Goal: Transaction & Acquisition: Book appointment/travel/reservation

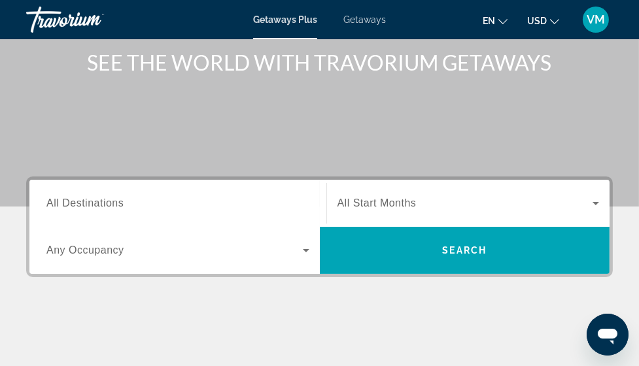
scroll to position [108, 0]
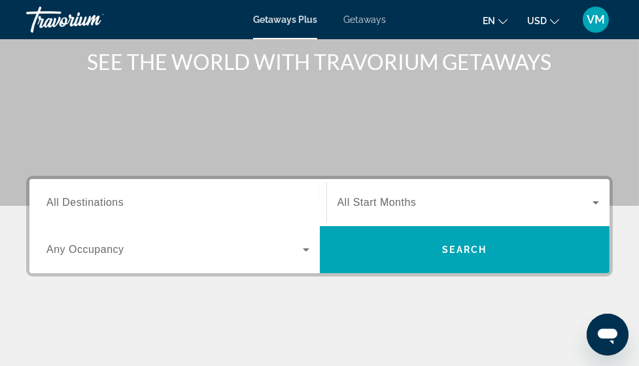
click at [103, 202] on span "All Destinations" at bounding box center [84, 202] width 77 height 11
click at [103, 202] on input "Destination All Destinations" at bounding box center [177, 204] width 263 height 16
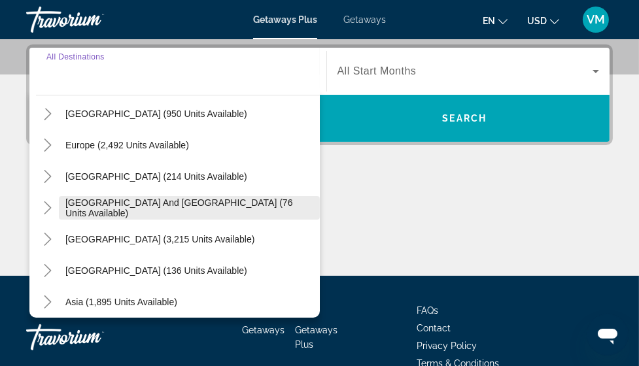
scroll to position [145, 0]
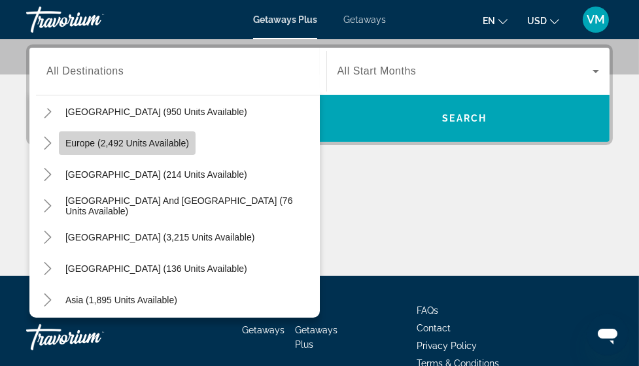
click at [129, 140] on span "Europe (2,492 units available)" at bounding box center [127, 143] width 124 height 10
type input "**********"
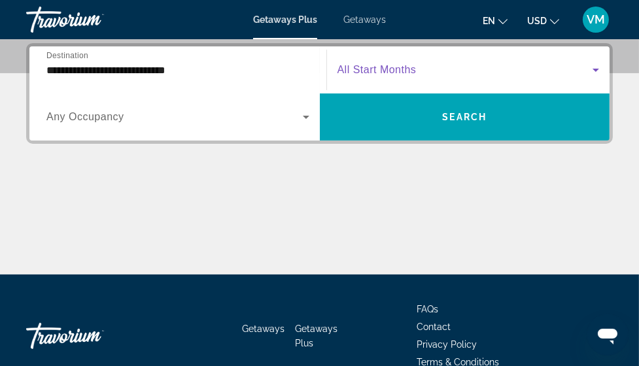
click at [596, 69] on icon "Search widget" at bounding box center [595, 70] width 7 height 3
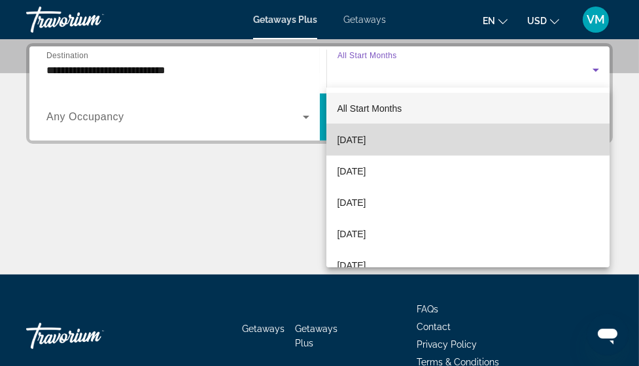
click at [366, 137] on span "[DATE]" at bounding box center [351, 140] width 29 height 16
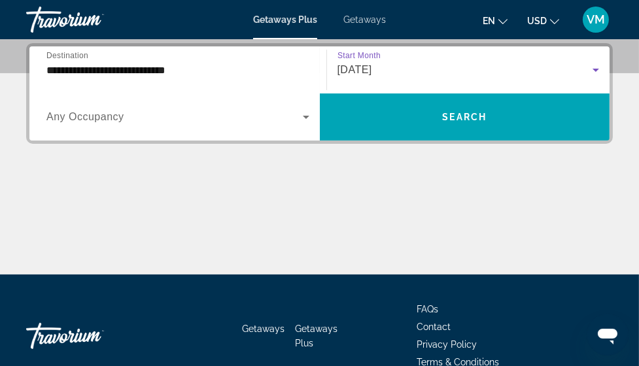
click at [305, 117] on icon "Search widget" at bounding box center [306, 117] width 7 height 3
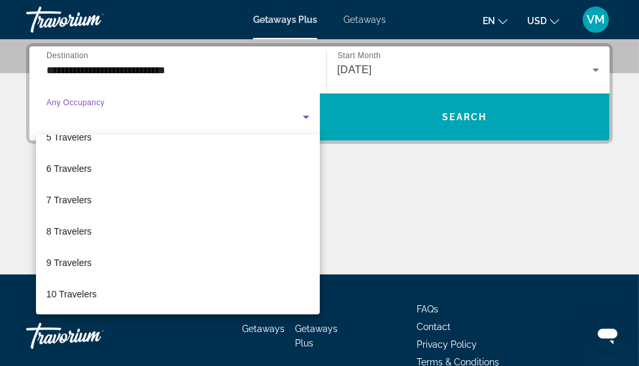
scroll to position [0, 0]
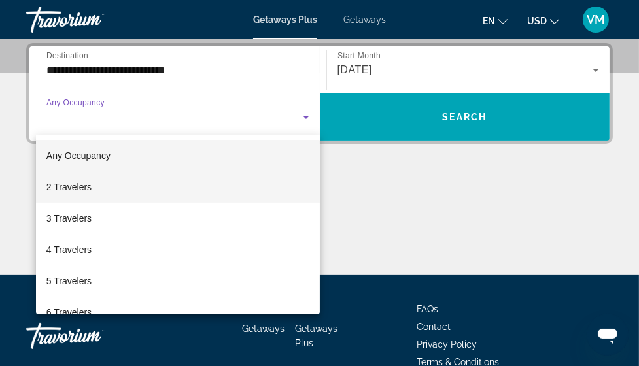
click at [76, 188] on span "2 Travelers" at bounding box center [68, 187] width 45 height 16
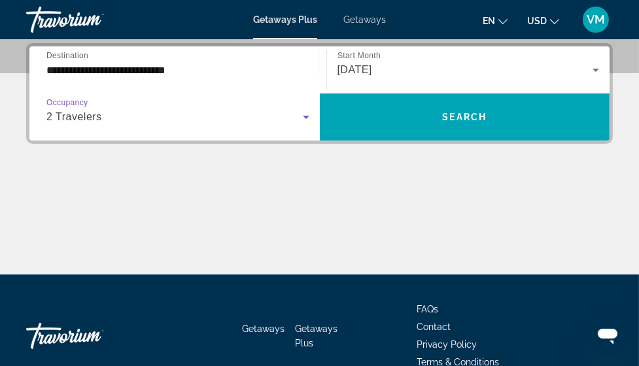
click at [305, 116] on icon "Search widget" at bounding box center [306, 117] width 7 height 3
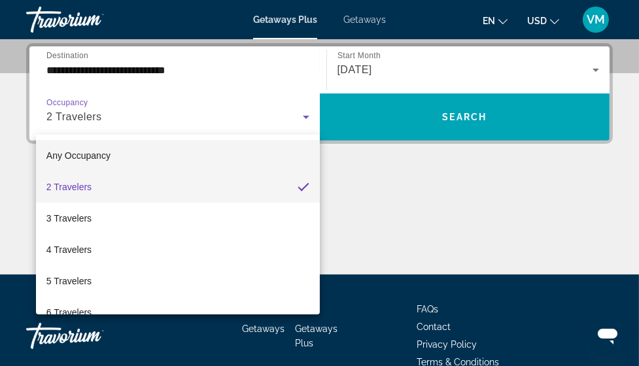
click at [94, 155] on span "Any Occupancy" at bounding box center [78, 155] width 64 height 10
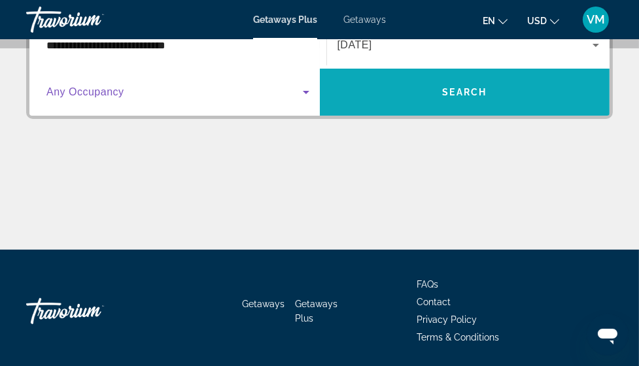
scroll to position [238, 0]
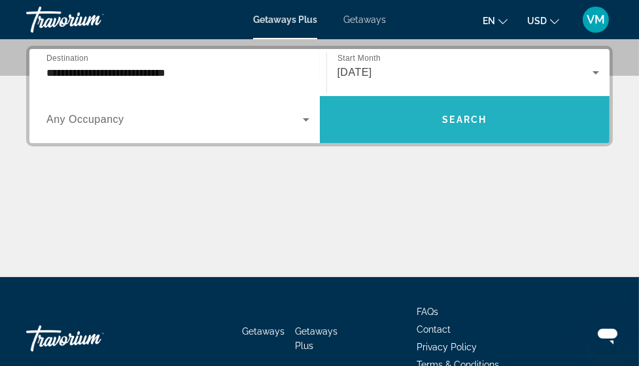
click at [469, 112] on span "Search widget" at bounding box center [465, 119] width 290 height 31
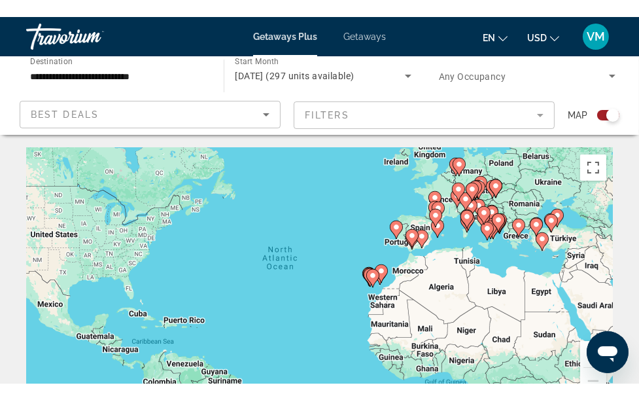
scroll to position [9, 0]
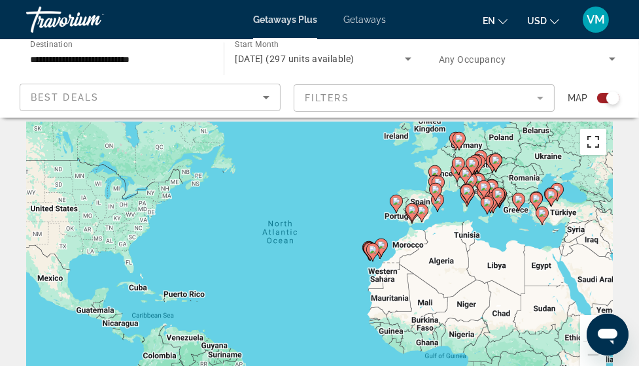
click at [592, 139] on button "Toggle fullscreen view" at bounding box center [593, 142] width 26 height 26
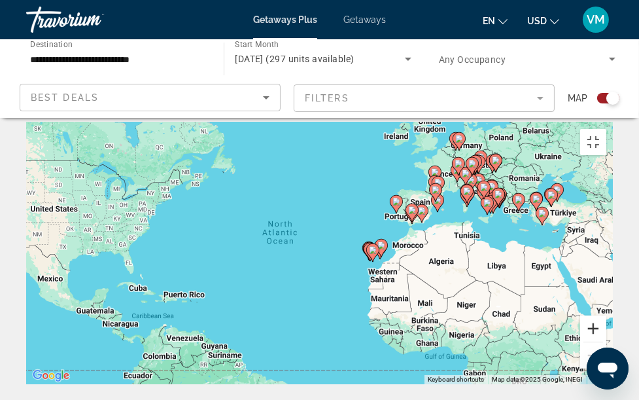
click at [606, 341] on button "Zoom in" at bounding box center [593, 328] width 26 height 26
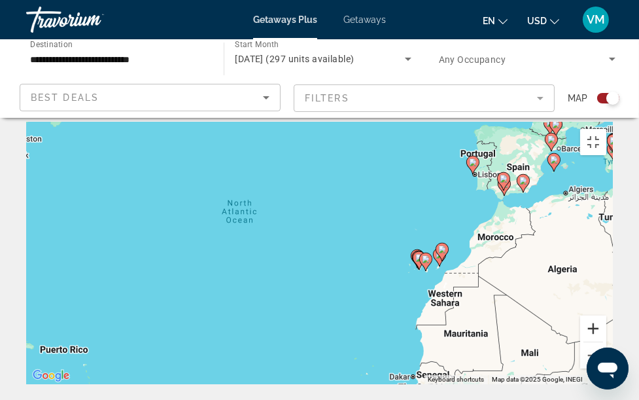
click at [606, 341] on button "Zoom in" at bounding box center [593, 328] width 26 height 26
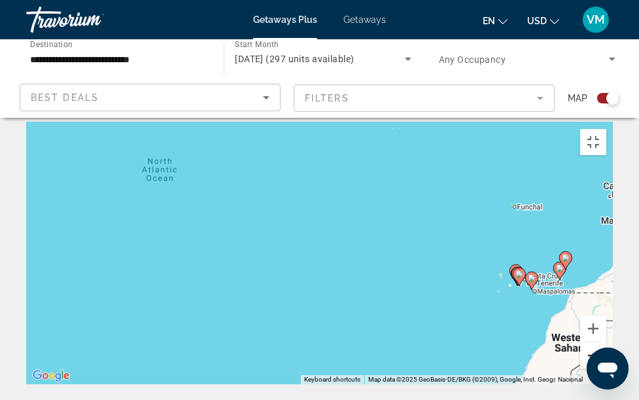
click at [606, 366] on button "Zoom out" at bounding box center [593, 355] width 26 height 26
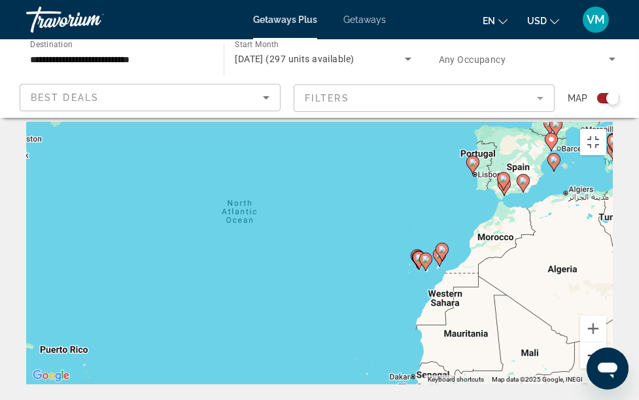
click at [606, 366] on button "Zoom out" at bounding box center [593, 355] width 26 height 26
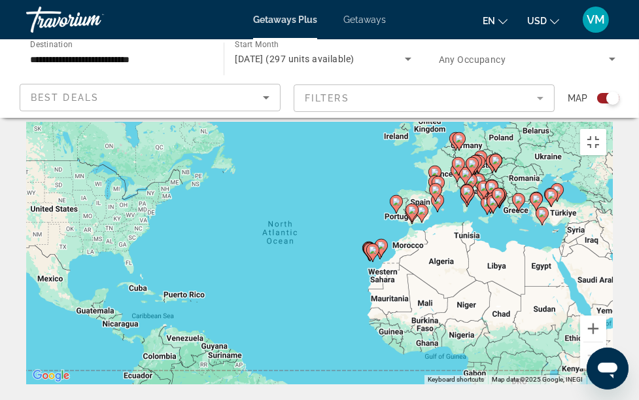
click at [494, 156] on image "Main content" at bounding box center [496, 160] width 8 height 8
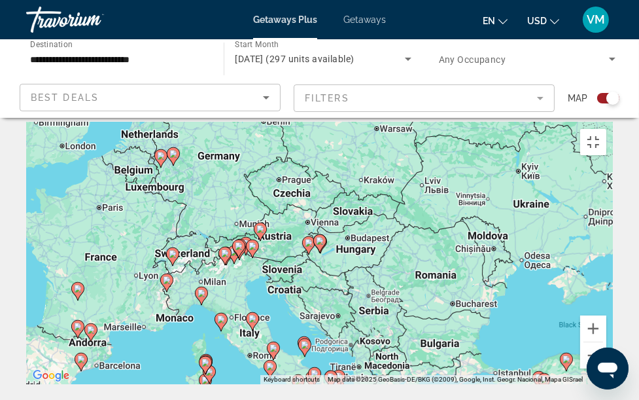
click at [174, 150] on image "Main content" at bounding box center [173, 154] width 8 height 8
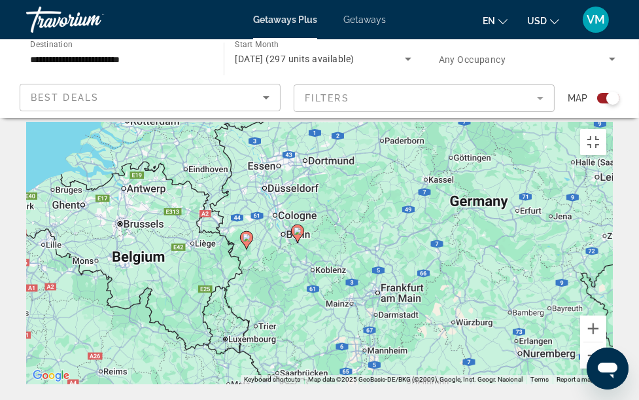
drag, startPoint x: 321, startPoint y: 186, endPoint x: 300, endPoint y: 177, distance: 23.1
click at [300, 227] on image "Main content" at bounding box center [298, 231] width 8 height 8
click at [298, 227] on image "Main content" at bounding box center [298, 231] width 8 height 8
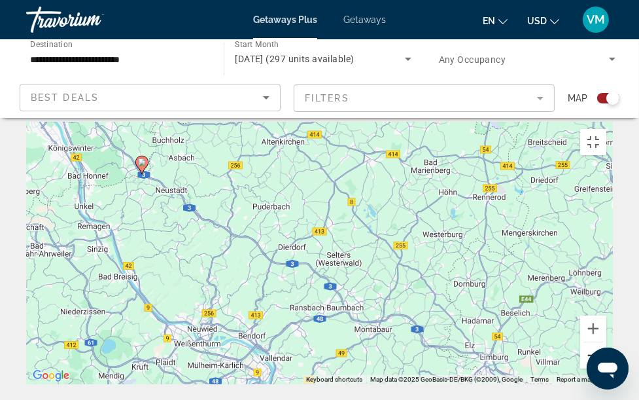
click at [606, 366] on button "Zoom out" at bounding box center [593, 355] width 26 height 26
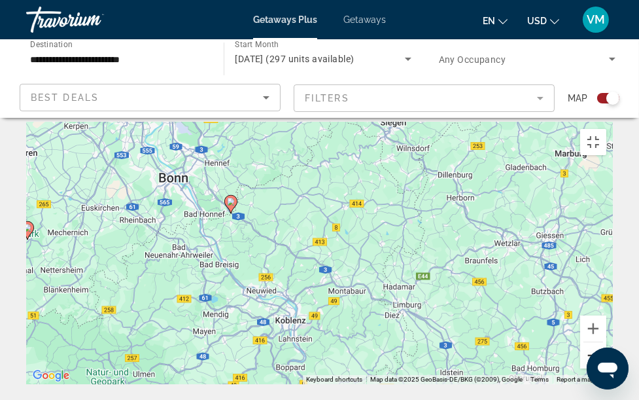
click at [606, 366] on button "Zoom out" at bounding box center [593, 355] width 26 height 26
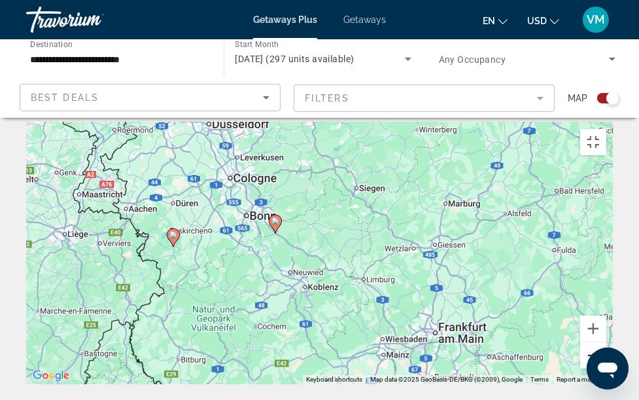
click at [606, 366] on button "Zoom out" at bounding box center [593, 355] width 26 height 26
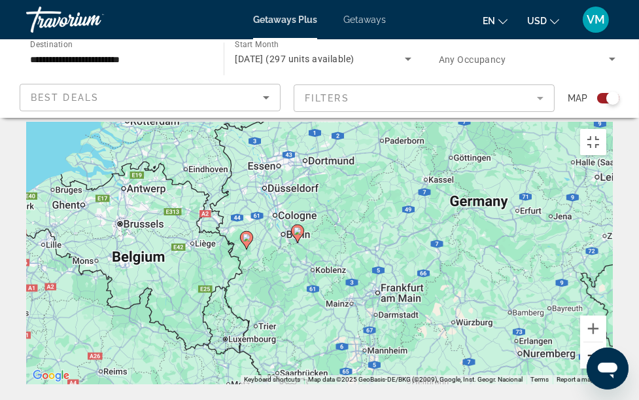
click at [606, 366] on button "Zoom out" at bounding box center [593, 355] width 26 height 26
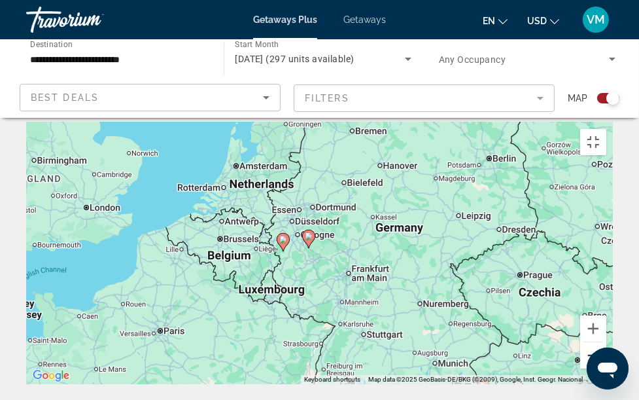
click at [606, 366] on button "Zoom out" at bounding box center [593, 355] width 26 height 26
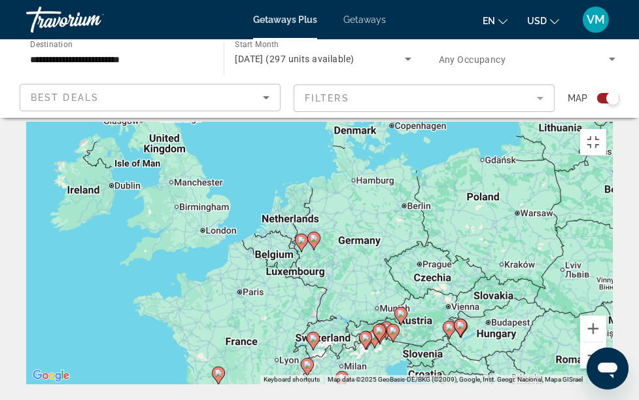
click at [313, 334] on image "Main content" at bounding box center [313, 338] width 8 height 8
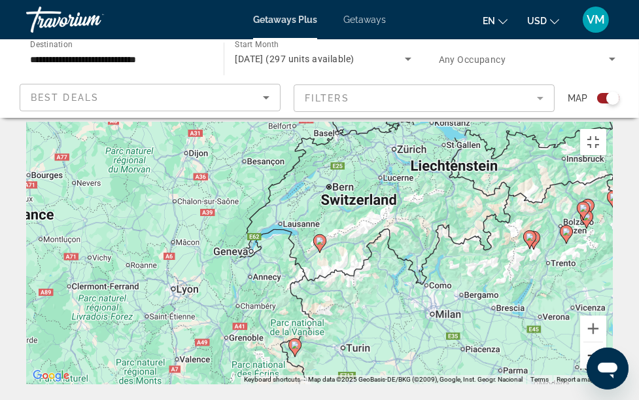
click at [606, 366] on button "Zoom out" at bounding box center [593, 355] width 26 height 26
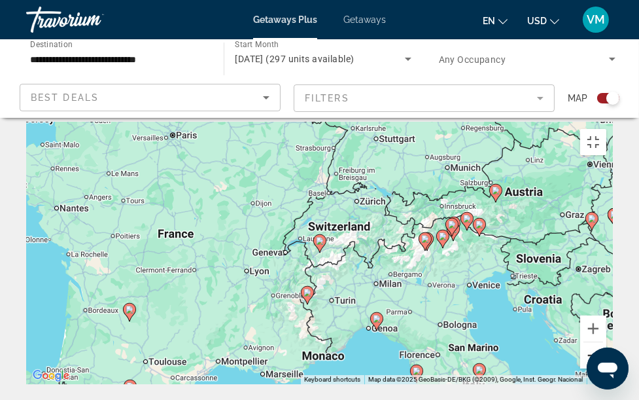
click at [606, 366] on button "Zoom out" at bounding box center [593, 355] width 26 height 26
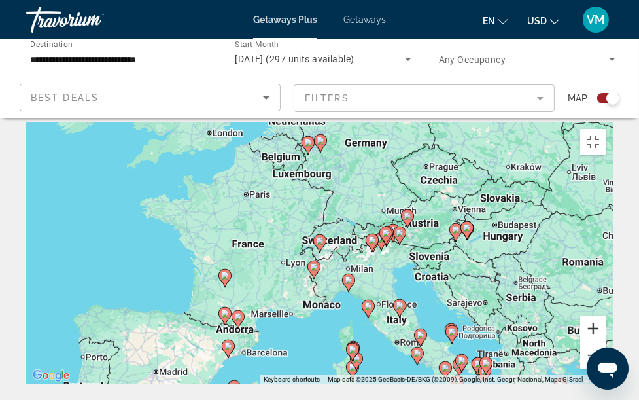
click at [606, 339] on button "Zoom in" at bounding box center [593, 328] width 26 height 26
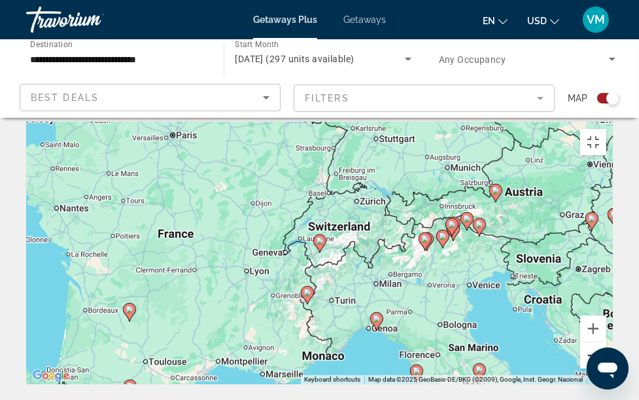
click at [606, 366] on button "Zoom out" at bounding box center [593, 355] width 26 height 26
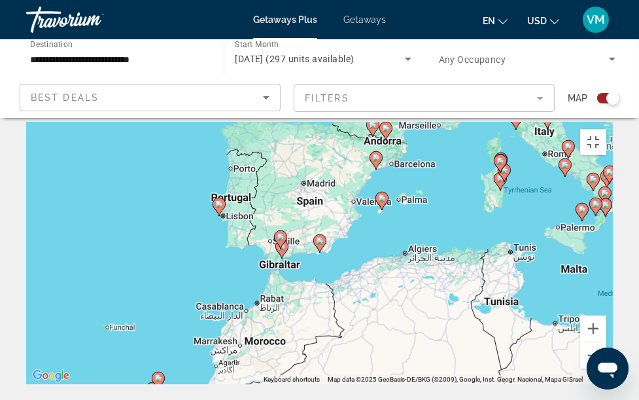
click at [320, 237] on image "Main content" at bounding box center [320, 241] width 8 height 8
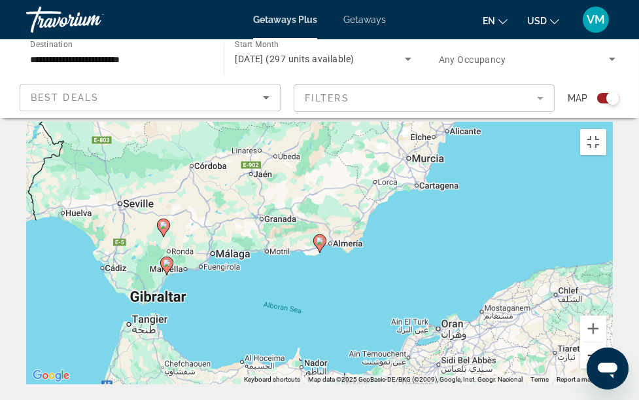
click at [606, 366] on button "Zoom out" at bounding box center [593, 355] width 26 height 26
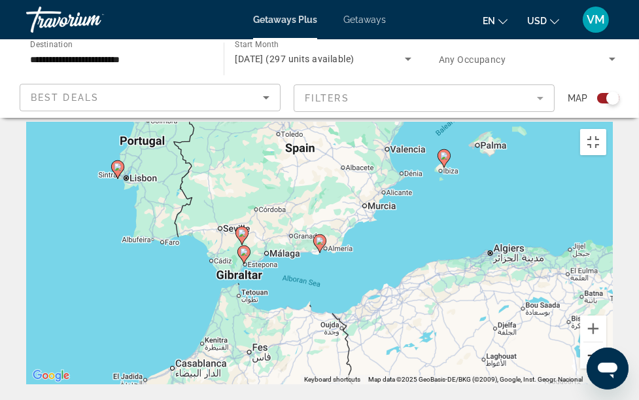
click at [606, 366] on button "Zoom out" at bounding box center [593, 355] width 26 height 26
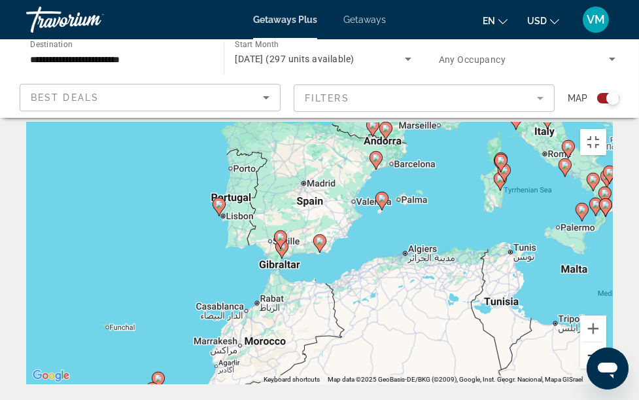
click at [606, 366] on button "Zoom out" at bounding box center [593, 355] width 26 height 26
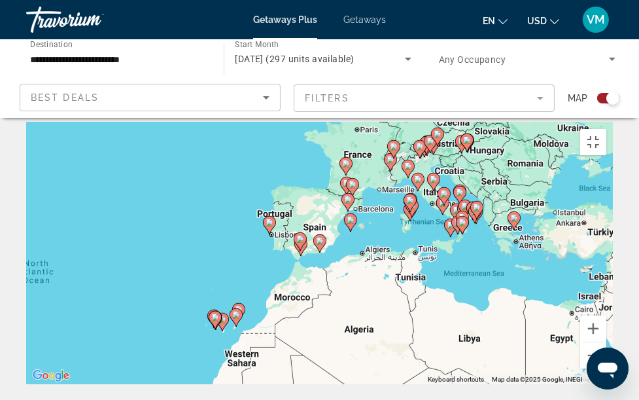
click at [420, 122] on div "To activate drag with keyboard, press Alt + Enter. Once in keyboard drag state,…" at bounding box center [319, 253] width 587 height 262
click at [397, 143] on image "Main content" at bounding box center [394, 147] width 8 height 8
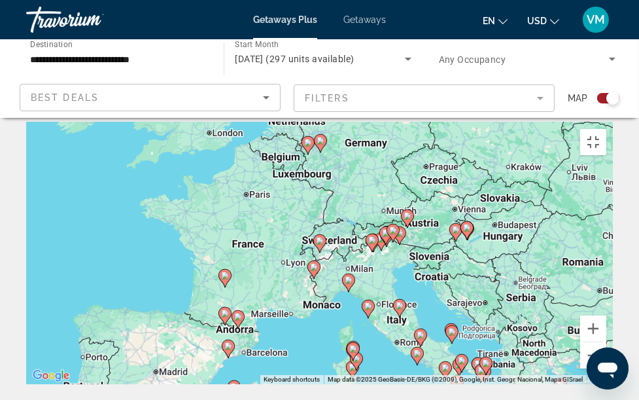
click at [321, 237] on image "Main content" at bounding box center [320, 241] width 8 height 8
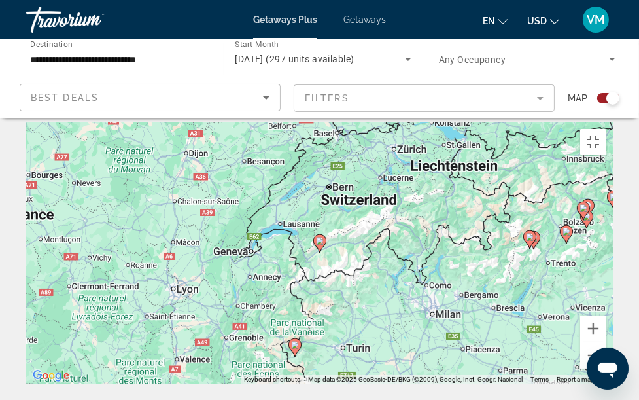
click at [321, 237] on image "Main content" at bounding box center [320, 241] width 8 height 8
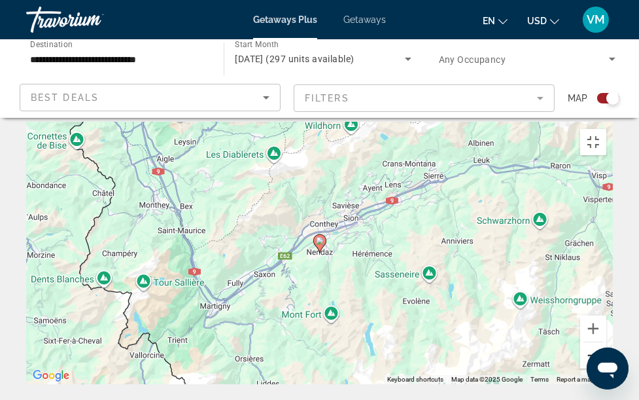
click at [606, 366] on button "Zoom out" at bounding box center [593, 355] width 26 height 26
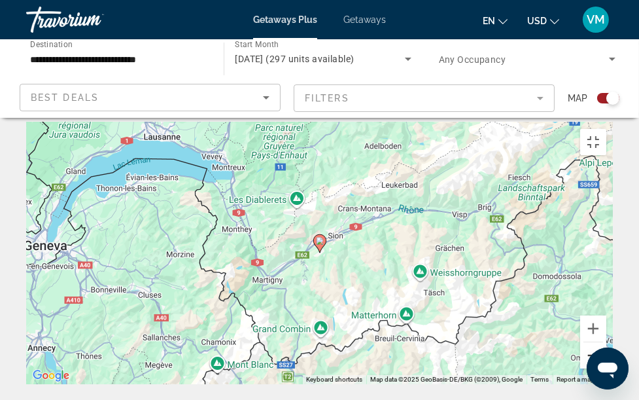
click at [606, 366] on button "Zoom out" at bounding box center [593, 355] width 26 height 26
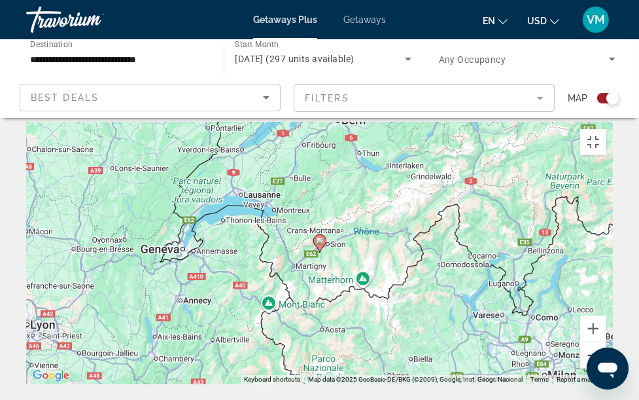
click at [606, 366] on button "Zoom out" at bounding box center [593, 355] width 26 height 26
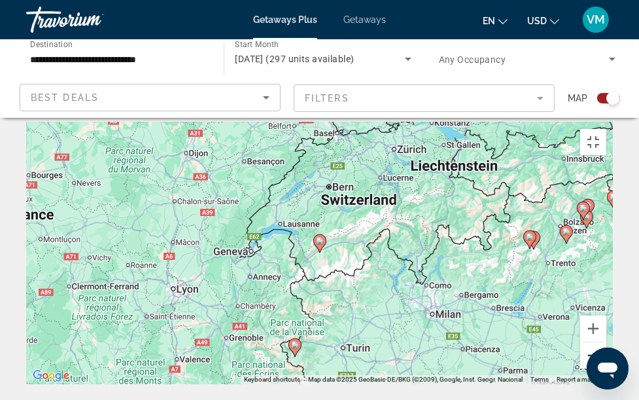
click at [606, 366] on button "Zoom out" at bounding box center [593, 355] width 26 height 26
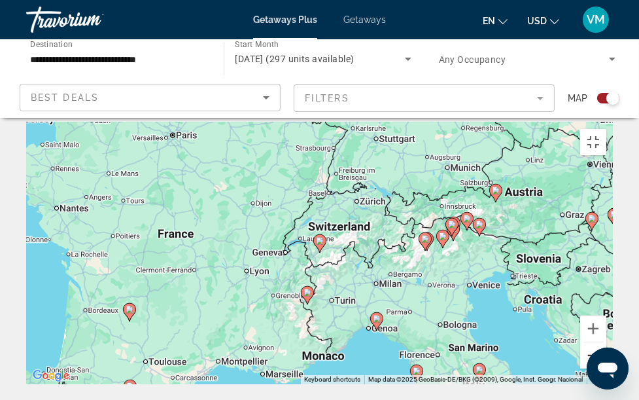
click at [606, 366] on button "Zoom out" at bounding box center [593, 355] width 26 height 26
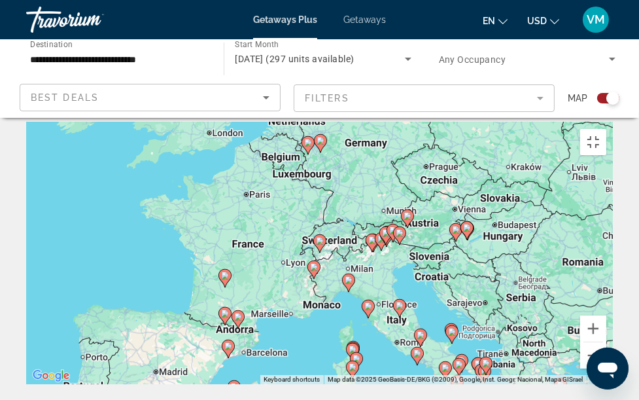
click at [561, 366] on image "Main content" at bounding box center [560, 384] width 8 height 8
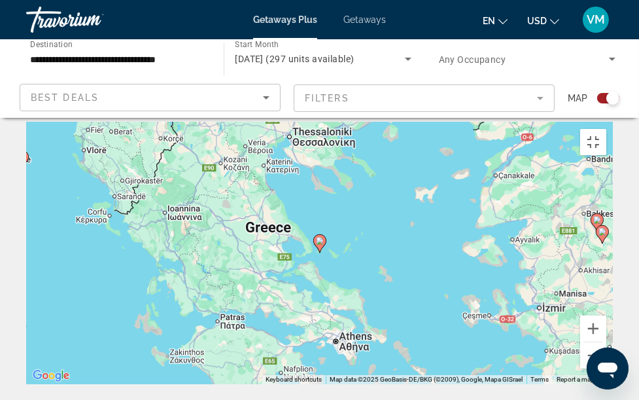
click at [318, 237] on image "Main content" at bounding box center [320, 241] width 8 height 8
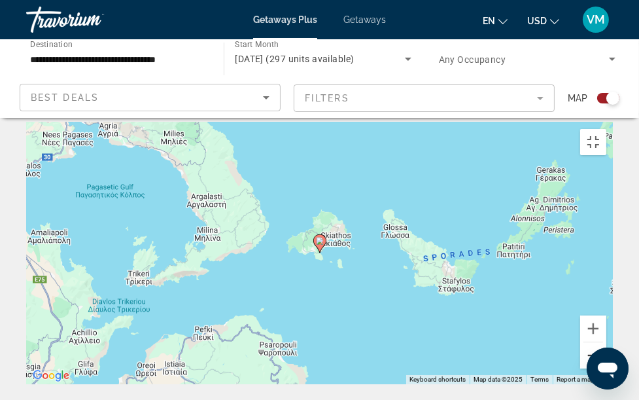
click at [606, 366] on button "Zoom out" at bounding box center [593, 355] width 26 height 26
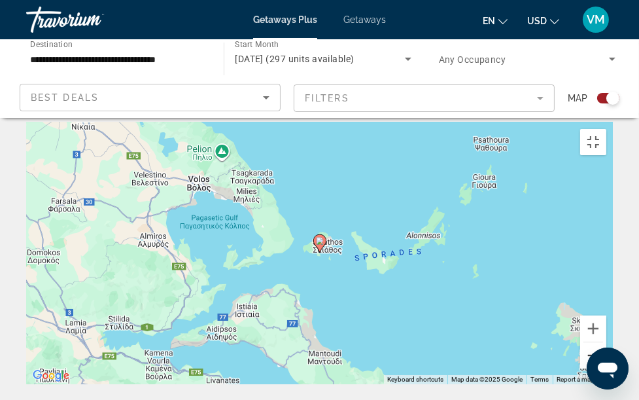
click at [606, 366] on button "Zoom out" at bounding box center [593, 355] width 26 height 26
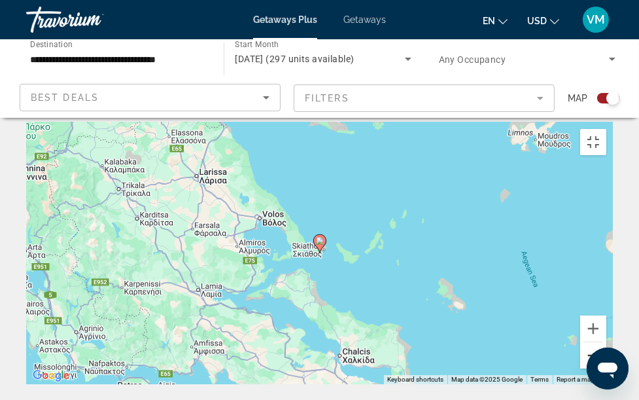
click at [606, 366] on button "Zoom out" at bounding box center [593, 355] width 26 height 26
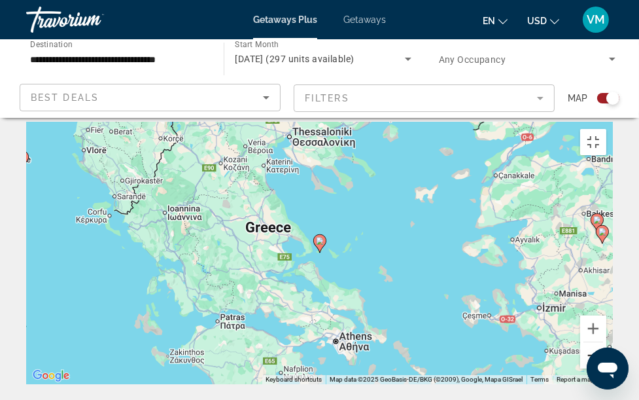
click at [606, 366] on button "Zoom out" at bounding box center [593, 355] width 26 height 26
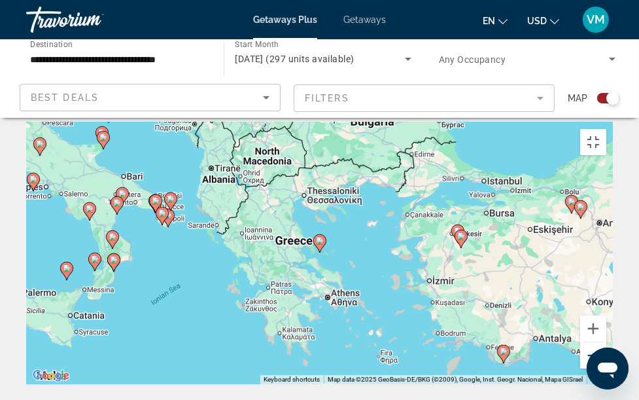
click at [606, 366] on button "Zoom out" at bounding box center [593, 355] width 26 height 26
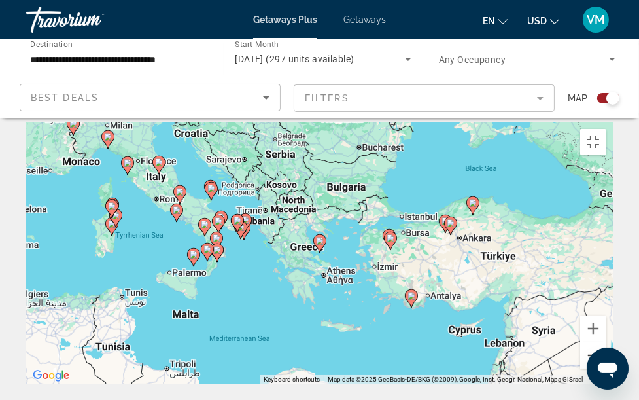
click at [606, 366] on button "Zoom out" at bounding box center [593, 355] width 26 height 26
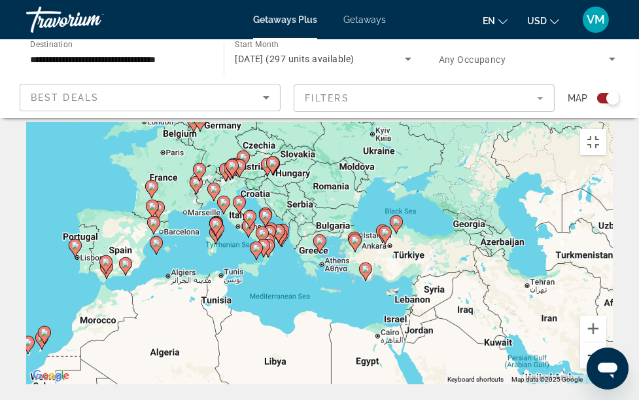
click at [606, 366] on button "Zoom out" at bounding box center [593, 355] width 26 height 26
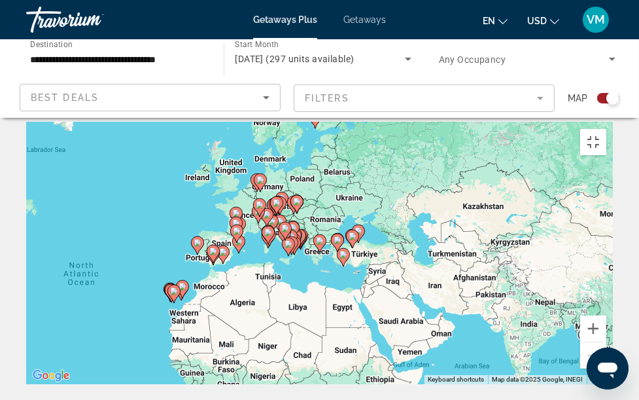
click at [282, 105] on image "Main content" at bounding box center [282, 109] width 8 height 8
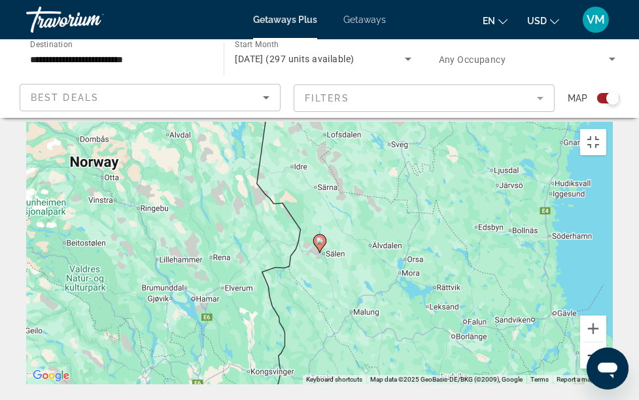
click at [606, 366] on button "Zoom out" at bounding box center [593, 355] width 26 height 26
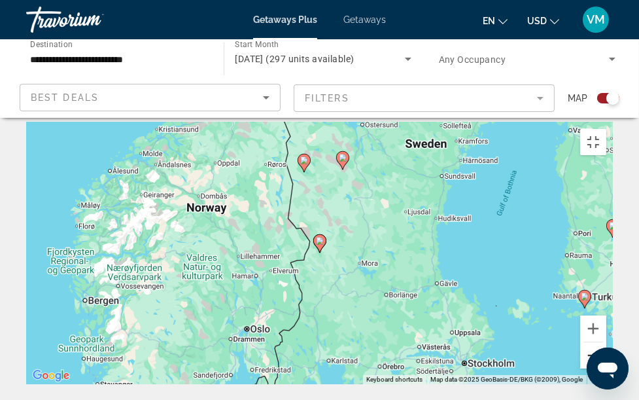
click at [606, 366] on button "Zoom out" at bounding box center [593, 355] width 26 height 26
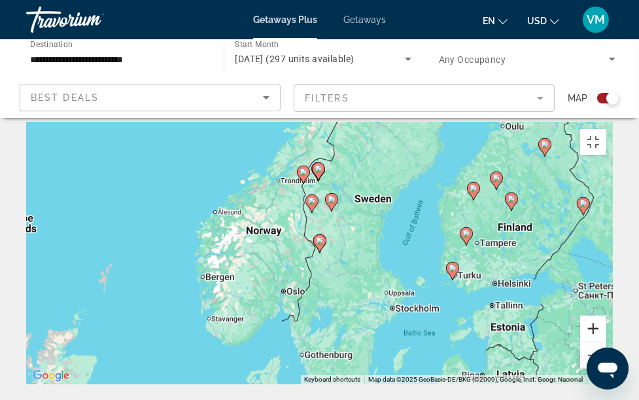
click at [606, 341] on button "Zoom in" at bounding box center [593, 328] width 26 height 26
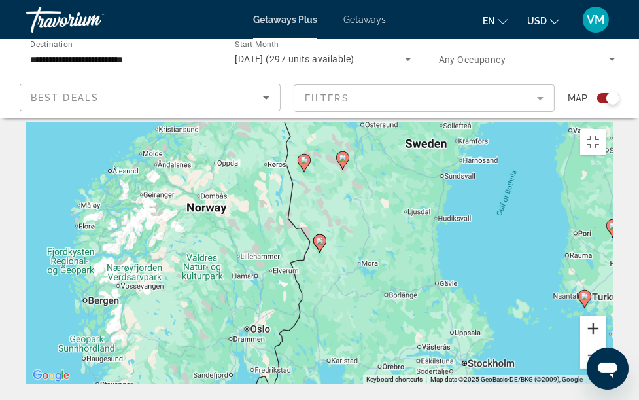
click at [606, 341] on button "Zoom in" at bounding box center [593, 328] width 26 height 26
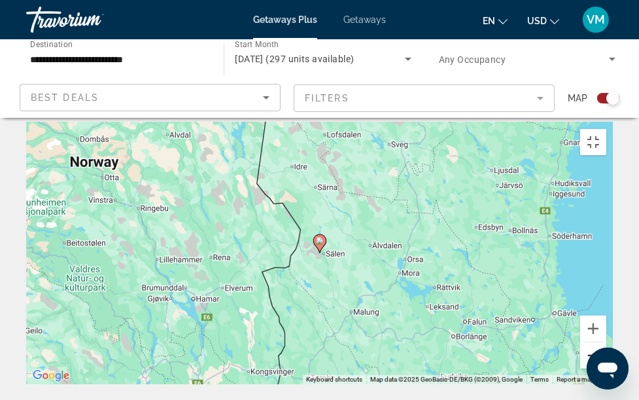
click at [606, 366] on button "Zoom out" at bounding box center [593, 355] width 26 height 26
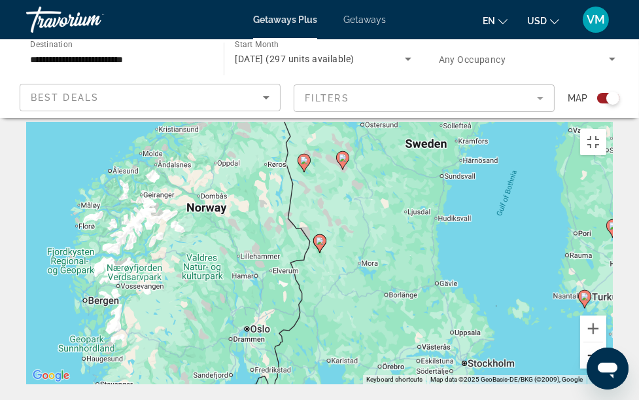
click at [606, 366] on button "Zoom out" at bounding box center [593, 355] width 26 height 26
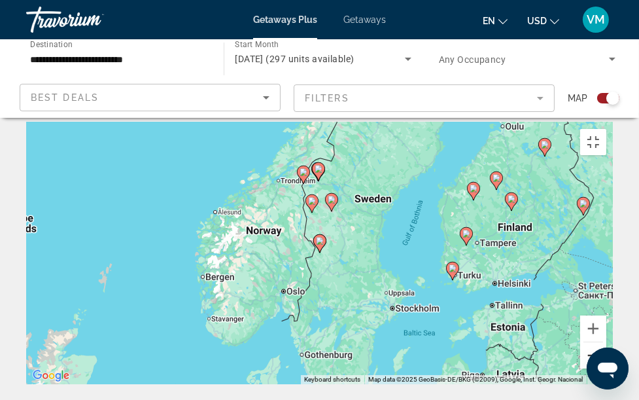
click at [606, 366] on button "Zoom out" at bounding box center [593, 355] width 26 height 26
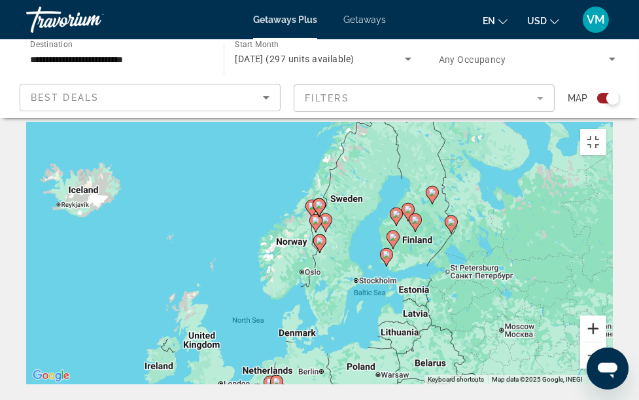
click at [606, 340] on button "Zoom in" at bounding box center [593, 328] width 26 height 26
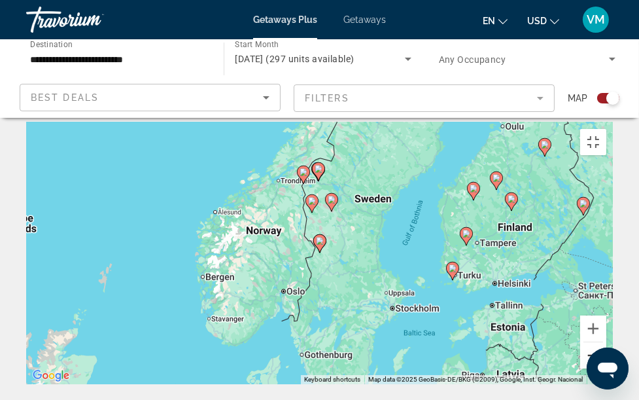
click at [606, 366] on button "Zoom out" at bounding box center [593, 355] width 26 height 26
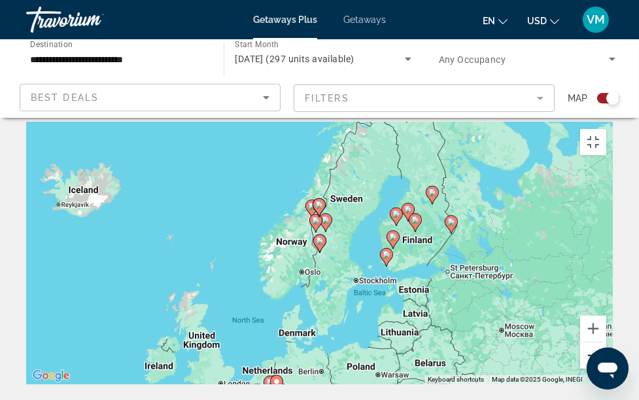
click at [606, 366] on button "Zoom out" at bounding box center [593, 355] width 26 height 26
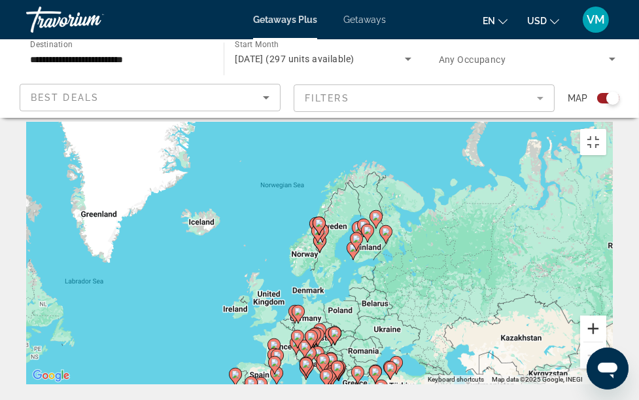
click at [606, 341] on button "Zoom in" at bounding box center [593, 328] width 26 height 26
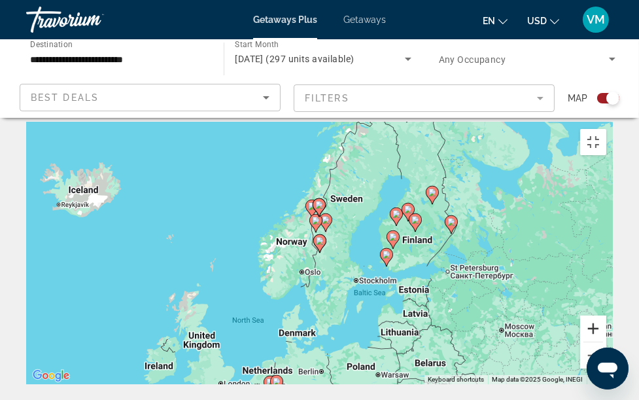
click at [606, 341] on button "Zoom in" at bounding box center [593, 328] width 26 height 26
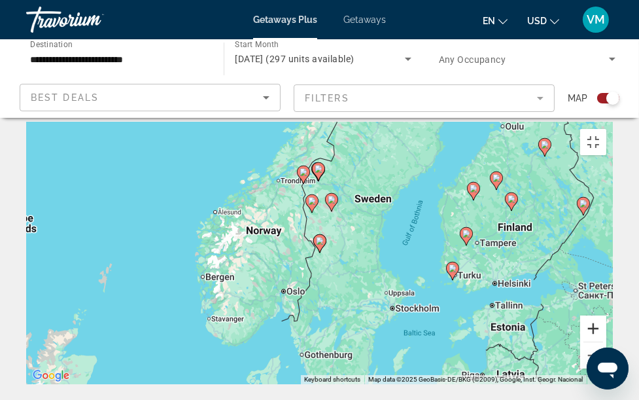
click at [606, 341] on button "Zoom in" at bounding box center [593, 328] width 26 height 26
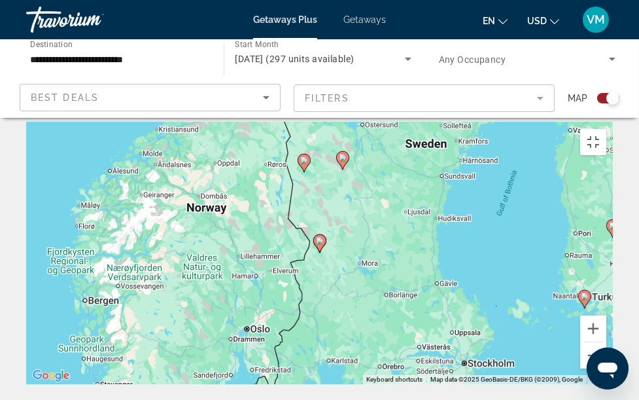
click at [286, 99] on image "Main content" at bounding box center [286, 103] width 8 height 8
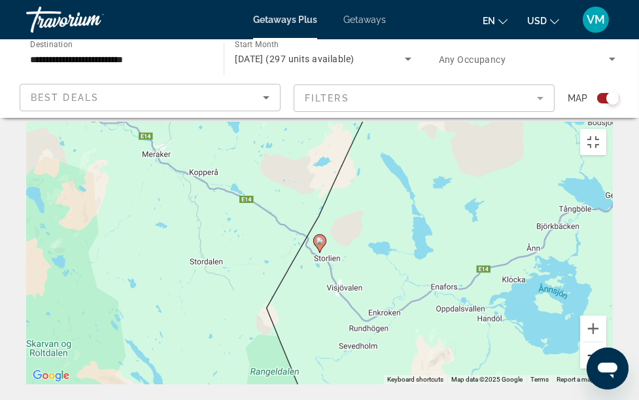
click at [606, 366] on button "Zoom out" at bounding box center [593, 355] width 26 height 26
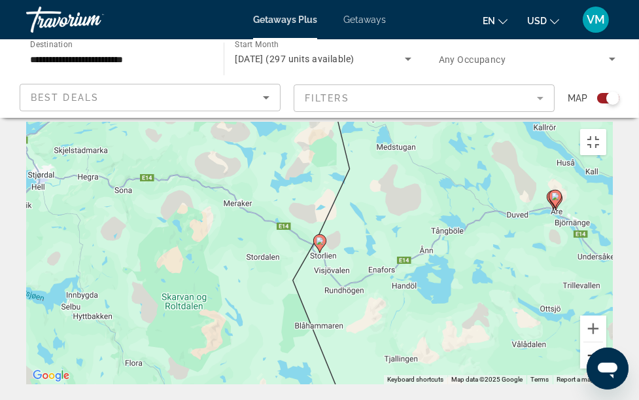
click at [606, 366] on button "Zoom out" at bounding box center [593, 355] width 26 height 26
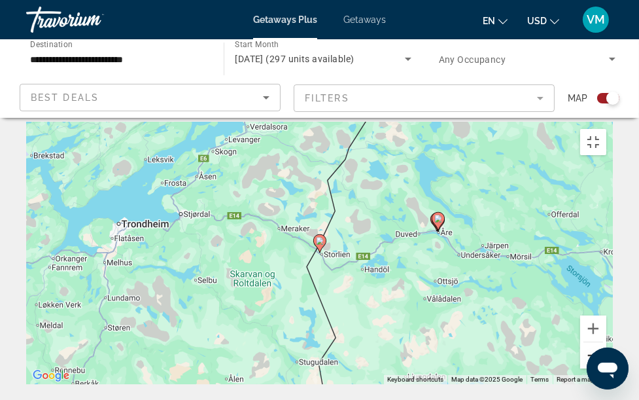
click at [606, 366] on button "Zoom out" at bounding box center [593, 355] width 26 height 26
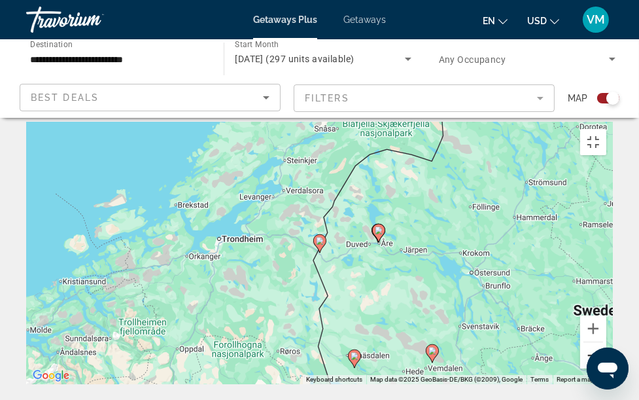
click at [606, 366] on button "Zoom out" at bounding box center [593, 355] width 26 height 26
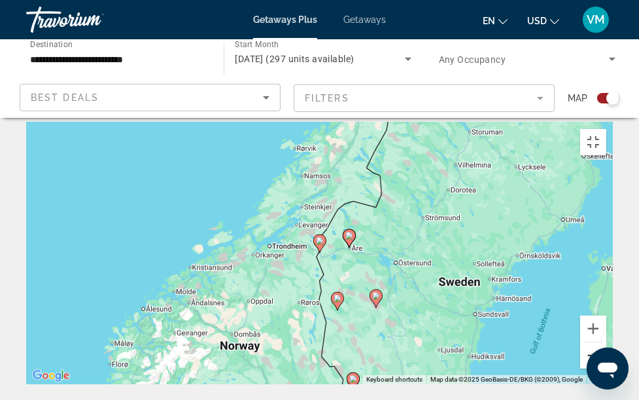
click at [606, 366] on button "Zoom out" at bounding box center [593, 355] width 26 height 26
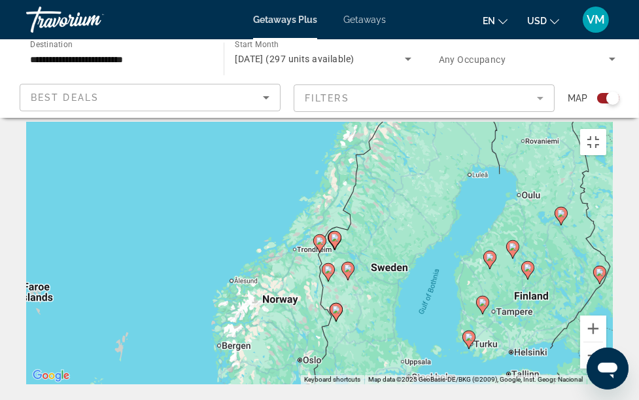
click at [335, 303] on icon "Main content" at bounding box center [336, 311] width 12 height 17
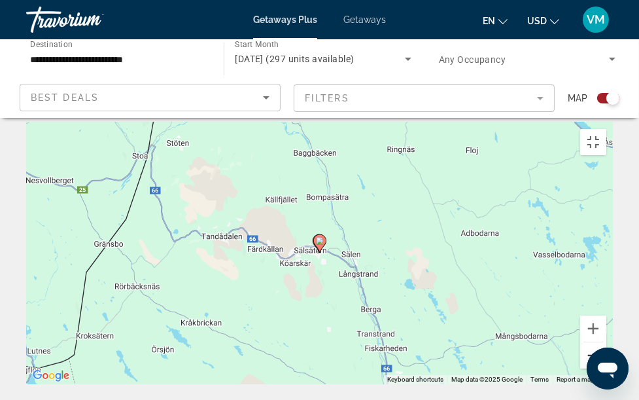
click at [606, 366] on button "Zoom out" at bounding box center [593, 355] width 26 height 26
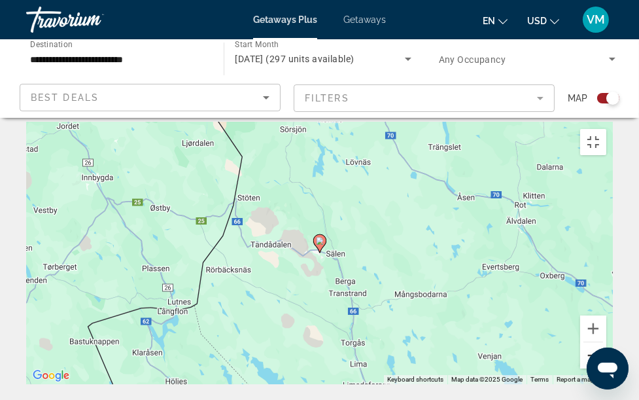
click at [606, 366] on button "Zoom out" at bounding box center [593, 355] width 26 height 26
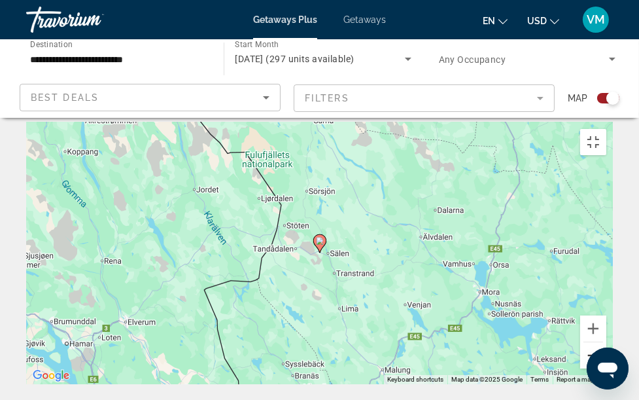
click at [606, 366] on button "Zoom out" at bounding box center [593, 355] width 26 height 26
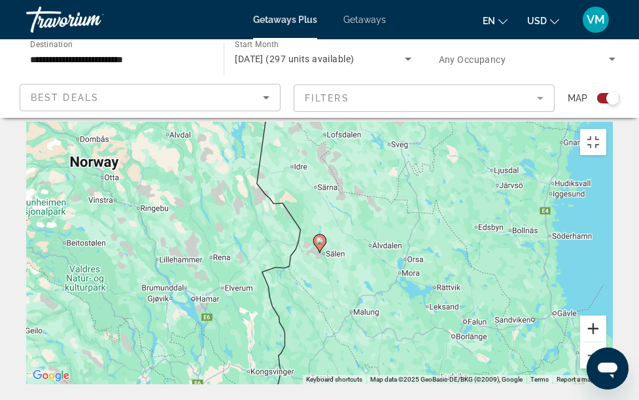
click at [606, 341] on button "Zoom in" at bounding box center [593, 328] width 26 height 26
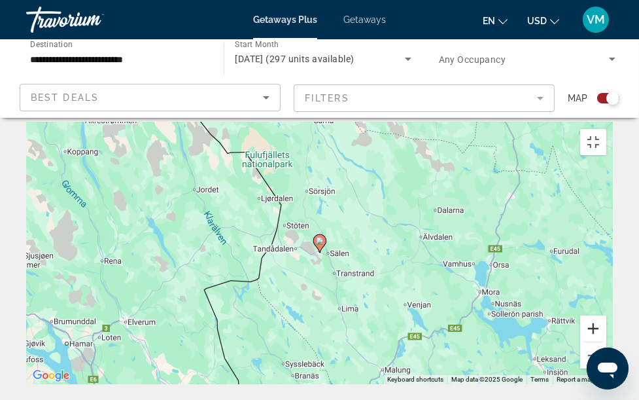
click at [606, 341] on button "Zoom in" at bounding box center [593, 328] width 26 height 26
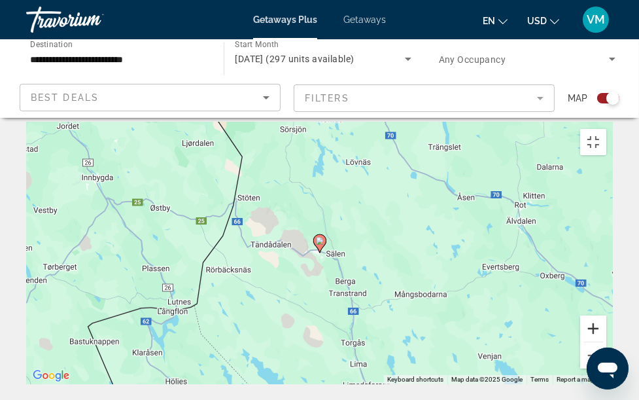
click at [606, 341] on button "Zoom in" at bounding box center [593, 328] width 26 height 26
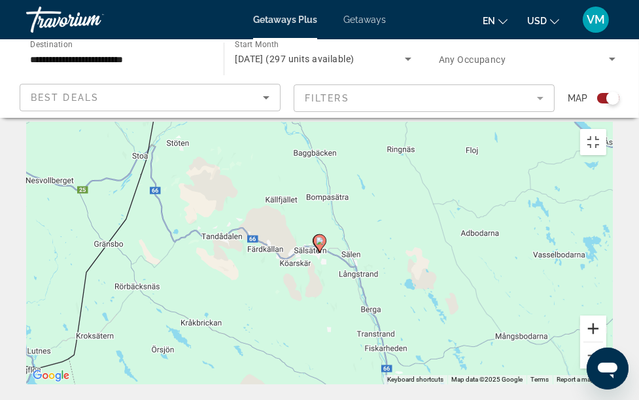
click at [606, 341] on button "Zoom in" at bounding box center [593, 328] width 26 height 26
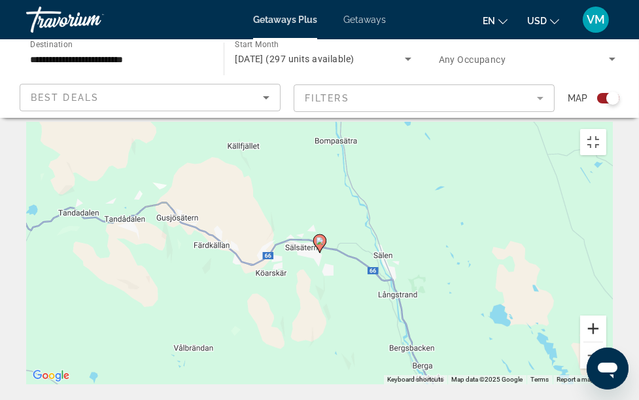
click at [606, 341] on button "Zoom in" at bounding box center [593, 328] width 26 height 26
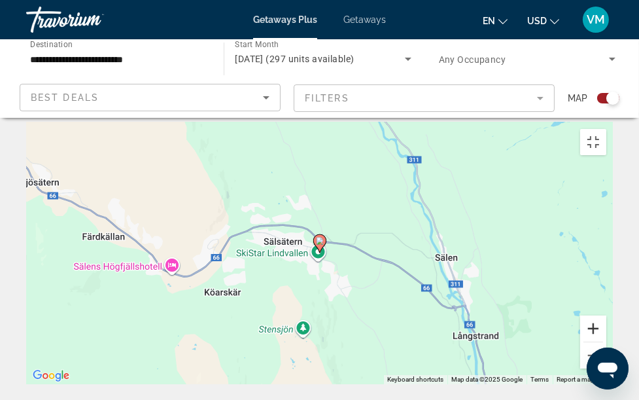
click at [606, 341] on button "Zoom in" at bounding box center [593, 328] width 26 height 26
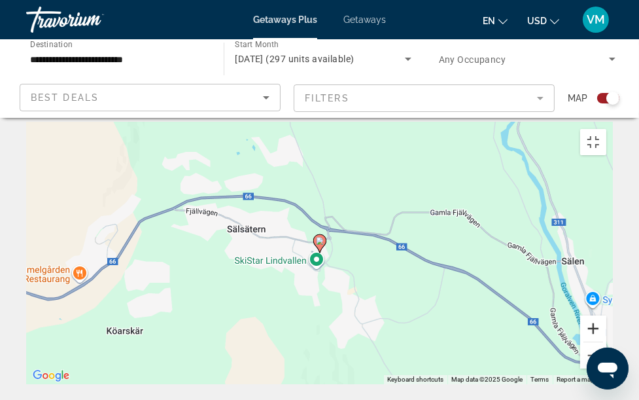
click at [606, 341] on button "Zoom in" at bounding box center [593, 328] width 26 height 26
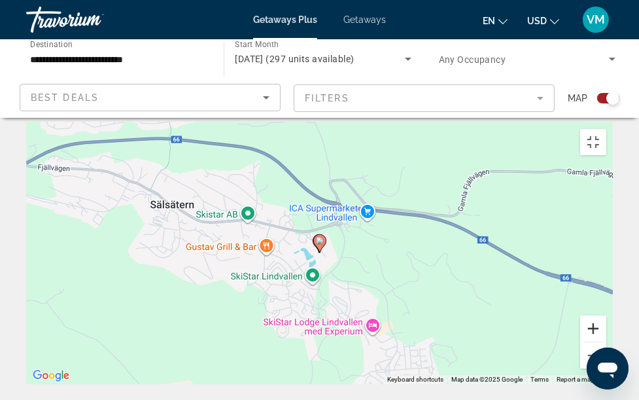
click at [606, 341] on button "Zoom in" at bounding box center [593, 328] width 26 height 26
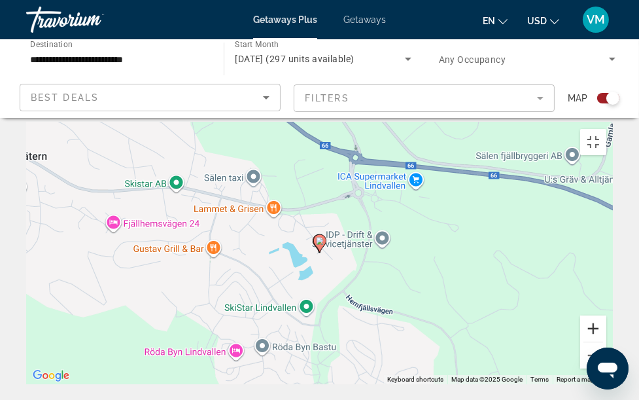
click at [606, 341] on button "Zoom in" at bounding box center [593, 328] width 26 height 26
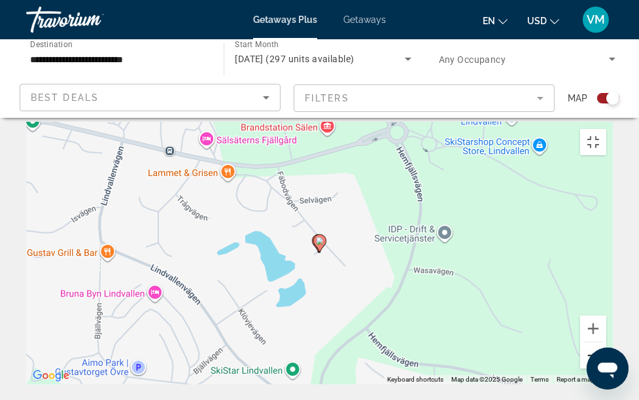
click at [606, 366] on button "Zoom out" at bounding box center [593, 355] width 26 height 26
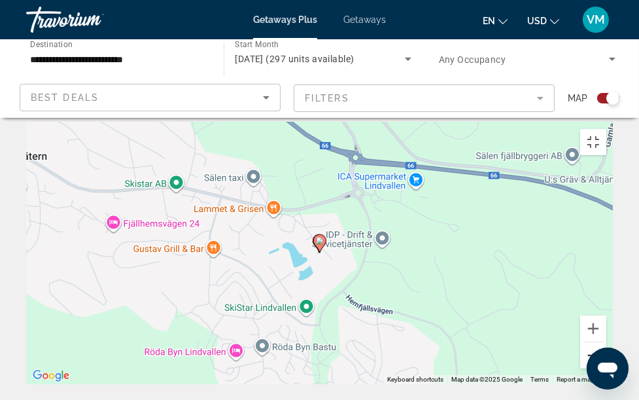
click at [606, 366] on button "Zoom out" at bounding box center [593, 355] width 26 height 26
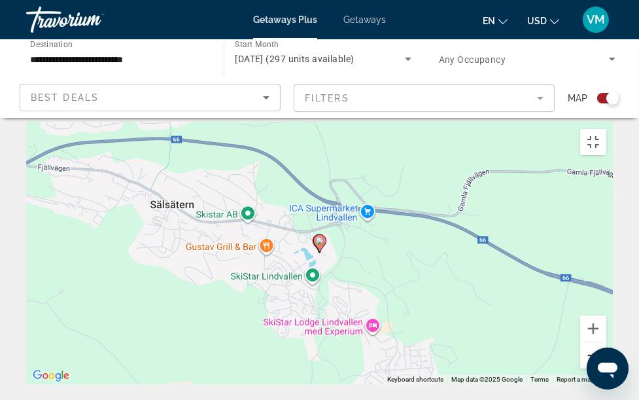
click at [606, 366] on button "Zoom out" at bounding box center [593, 355] width 26 height 26
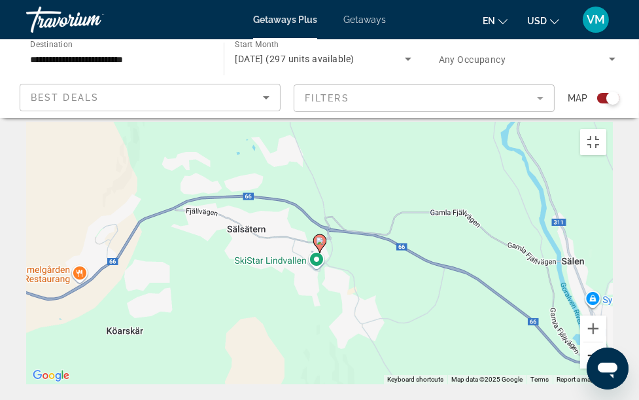
click at [606, 366] on button "Zoom out" at bounding box center [593, 355] width 26 height 26
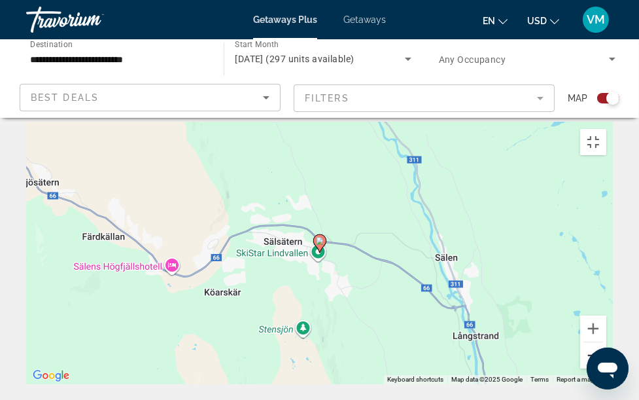
click at [606, 366] on button "Zoom out" at bounding box center [593, 355] width 26 height 26
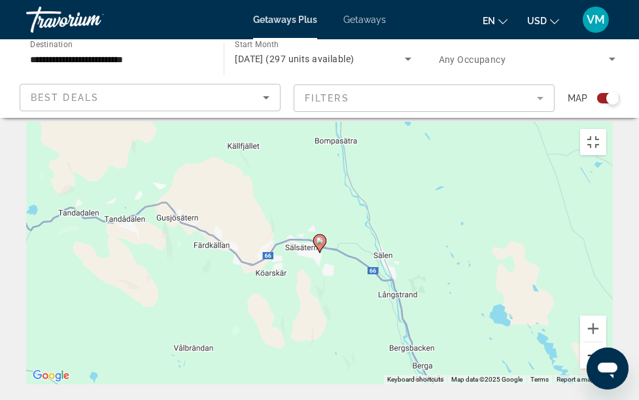
click at [606, 366] on button "Zoom out" at bounding box center [593, 355] width 26 height 26
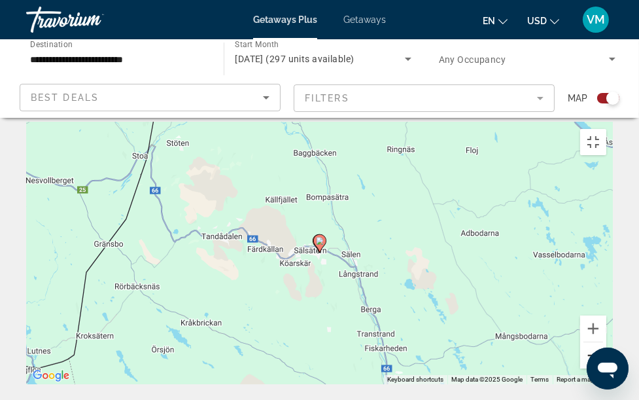
click at [606, 366] on button "Zoom out" at bounding box center [593, 355] width 26 height 26
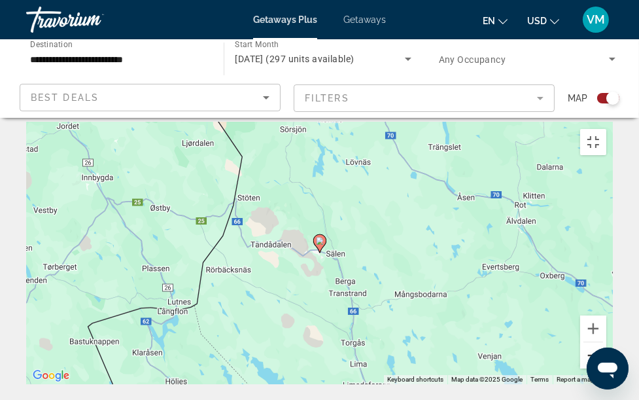
click at [606, 366] on button "Zoom out" at bounding box center [593, 355] width 26 height 26
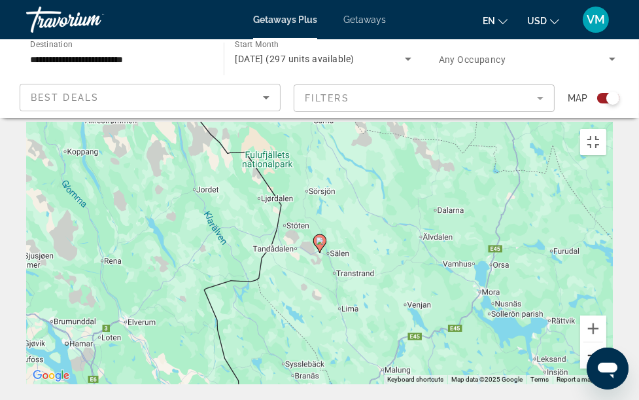
click at [606, 366] on button "Zoom out" at bounding box center [593, 355] width 26 height 26
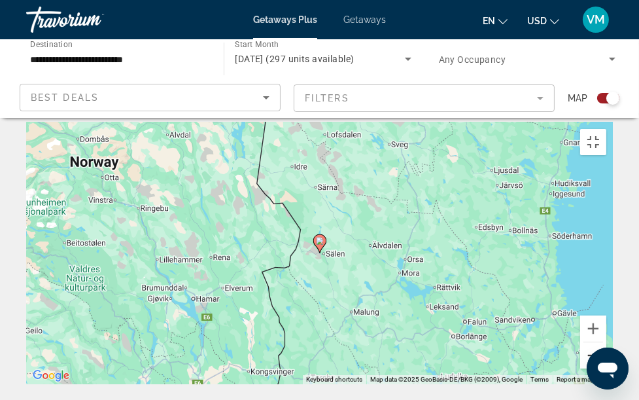
click at [606, 366] on button "Zoom out" at bounding box center [593, 355] width 26 height 26
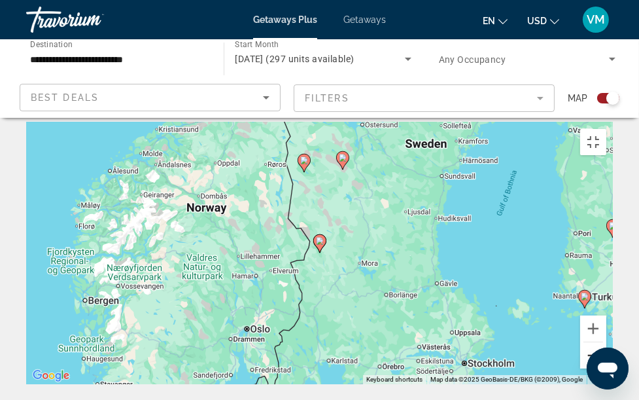
click at [606, 366] on button "Zoom out" at bounding box center [593, 355] width 26 height 26
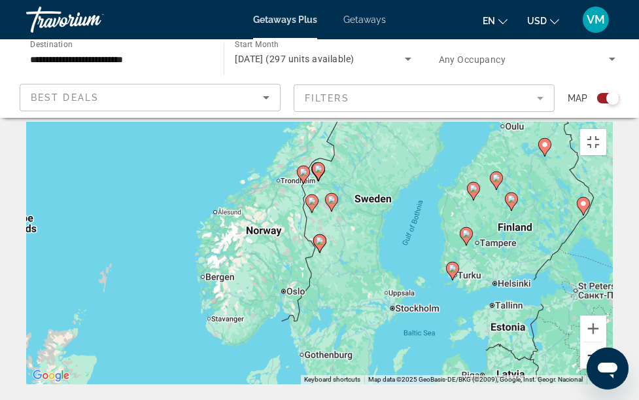
click at [606, 366] on button "Zoom out" at bounding box center [593, 355] width 26 height 26
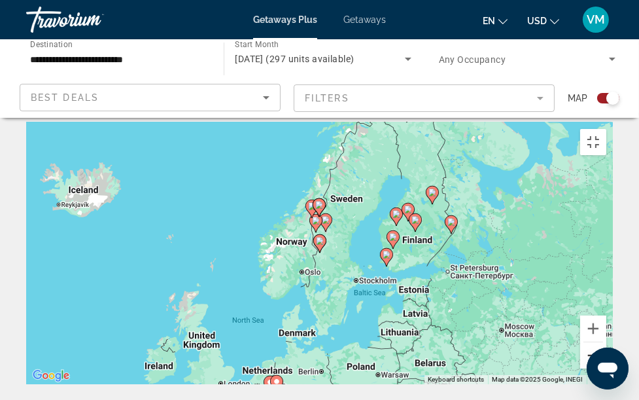
click at [606, 366] on button "Zoom out" at bounding box center [593, 355] width 26 height 26
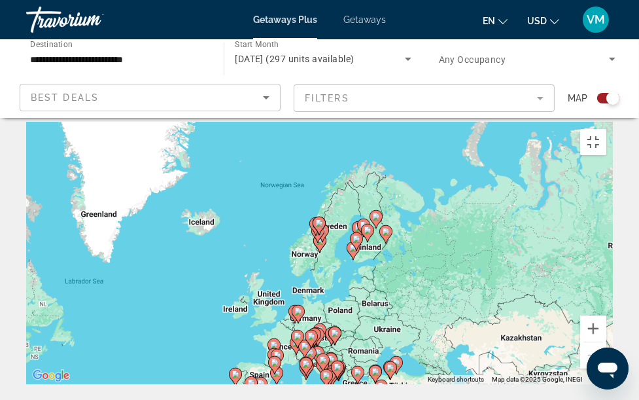
click at [312, 332] on image "Main content" at bounding box center [311, 336] width 8 height 8
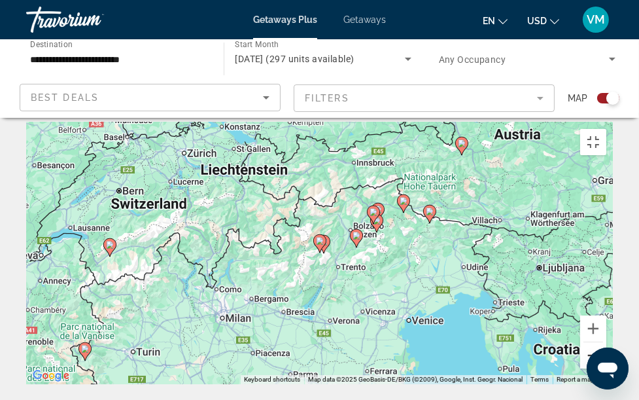
click at [606, 366] on button "Zoom out" at bounding box center [593, 355] width 26 height 26
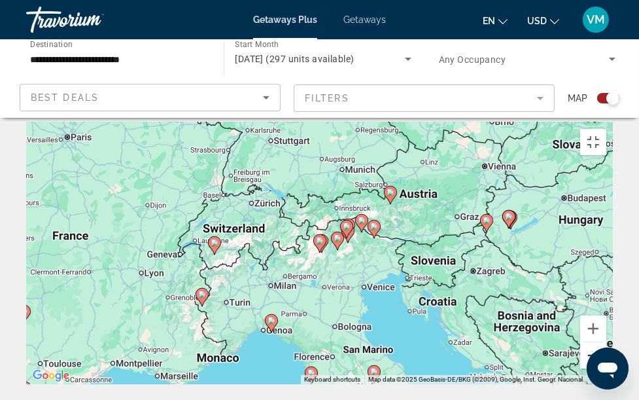
click at [606, 366] on button "Zoom out" at bounding box center [593, 355] width 26 height 26
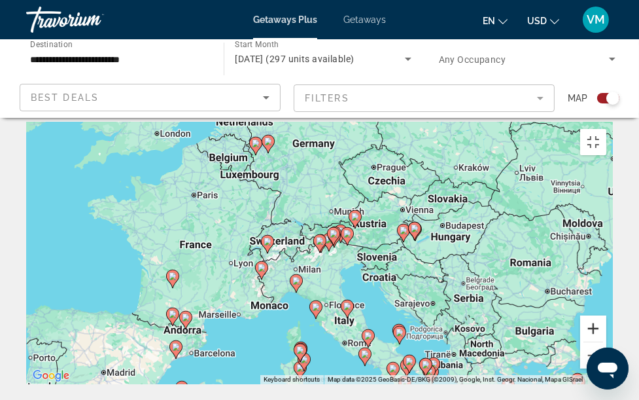
click at [606, 340] on button "Zoom in" at bounding box center [593, 328] width 26 height 26
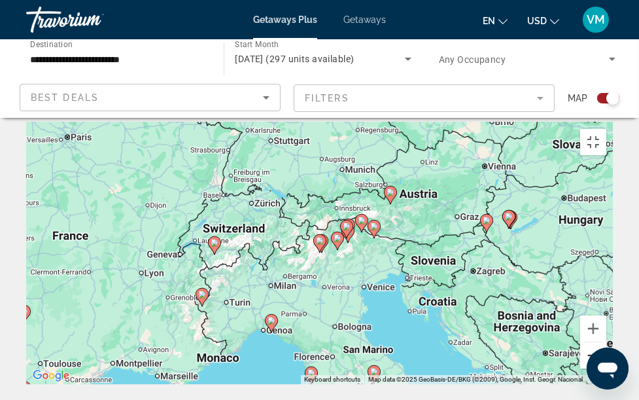
click at [606, 366] on button "Zoom out" at bounding box center [593, 355] width 26 height 26
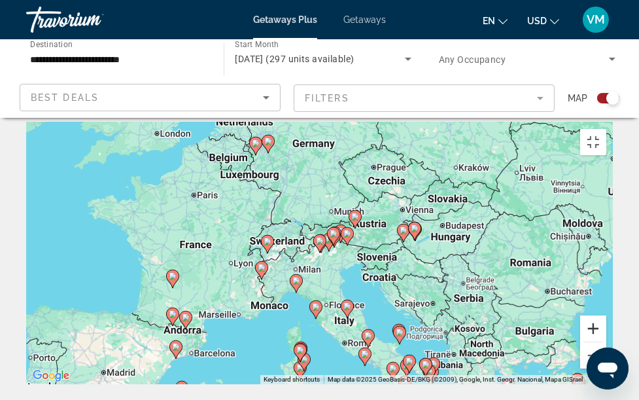
click at [606, 341] on button "Zoom in" at bounding box center [593, 328] width 26 height 26
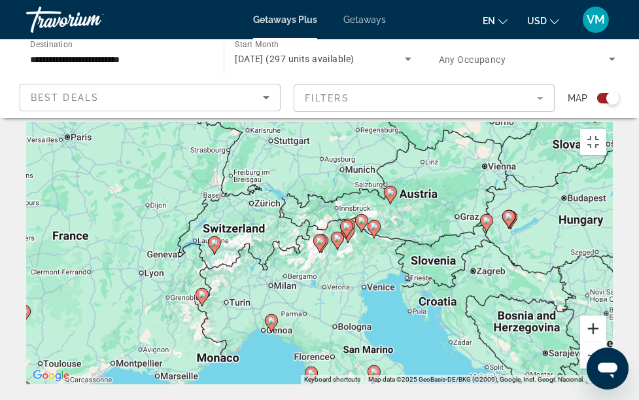
click at [606, 341] on button "Zoom in" at bounding box center [593, 328] width 26 height 26
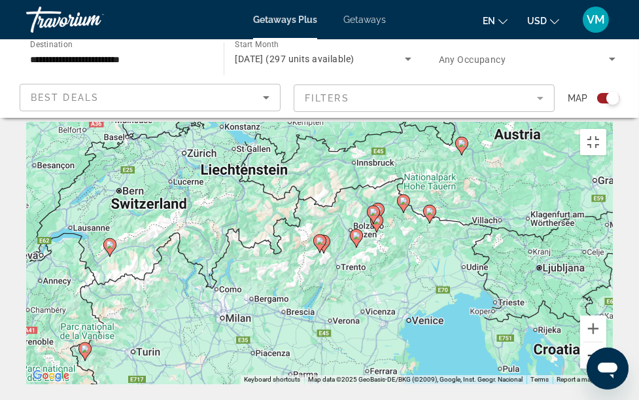
click at [606, 366] on button "Zoom out" at bounding box center [593, 355] width 26 height 26
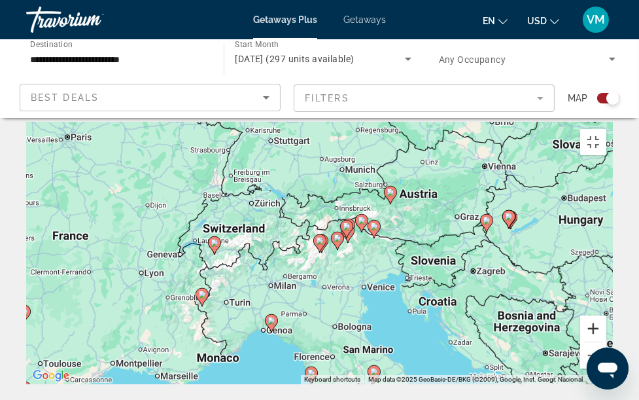
click at [606, 340] on button "Zoom in" at bounding box center [593, 328] width 26 height 26
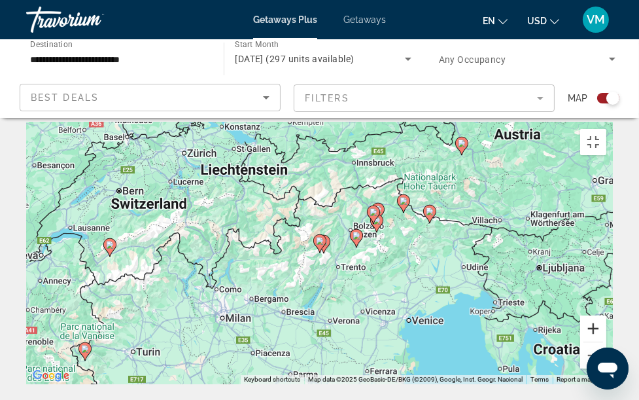
click at [606, 340] on button "Zoom in" at bounding box center [593, 328] width 26 height 26
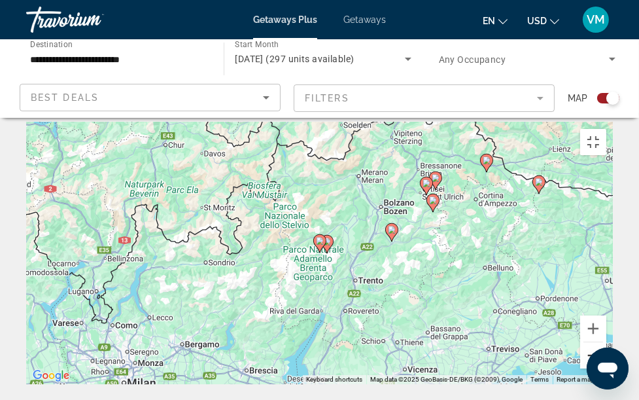
click at [606, 366] on button "Zoom out" at bounding box center [593, 355] width 26 height 26
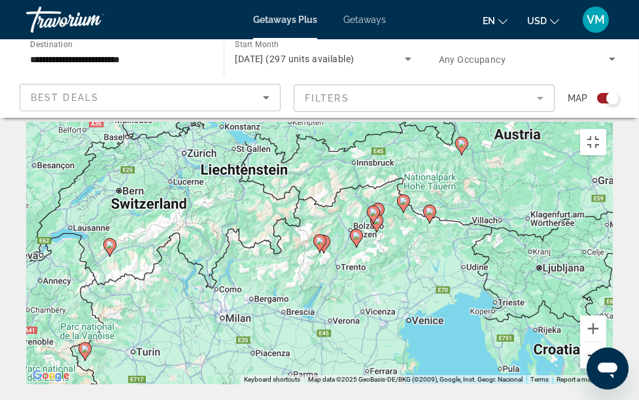
click at [606, 366] on button "Zoom out" at bounding box center [593, 355] width 26 height 26
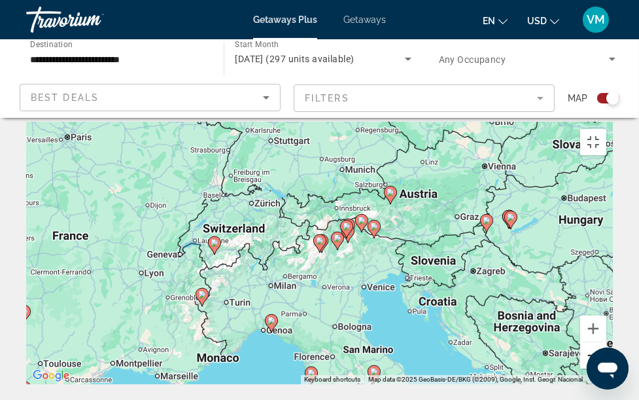
click at [606, 366] on button "Zoom out" at bounding box center [593, 355] width 26 height 26
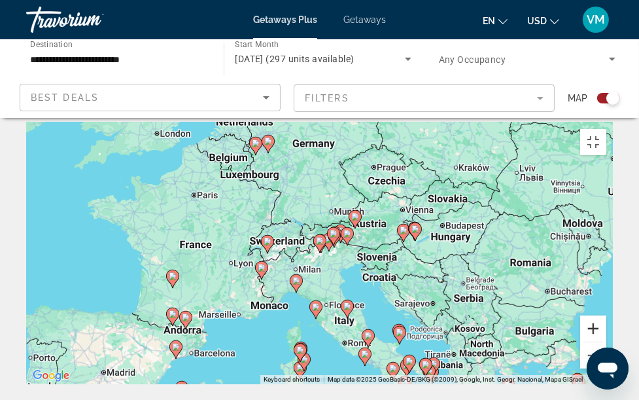
click at [606, 341] on button "Zoom in" at bounding box center [593, 328] width 26 height 26
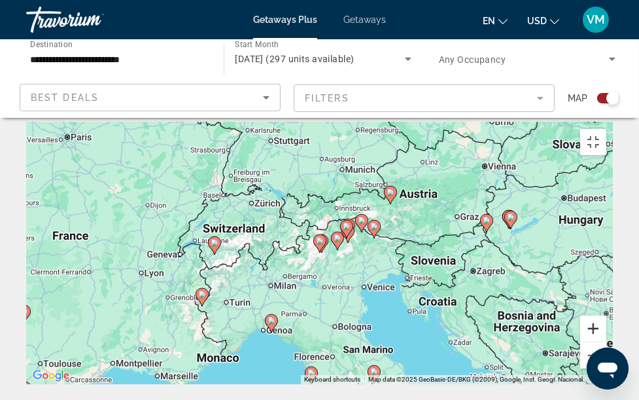
click at [606, 341] on button "Zoom in" at bounding box center [593, 328] width 26 height 26
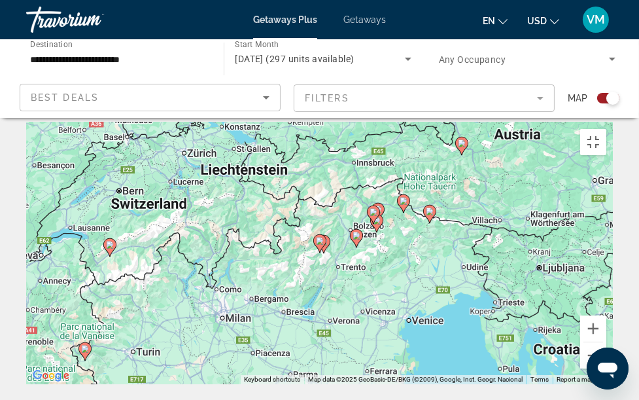
click at [111, 237] on gmp-advanced-marker "Main content" at bounding box center [109, 247] width 13 height 20
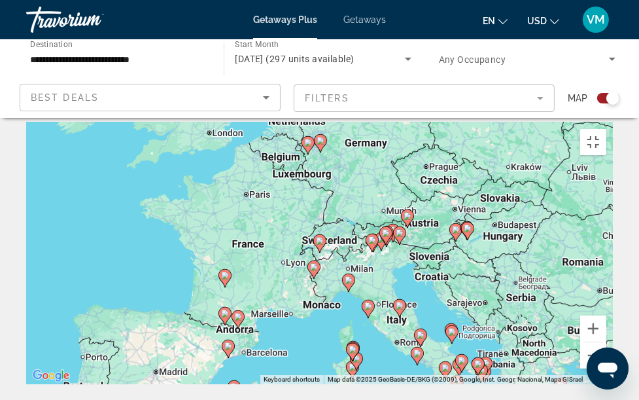
click at [320, 235] on icon "Main content" at bounding box center [319, 243] width 12 height 17
type input "**********"
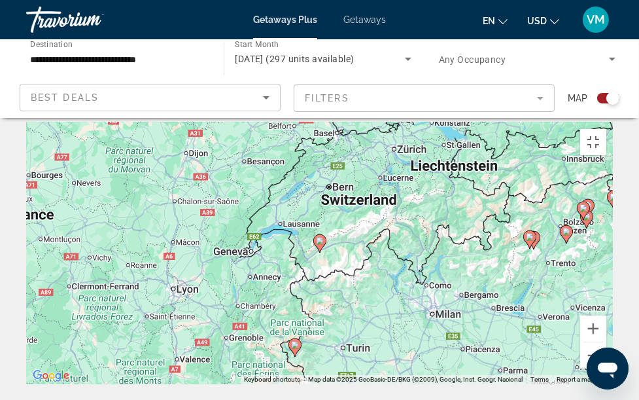
click at [321, 235] on icon "Main content" at bounding box center [319, 243] width 12 height 17
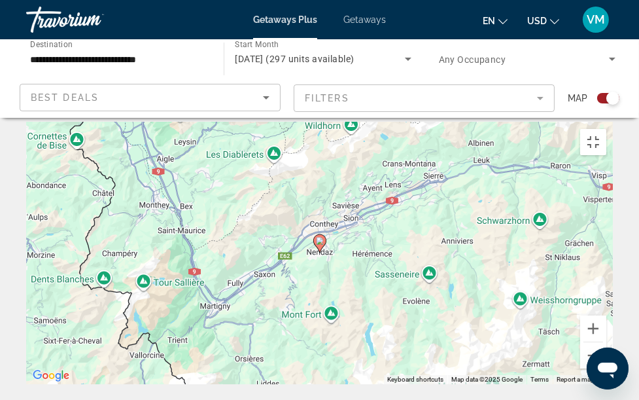
click at [320, 237] on image "Main content" at bounding box center [320, 241] width 8 height 8
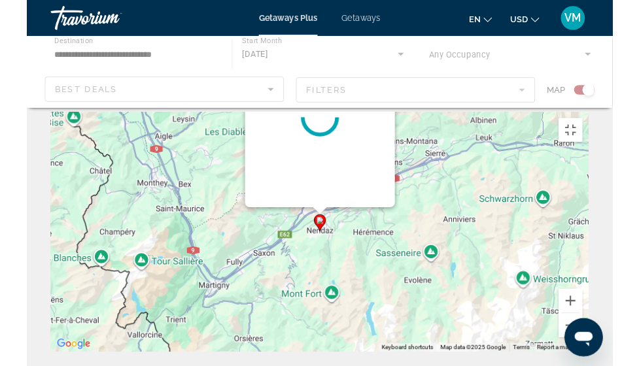
scroll to position [0, 0]
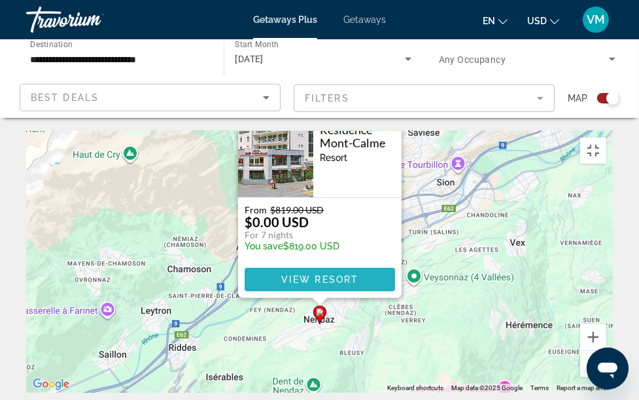
click at [316, 274] on span "View Resort" at bounding box center [319, 279] width 77 height 10
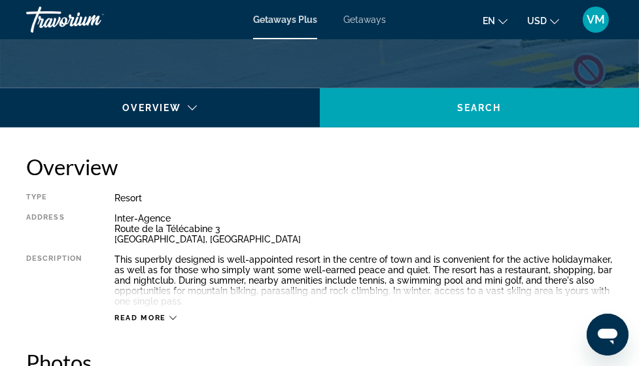
scroll to position [575, 0]
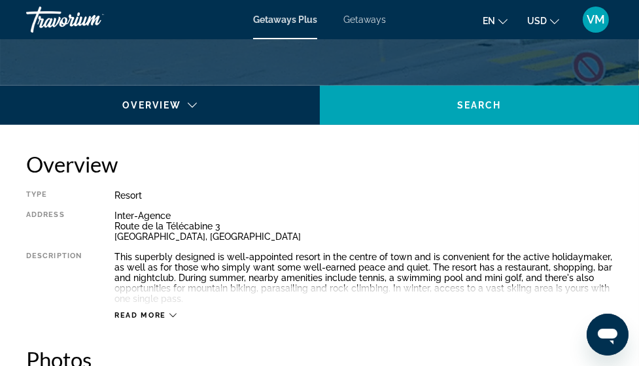
click at [173, 313] on icon "Main content" at bounding box center [172, 315] width 7 height 7
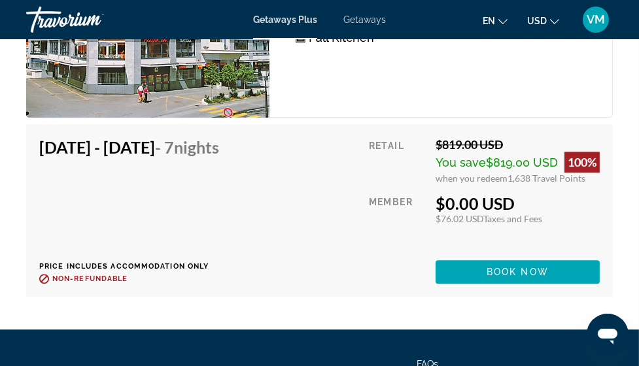
scroll to position [3068, 0]
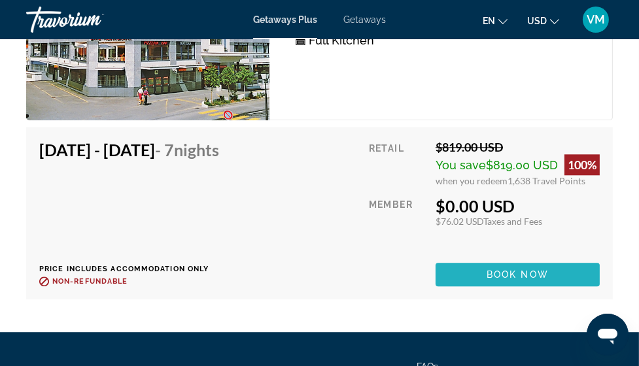
click at [513, 272] on span "Book now" at bounding box center [517, 274] width 62 height 10
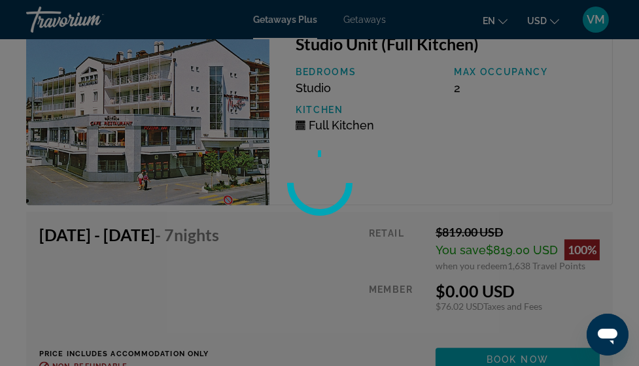
scroll to position [2979, 0]
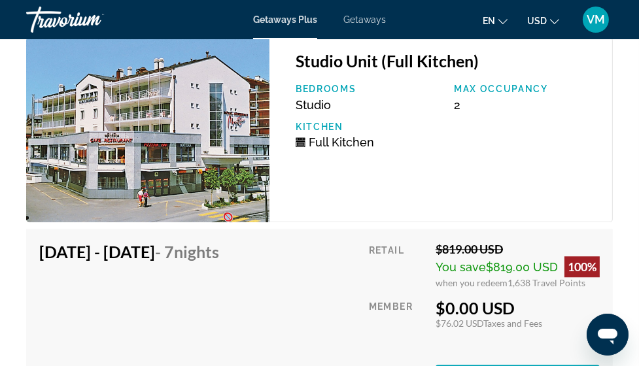
scroll to position [2965, 0]
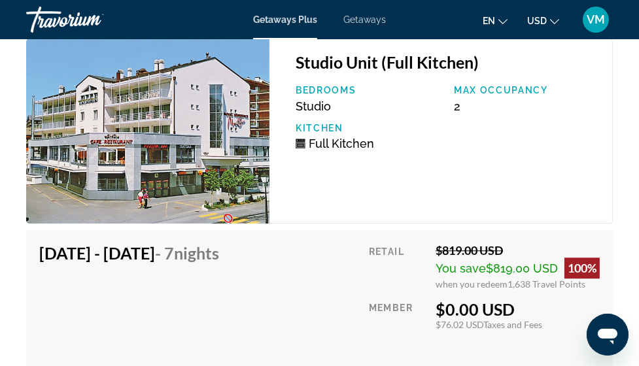
click at [85, 253] on h4 "[DATE] - [DATE] - 7 Nights" at bounding box center [129, 253] width 180 height 20
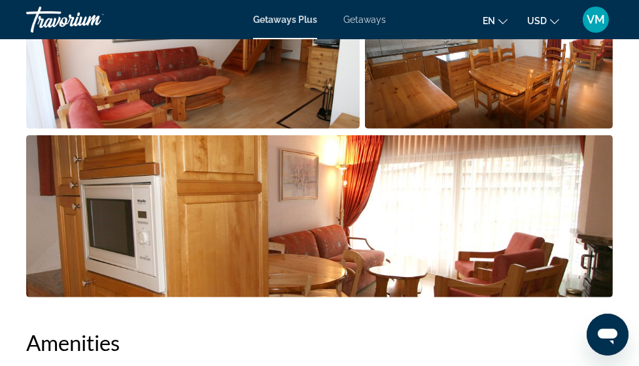
scroll to position [1161, 0]
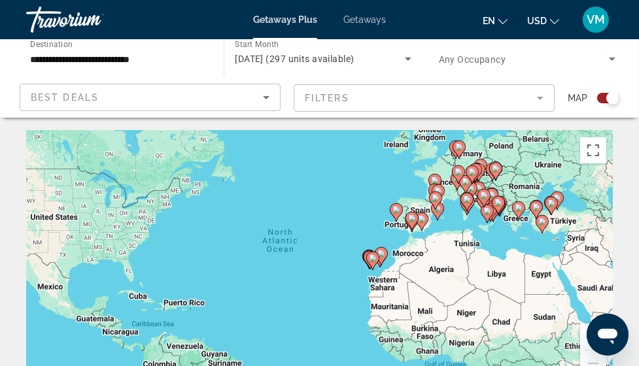
click at [469, 186] on icon "Main content" at bounding box center [465, 184] width 13 height 18
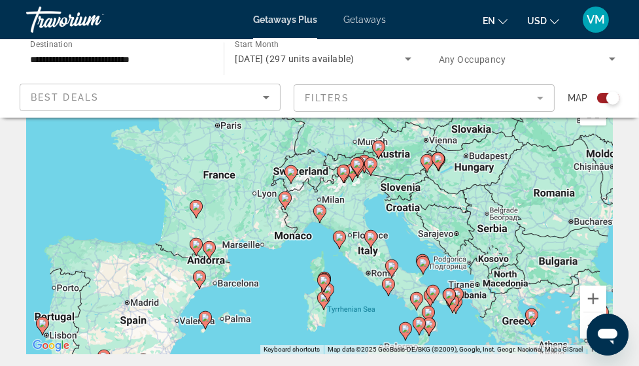
scroll to position [51, 0]
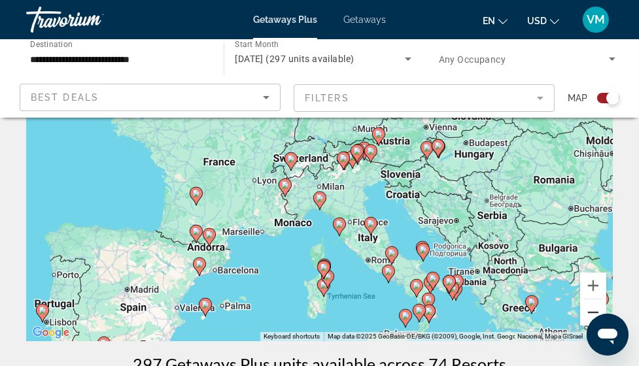
click at [595, 309] on button "Zoom out" at bounding box center [593, 312] width 26 height 26
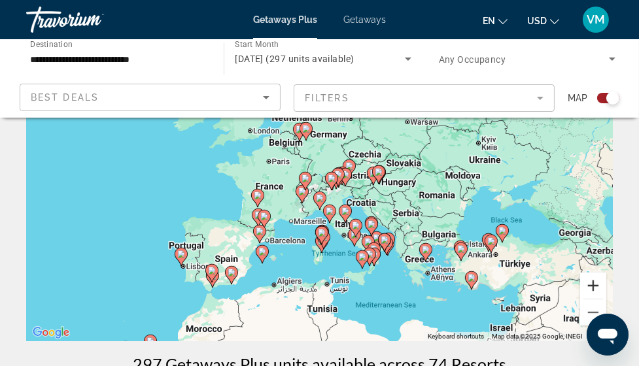
click at [595, 285] on button "Zoom in" at bounding box center [593, 286] width 26 height 26
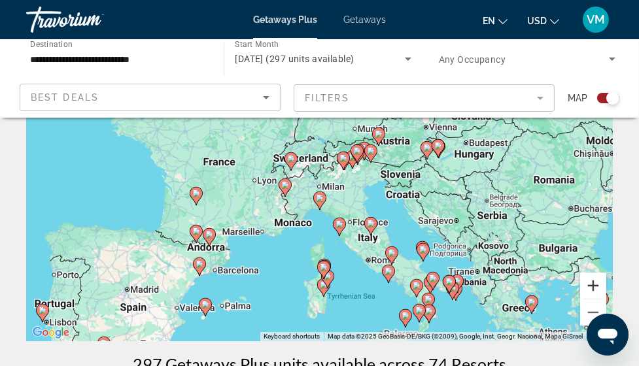
click at [594, 284] on button "Zoom in" at bounding box center [593, 286] width 26 height 26
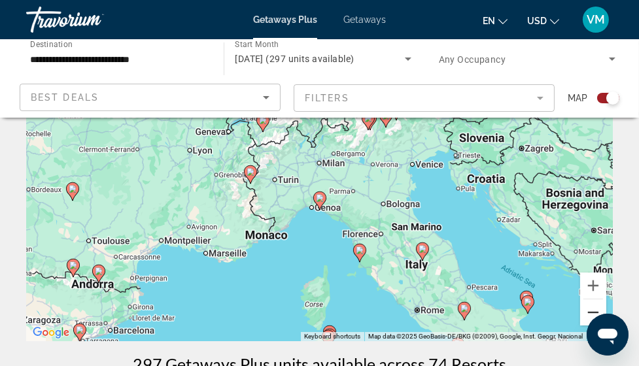
click at [592, 309] on button "Zoom out" at bounding box center [593, 312] width 26 height 26
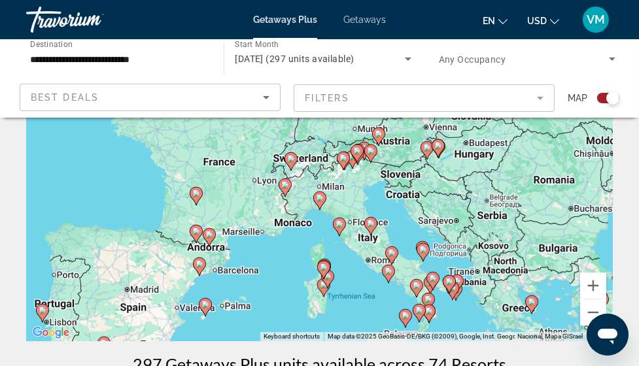
click at [355, 160] on gmp-advanced-marker "Main content" at bounding box center [356, 154] width 13 height 20
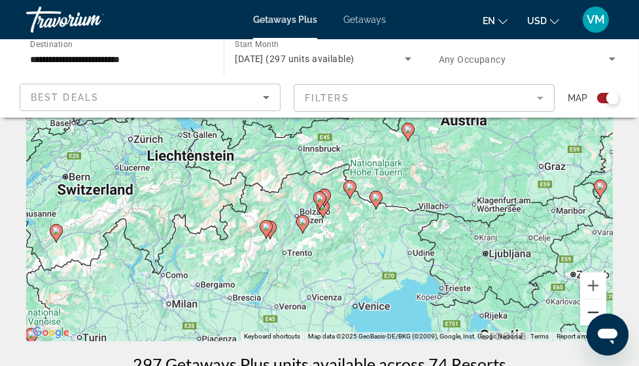
click at [592, 305] on button "Zoom out" at bounding box center [593, 312] width 26 height 26
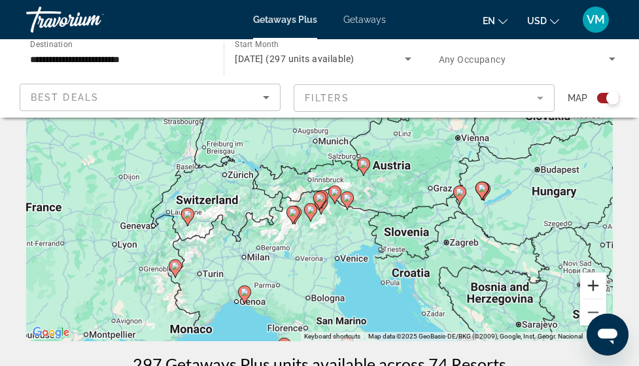
click at [595, 283] on button "Zoom in" at bounding box center [593, 286] width 26 height 26
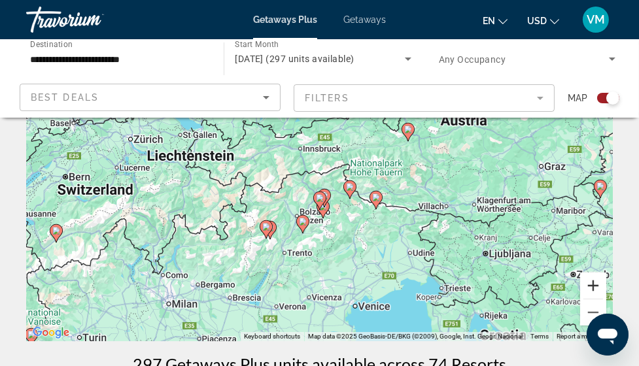
click at [595, 283] on button "Zoom in" at bounding box center [593, 286] width 26 height 26
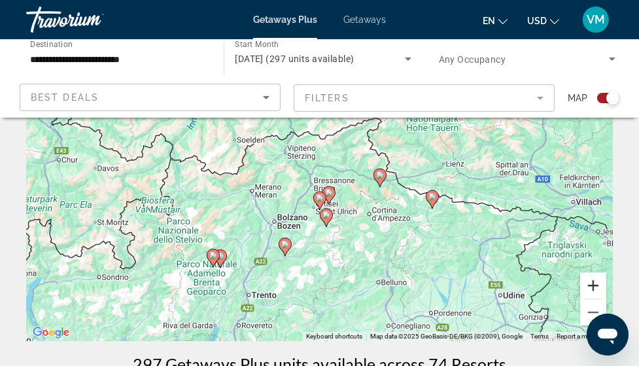
click at [595, 284] on button "Zoom in" at bounding box center [593, 286] width 26 height 26
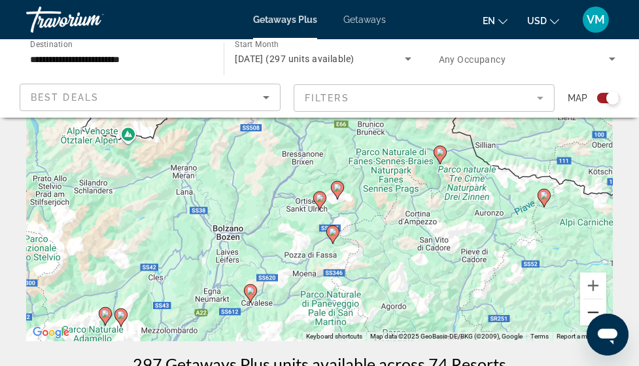
click at [595, 309] on button "Zoom out" at bounding box center [593, 312] width 26 height 26
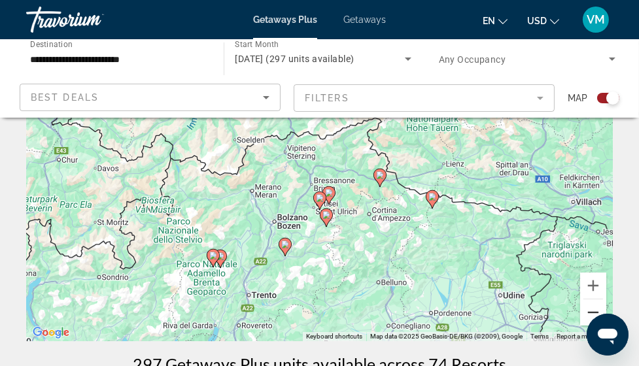
click at [595, 309] on button "Zoom out" at bounding box center [593, 312] width 26 height 26
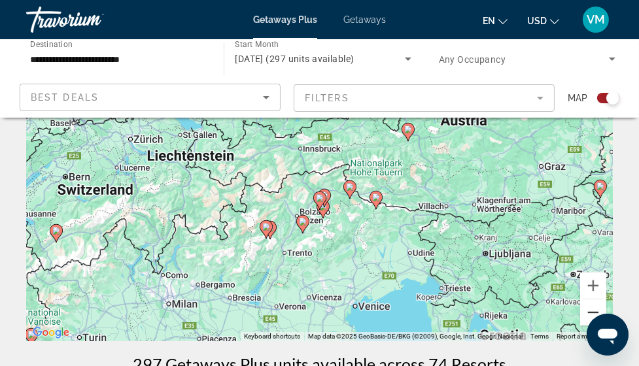
click at [595, 309] on button "Zoom out" at bounding box center [593, 312] width 26 height 26
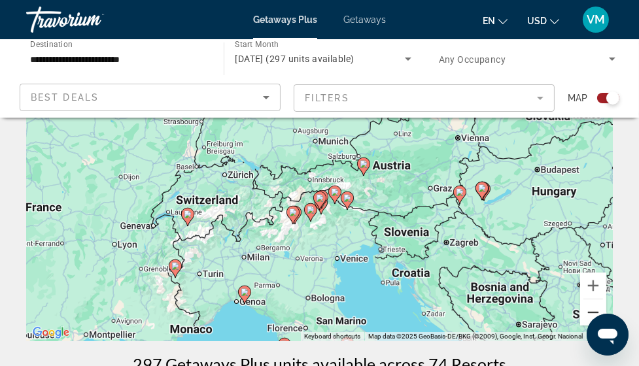
click at [595, 309] on button "Zoom out" at bounding box center [593, 312] width 26 height 26
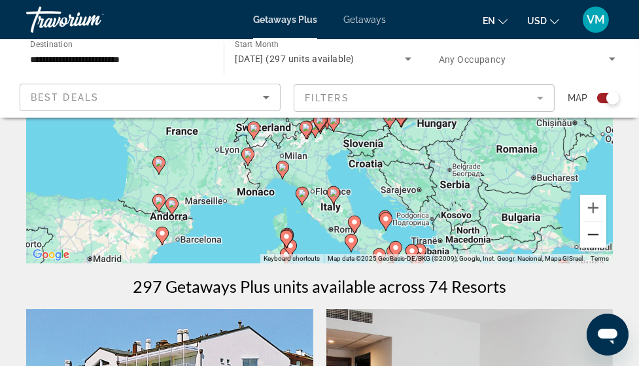
scroll to position [133, 0]
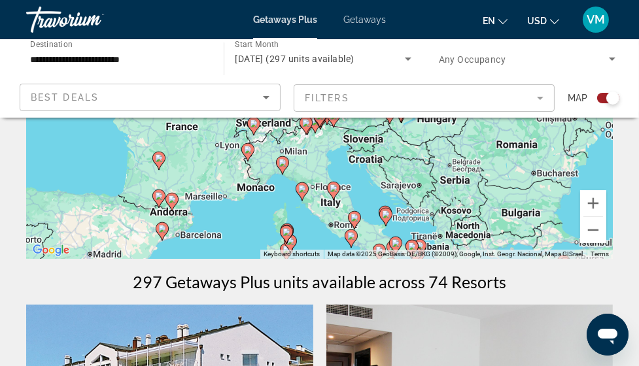
click at [354, 224] on icon "Main content" at bounding box center [354, 220] width 12 height 17
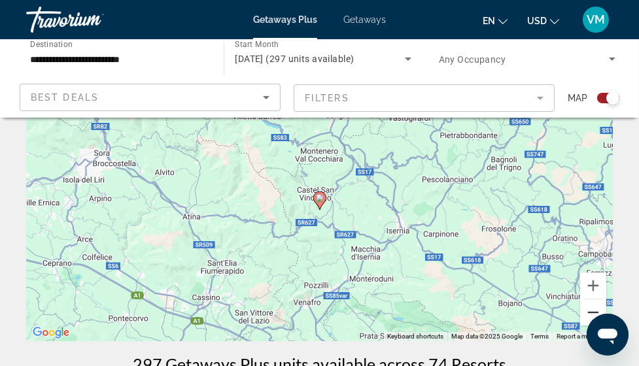
scroll to position [52, 0]
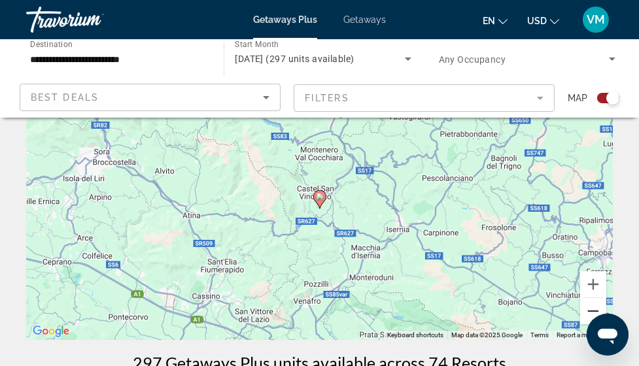
click at [594, 309] on button "Zoom out" at bounding box center [593, 311] width 26 height 26
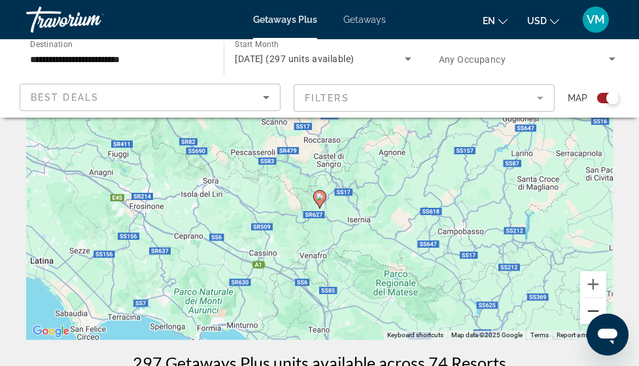
click at [594, 309] on button "Zoom out" at bounding box center [593, 311] width 26 height 26
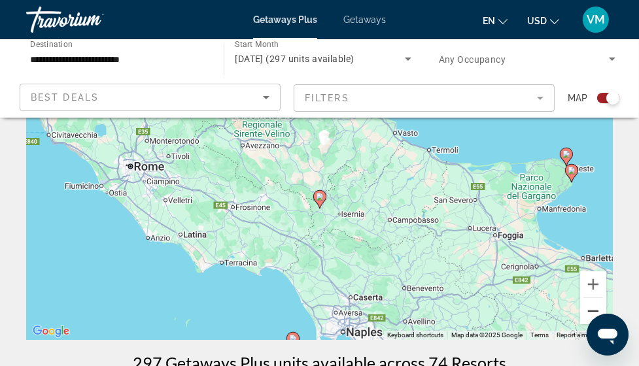
click at [594, 309] on button "Zoom out" at bounding box center [593, 311] width 26 height 26
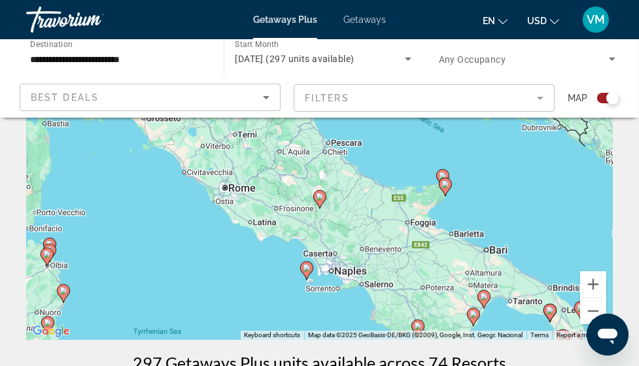
click at [308, 272] on icon "Main content" at bounding box center [306, 270] width 12 height 17
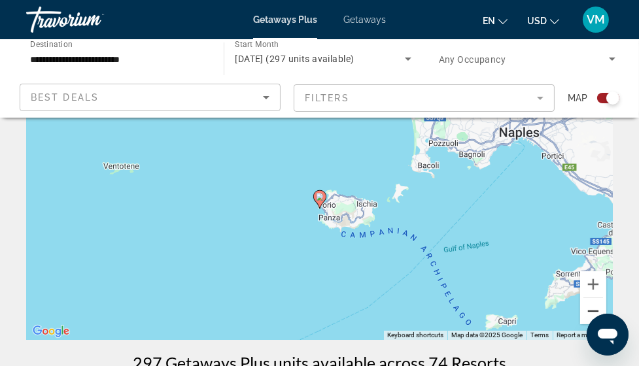
click at [594, 307] on button "Zoom out" at bounding box center [593, 311] width 26 height 26
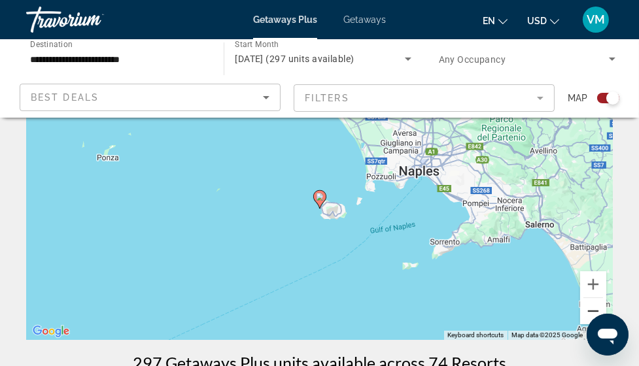
click at [594, 307] on button "Zoom out" at bounding box center [593, 311] width 26 height 26
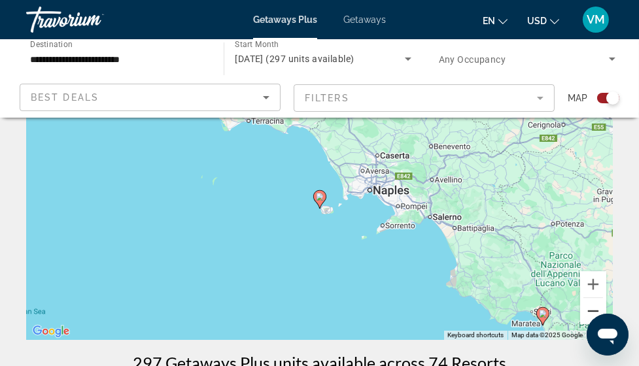
click at [591, 310] on button "Zoom out" at bounding box center [593, 311] width 26 height 26
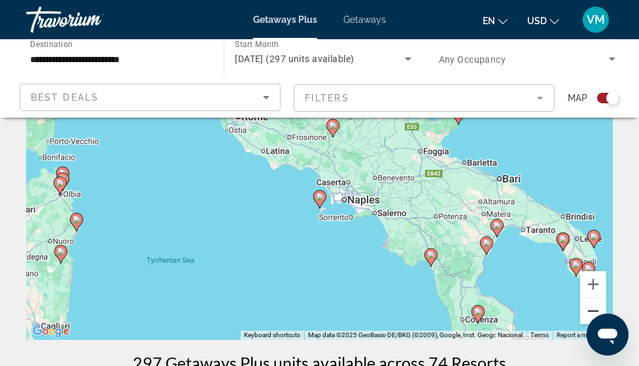
click at [591, 310] on button "Zoom out" at bounding box center [593, 311] width 26 height 26
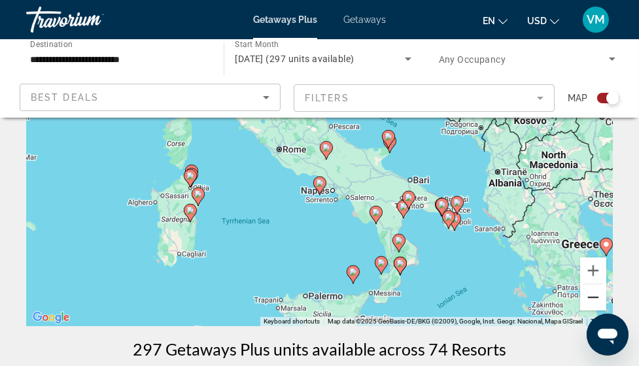
scroll to position [67, 0]
click at [594, 294] on button "Zoom out" at bounding box center [593, 297] width 26 height 26
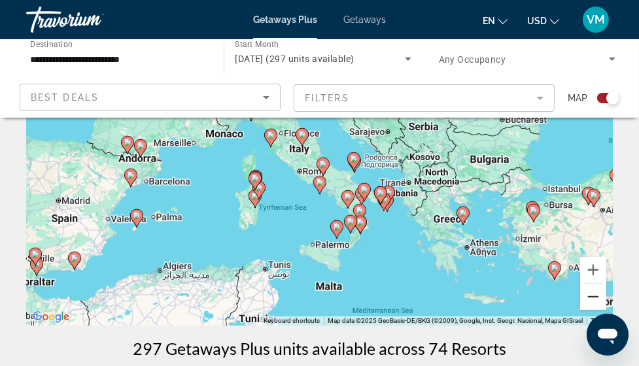
click at [594, 293] on button "Zoom out" at bounding box center [593, 297] width 26 height 26
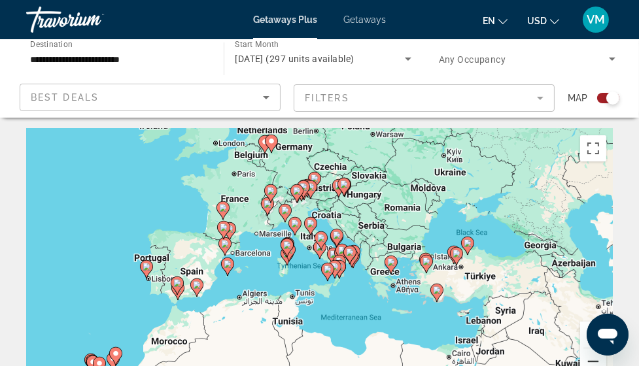
scroll to position [0, 0]
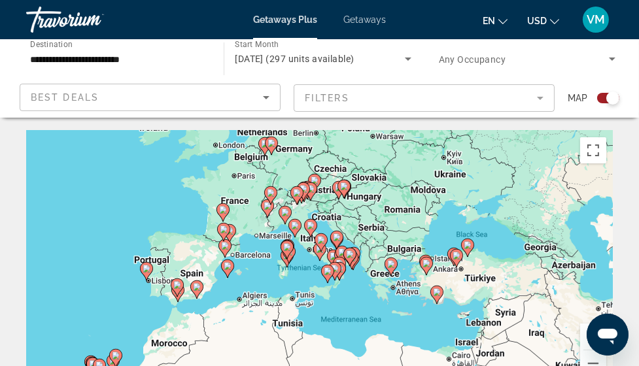
click at [273, 149] on icon "Main content" at bounding box center [271, 145] width 12 height 17
type input "**********"
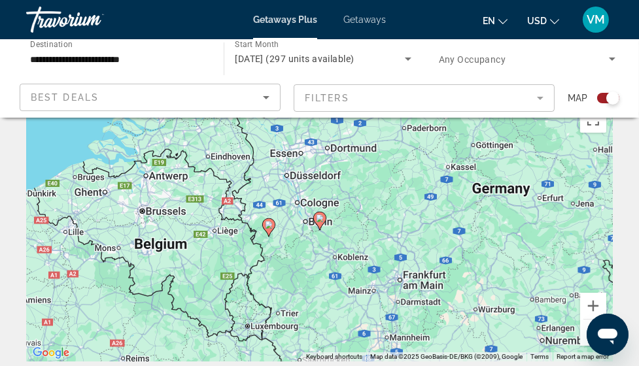
scroll to position [31, 0]
click at [596, 303] on button "Zoom in" at bounding box center [593, 305] width 26 height 26
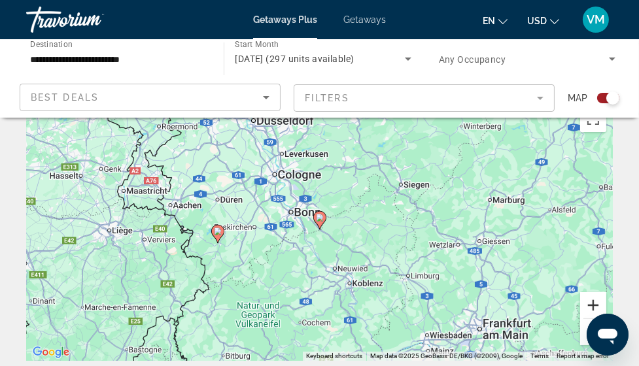
click at [596, 303] on button "Zoom in" at bounding box center [593, 305] width 26 height 26
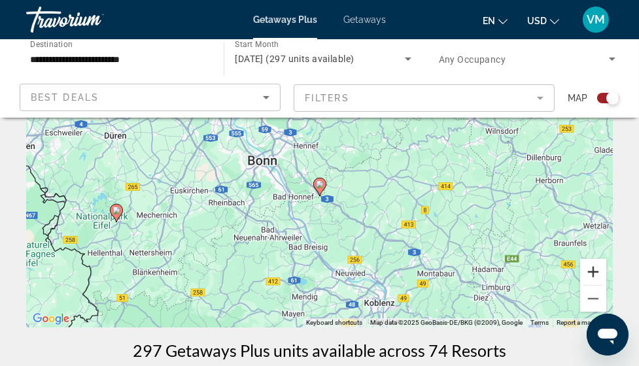
scroll to position [64, 0]
click at [592, 298] on button "Zoom out" at bounding box center [593, 299] width 26 height 26
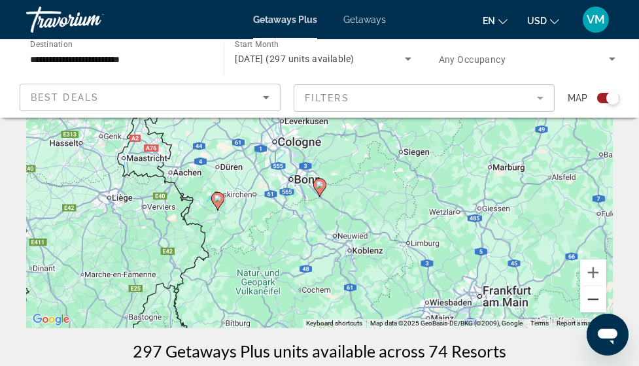
click at [592, 298] on button "Zoom out" at bounding box center [593, 299] width 26 height 26
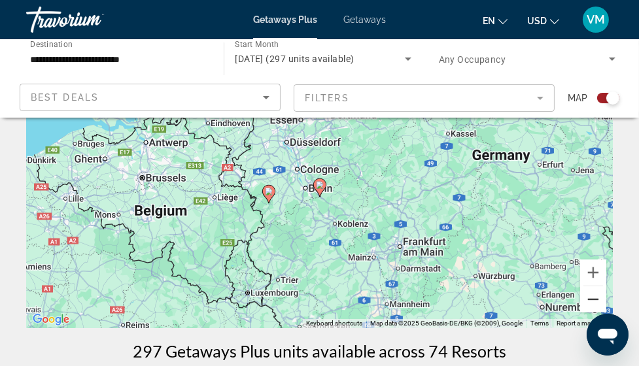
click at [592, 298] on button "Zoom out" at bounding box center [593, 299] width 26 height 26
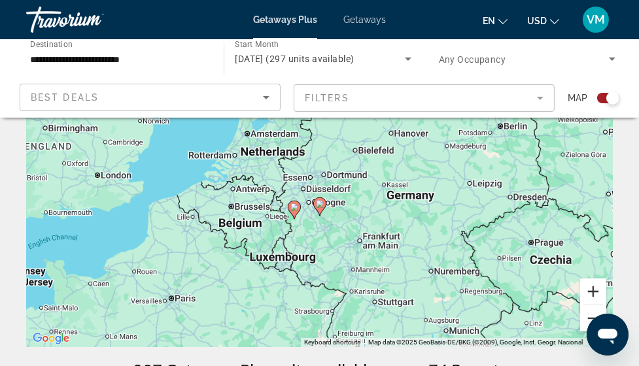
scroll to position [47, 0]
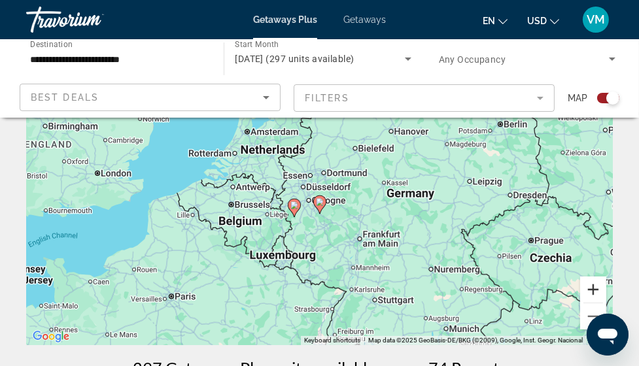
click at [596, 287] on button "Zoom in" at bounding box center [593, 290] width 26 height 26
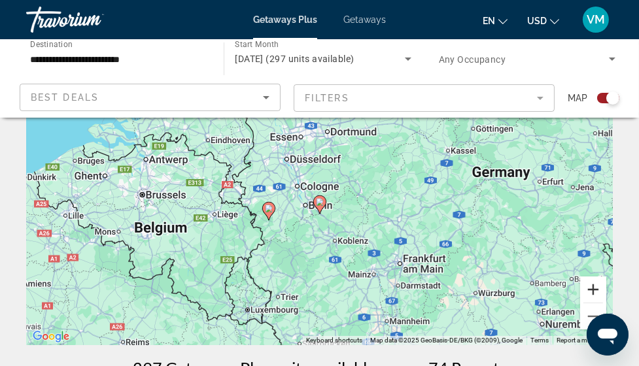
click at [596, 288] on button "Zoom in" at bounding box center [593, 290] width 26 height 26
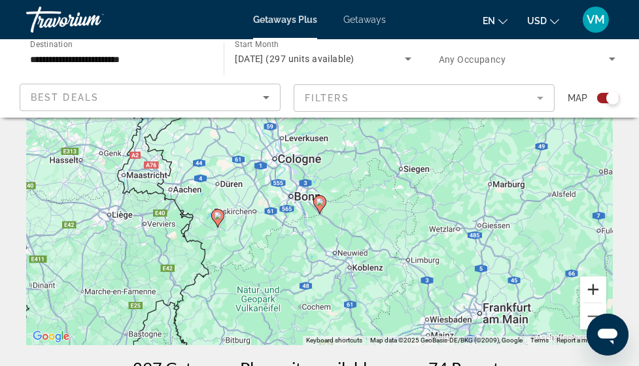
click at [596, 288] on button "Zoom in" at bounding box center [593, 290] width 26 height 26
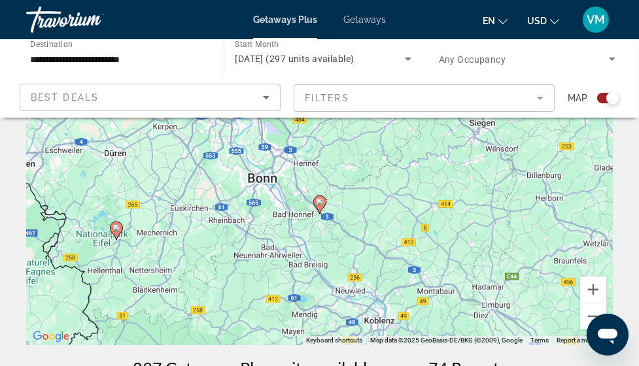
click at [117, 229] on image "Main content" at bounding box center [116, 228] width 8 height 8
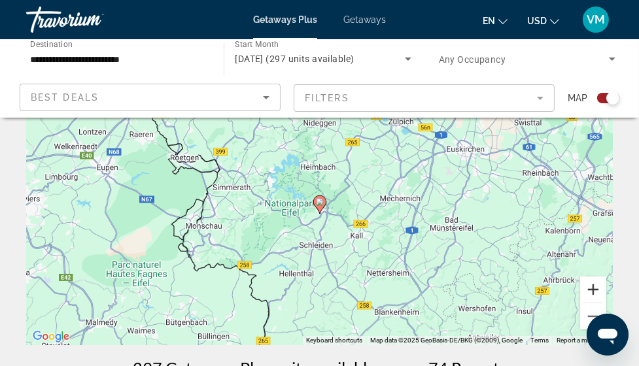
click at [593, 283] on button "Zoom in" at bounding box center [593, 290] width 26 height 26
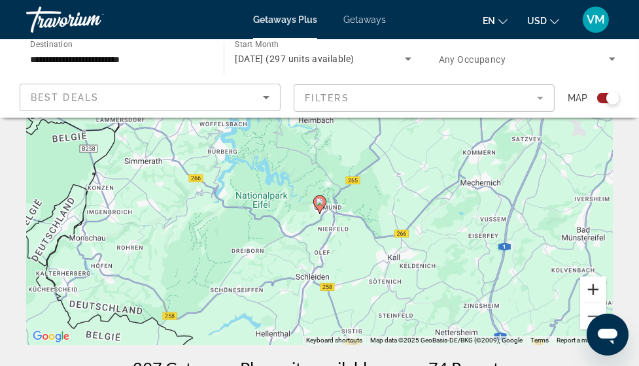
click at [592, 285] on button "Zoom in" at bounding box center [593, 290] width 26 height 26
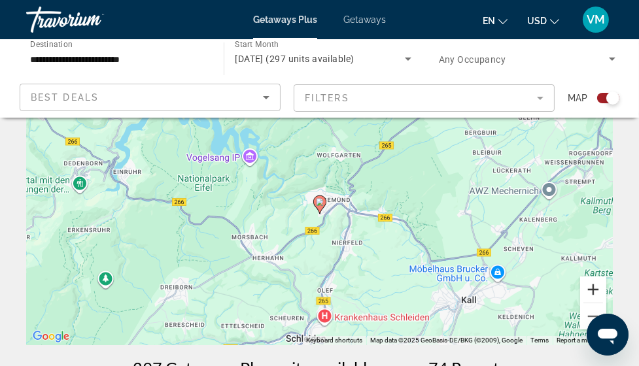
click at [592, 285] on button "Zoom in" at bounding box center [593, 290] width 26 height 26
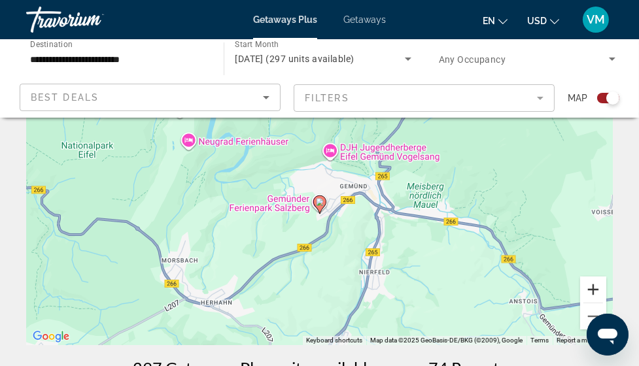
click at [592, 285] on button "Zoom in" at bounding box center [593, 290] width 26 height 26
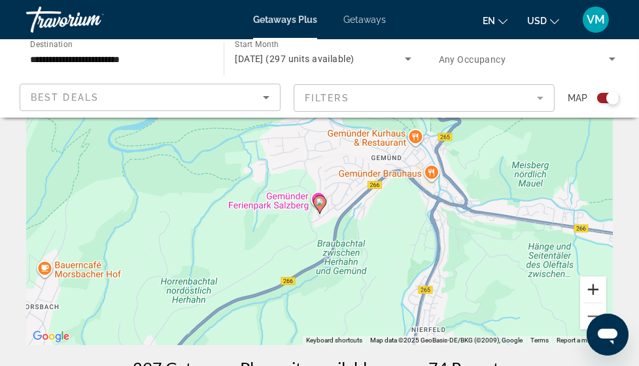
click at [592, 285] on button "Zoom in" at bounding box center [593, 290] width 26 height 26
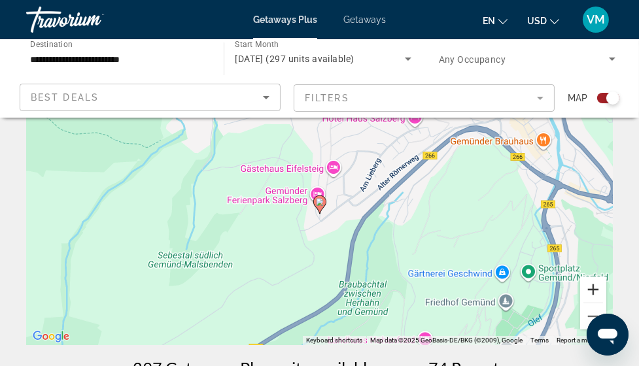
click at [592, 285] on button "Zoom in" at bounding box center [593, 290] width 26 height 26
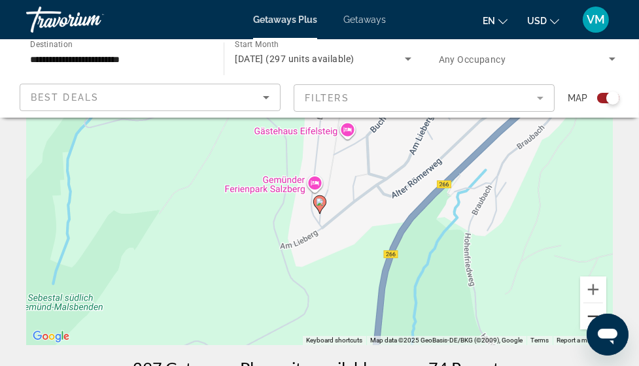
click at [593, 315] on button "Zoom out" at bounding box center [593, 316] width 26 height 26
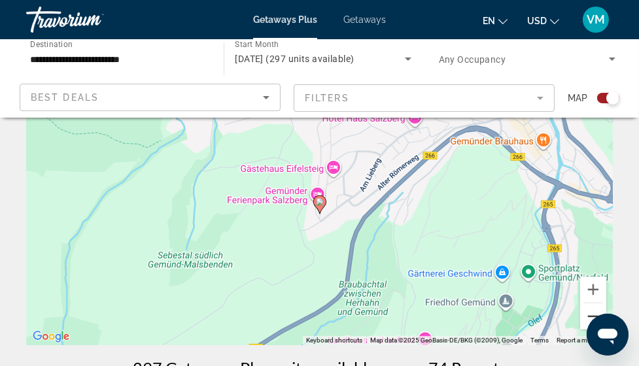
click at [593, 315] on button "Zoom out" at bounding box center [593, 316] width 26 height 26
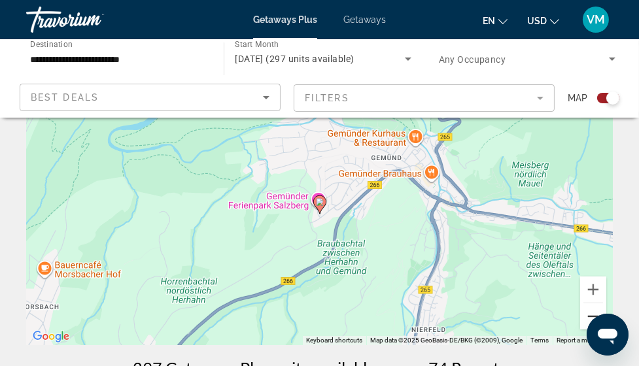
click at [593, 315] on button "Zoom out" at bounding box center [593, 316] width 26 height 26
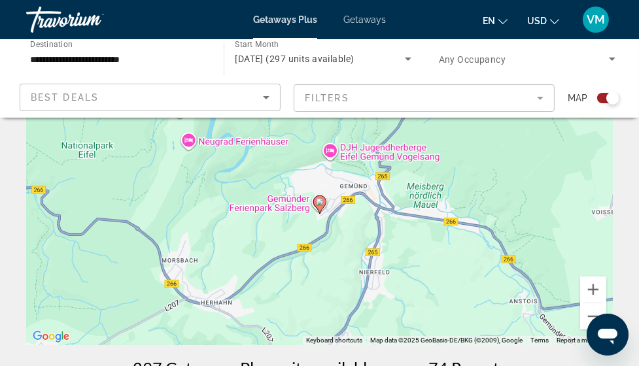
click at [318, 200] on image "Main content" at bounding box center [320, 202] width 8 height 8
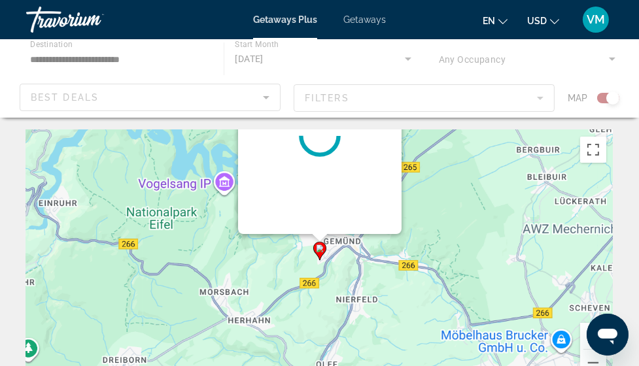
scroll to position [0, 0]
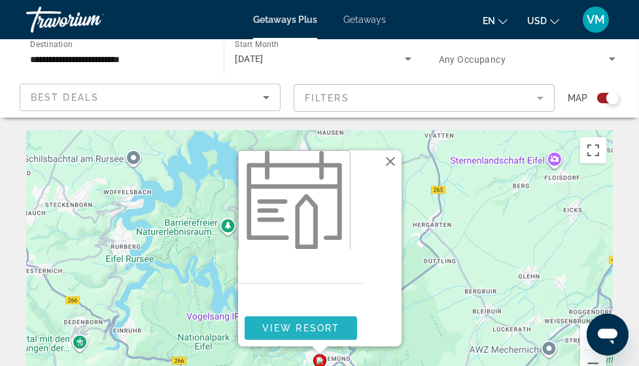
click at [312, 322] on span "Main content" at bounding box center [301, 328] width 112 height 31
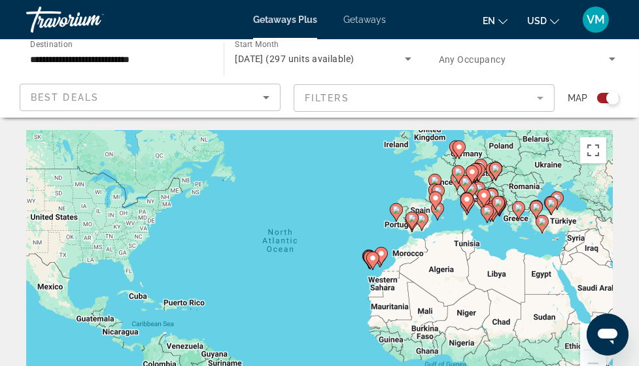
click at [458, 149] on image "Main content" at bounding box center [459, 147] width 8 height 8
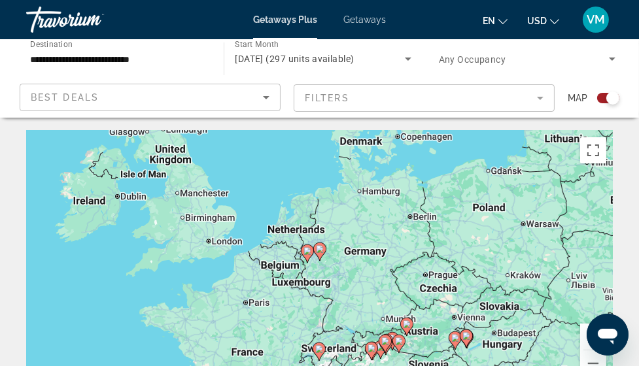
click at [309, 250] on image "Main content" at bounding box center [307, 251] width 8 height 8
type input "**********"
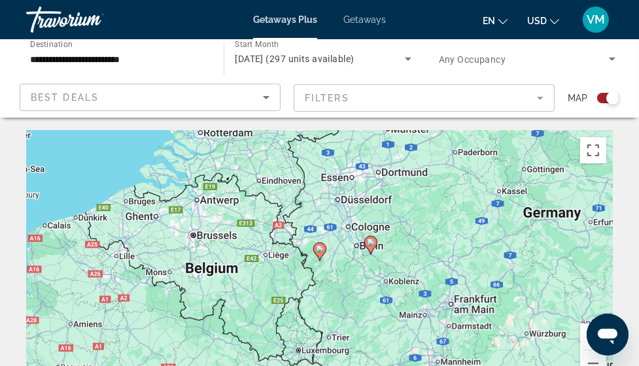
click at [320, 249] on image "Main content" at bounding box center [320, 249] width 8 height 8
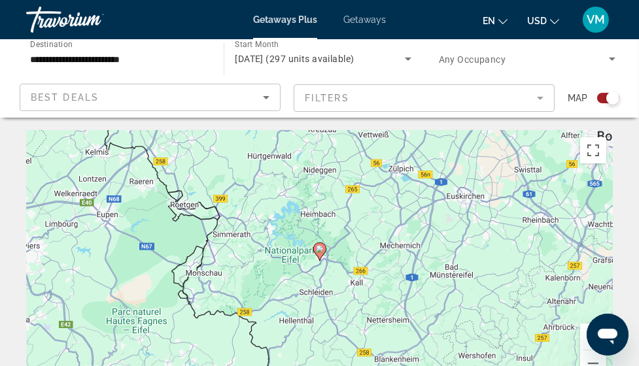
click at [320, 249] on image "Main content" at bounding box center [320, 249] width 8 height 8
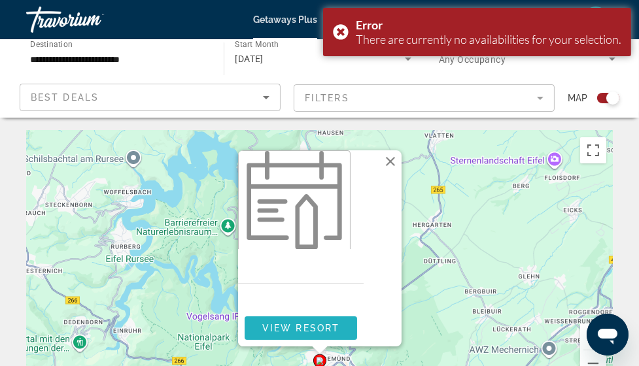
click at [299, 328] on span "View Resort" at bounding box center [300, 328] width 77 height 10
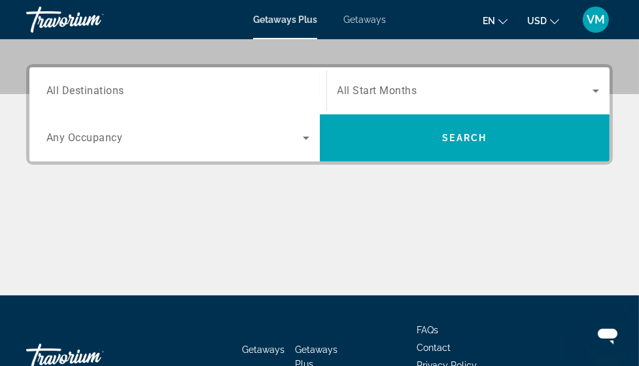
scroll to position [222, 0]
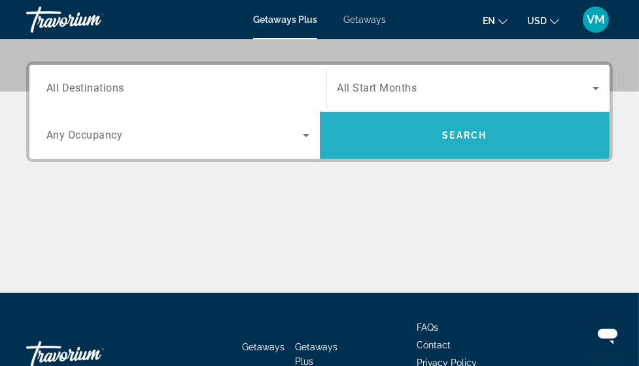
click at [426, 136] on span "Search widget" at bounding box center [465, 135] width 290 height 31
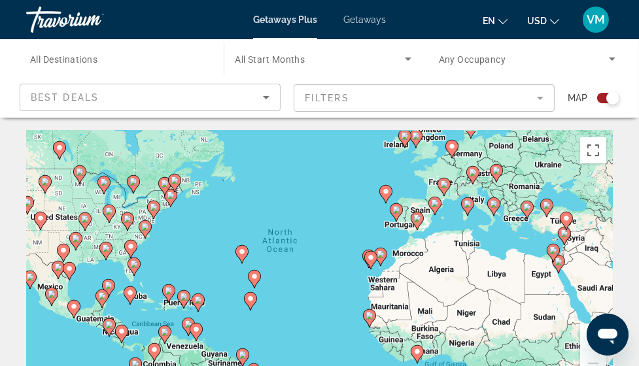
click at [457, 148] on icon "Main content" at bounding box center [451, 149] width 13 height 18
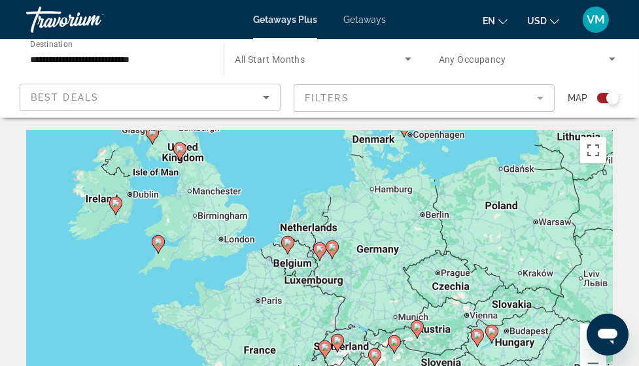
click at [333, 250] on image "Main content" at bounding box center [332, 247] width 8 height 8
type input "**********"
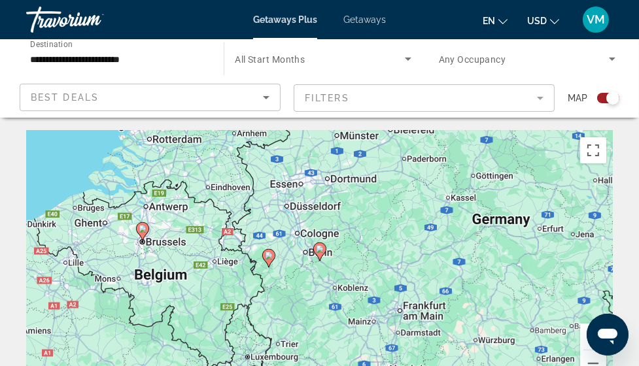
click at [320, 251] on image "Main content" at bounding box center [320, 249] width 8 height 8
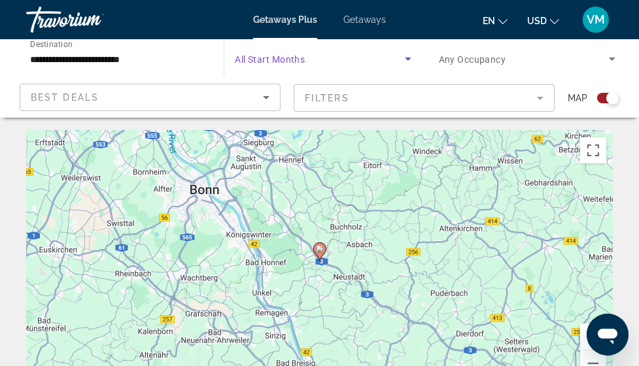
click at [409, 59] on icon "Search widget" at bounding box center [408, 59] width 16 height 16
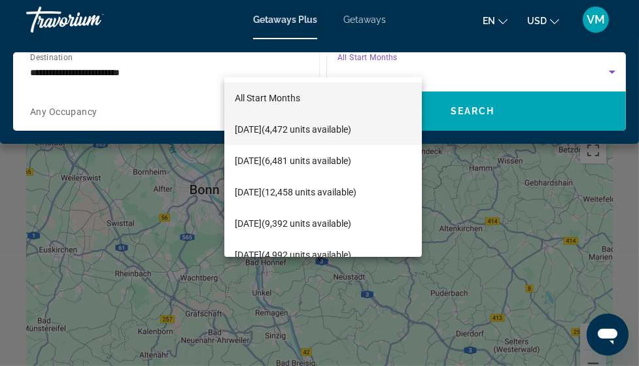
click at [276, 129] on span "[DATE] (4,472 units available)" at bounding box center [293, 130] width 116 height 16
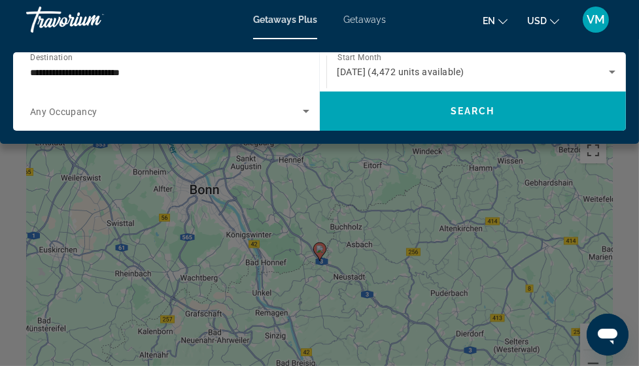
click at [319, 255] on div "Main content" at bounding box center [319, 183] width 639 height 366
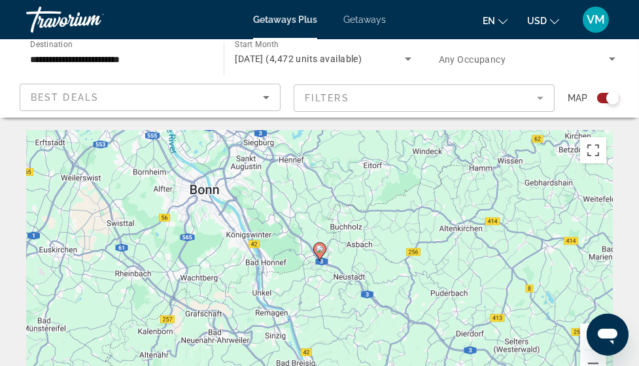
click at [542, 98] on mat-form-field "Filters" at bounding box center [424, 97] width 261 height 27
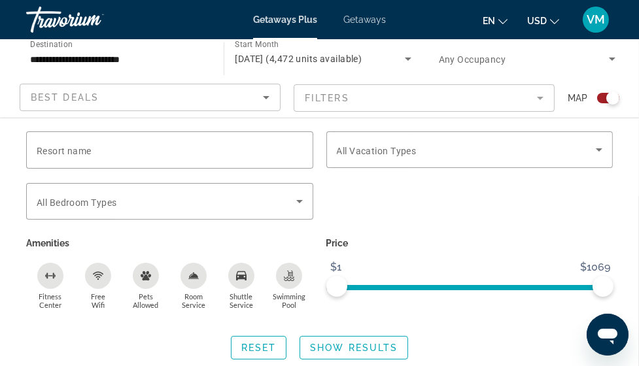
click at [542, 97] on mat-form-field "Filters" at bounding box center [424, 97] width 261 height 27
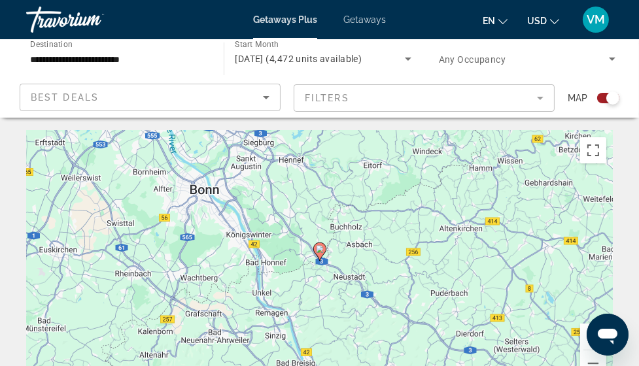
click at [542, 98] on mat-form-field "Filters" at bounding box center [424, 97] width 261 height 27
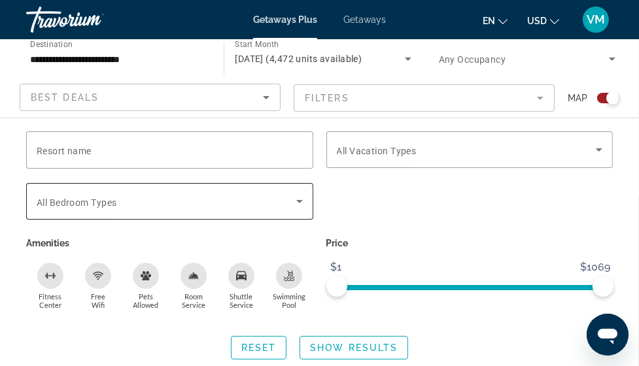
scroll to position [4, 0]
click at [52, 299] on span "Fitness Center" at bounding box center [50, 300] width 23 height 17
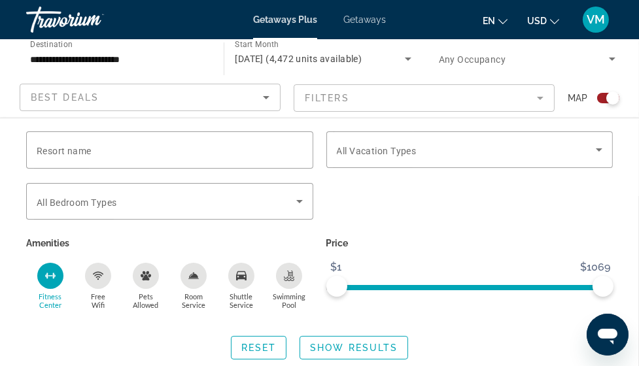
scroll to position [29, 0]
click at [352, 347] on span "Show Results" at bounding box center [354, 348] width 88 height 10
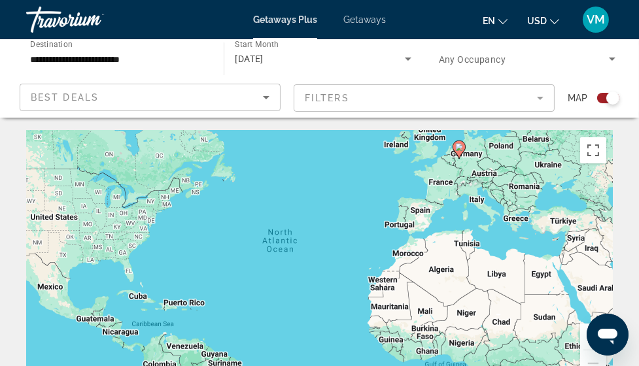
click at [462, 152] on icon "Main content" at bounding box center [458, 149] width 12 height 17
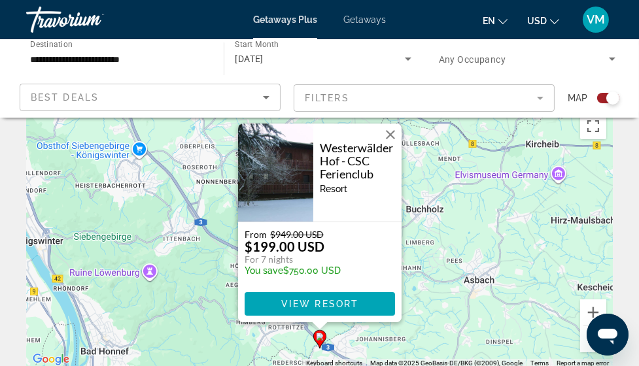
scroll to position [24, 0]
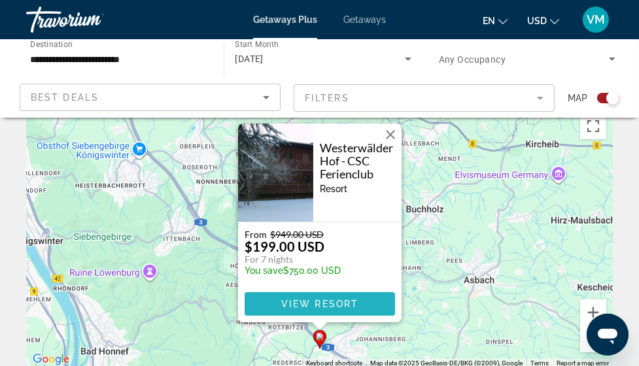
click at [330, 301] on span "View Resort" at bounding box center [319, 304] width 77 height 10
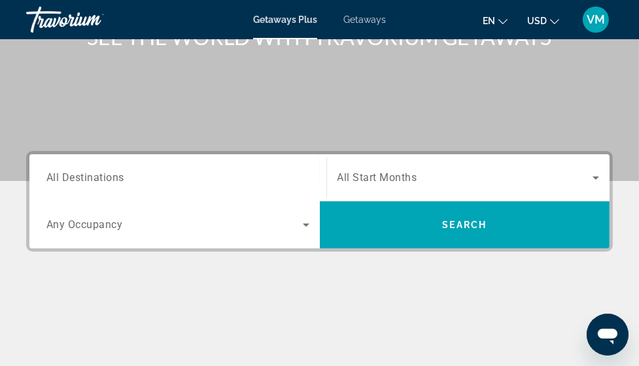
scroll to position [126, 0]
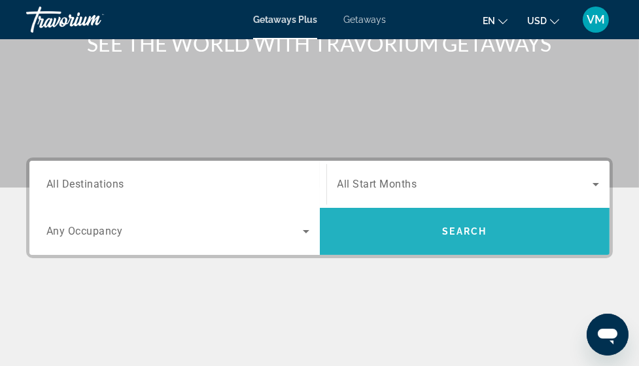
click at [466, 227] on span "Search" at bounding box center [464, 231] width 44 height 10
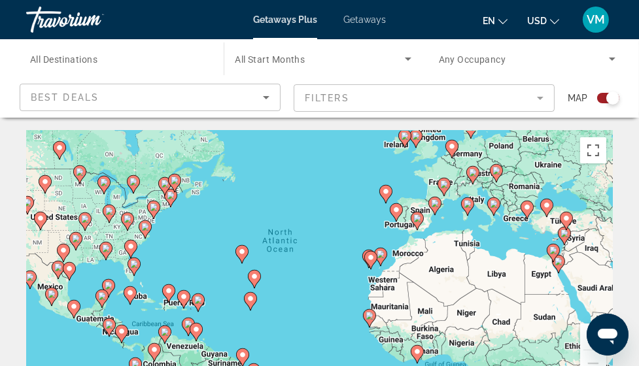
click at [471, 175] on image "Main content" at bounding box center [473, 173] width 8 height 8
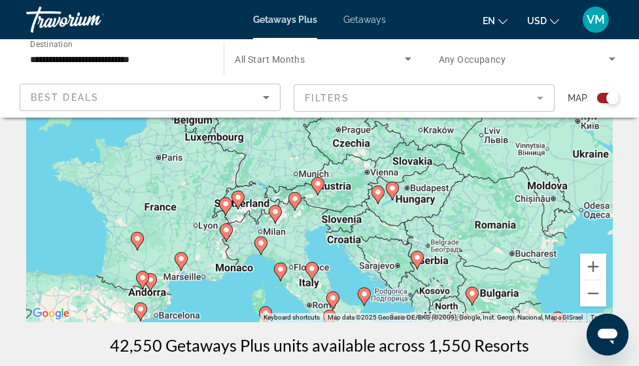
scroll to position [71, 0]
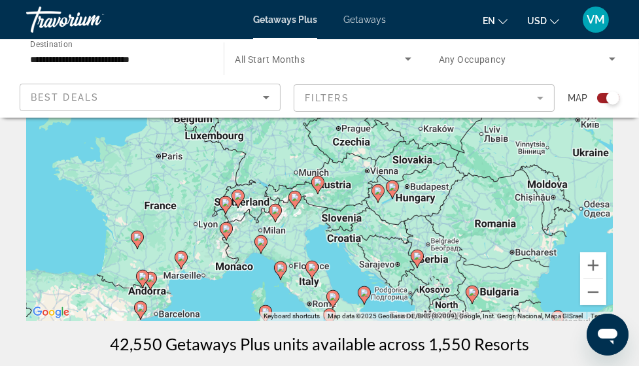
click at [228, 202] on image "Main content" at bounding box center [226, 203] width 8 height 8
type input "**********"
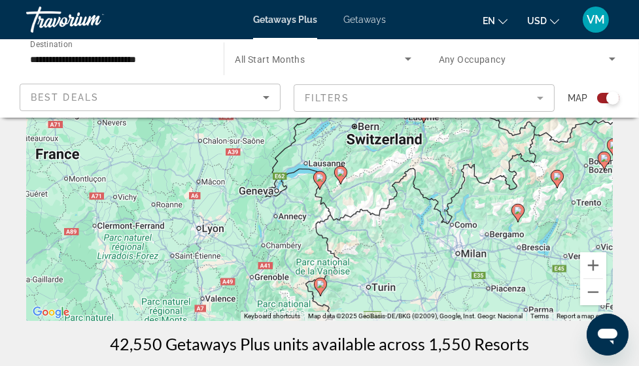
click at [320, 177] on image "Main content" at bounding box center [320, 178] width 8 height 8
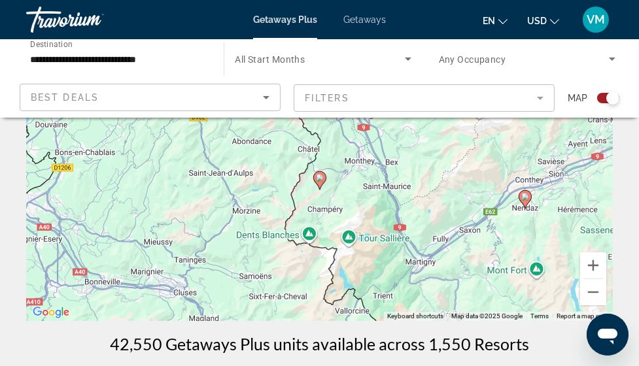
click at [324, 175] on icon "Main content" at bounding box center [319, 180] width 12 height 17
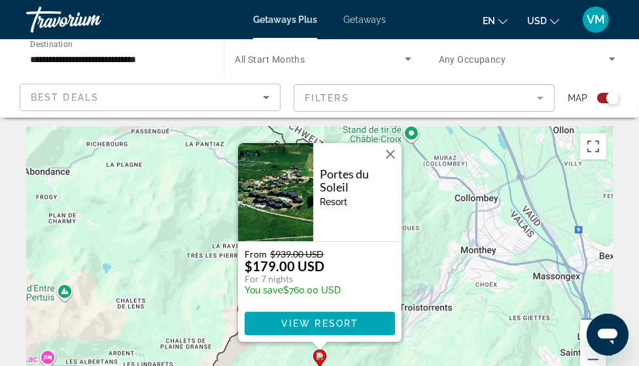
scroll to position [4, 0]
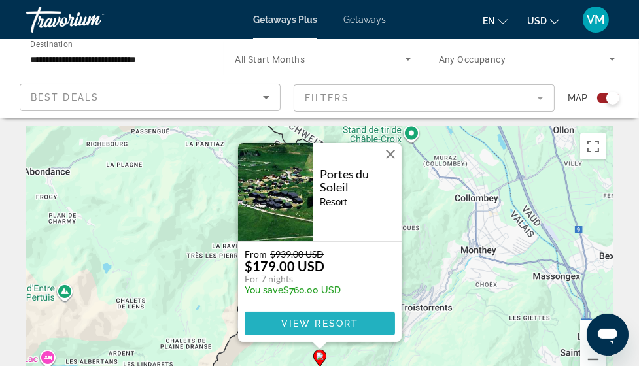
click at [312, 319] on span "View Resort" at bounding box center [319, 323] width 77 height 10
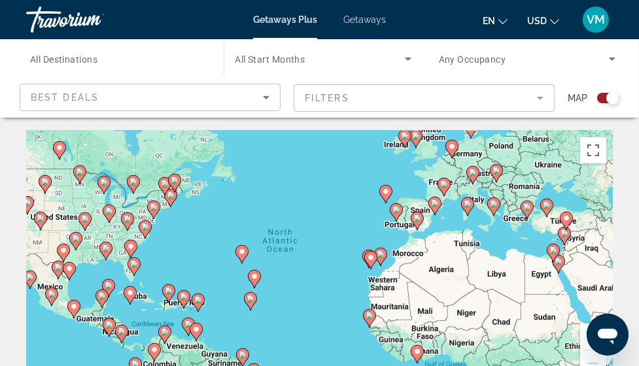
click at [474, 173] on image "Main content" at bounding box center [473, 173] width 8 height 8
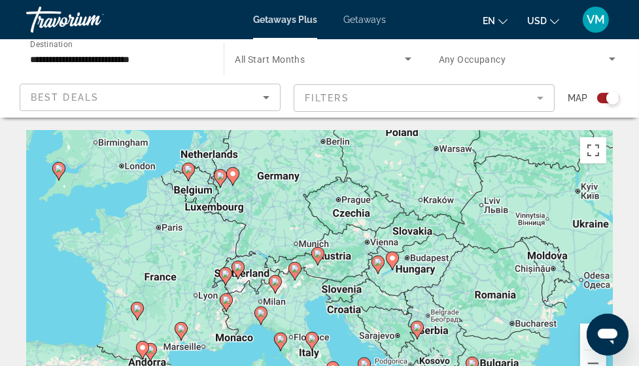
click at [296, 269] on image "Main content" at bounding box center [295, 269] width 8 height 8
type input "**********"
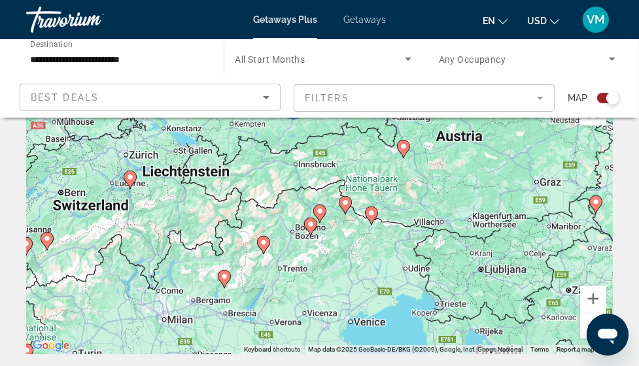
scroll to position [27, 0]
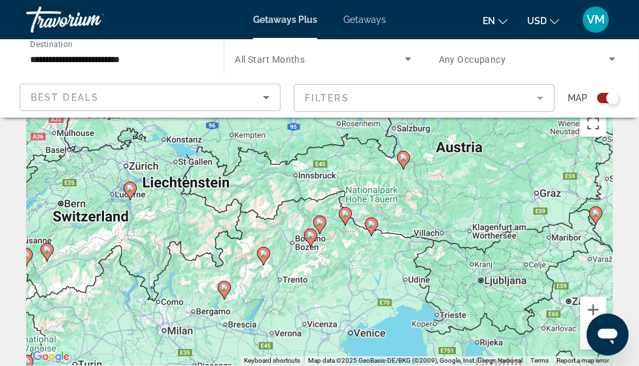
click at [225, 291] on image "Main content" at bounding box center [224, 288] width 8 height 8
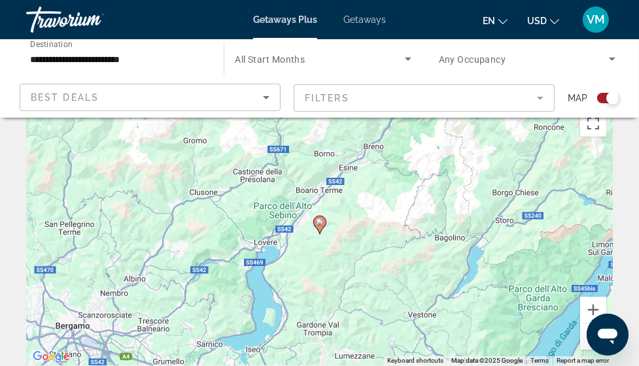
click at [319, 222] on image "Main content" at bounding box center [320, 222] width 8 height 8
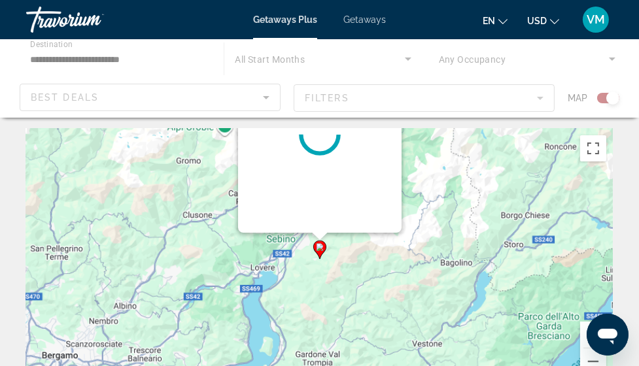
scroll to position [0, 0]
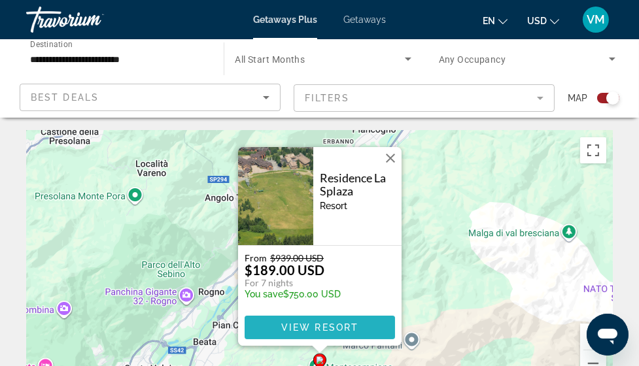
click at [322, 328] on span "View Resort" at bounding box center [319, 327] width 77 height 10
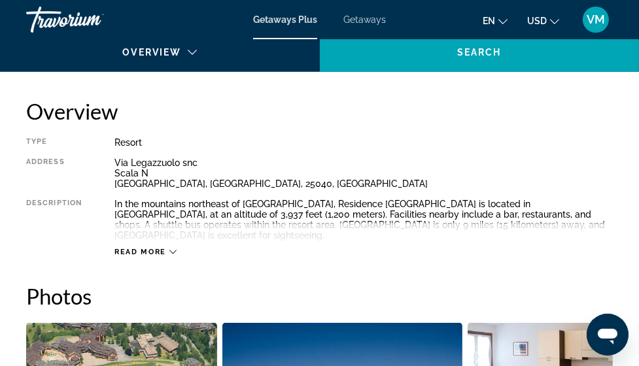
scroll to position [628, 0]
click at [171, 248] on icon "Main content" at bounding box center [172, 251] width 7 height 7
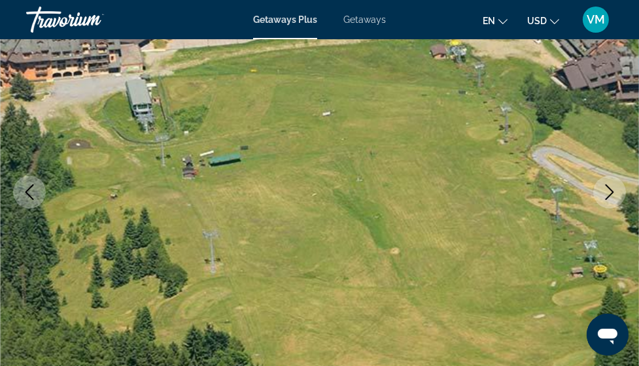
scroll to position [0, 0]
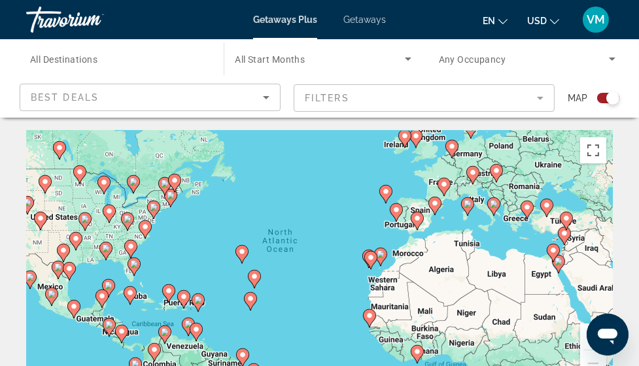
click at [283, 58] on span "All Start Months" at bounding box center [270, 59] width 70 height 10
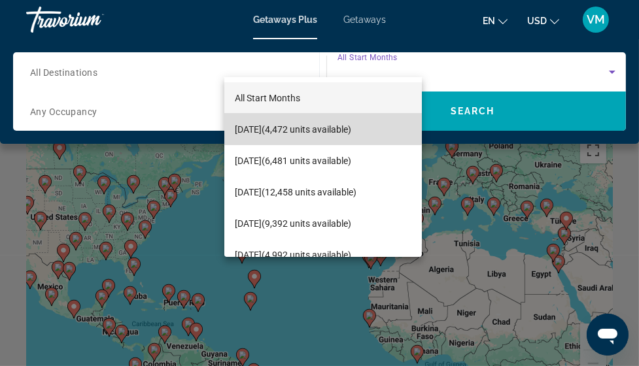
click at [290, 125] on span "[DATE] (4,472 units available)" at bounding box center [293, 130] width 116 height 16
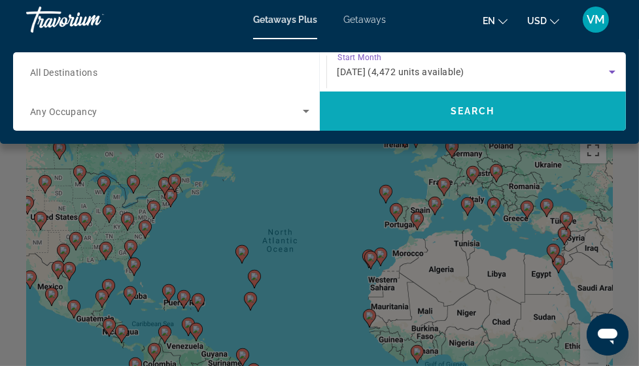
click at [475, 111] on span "Search" at bounding box center [473, 111] width 44 height 10
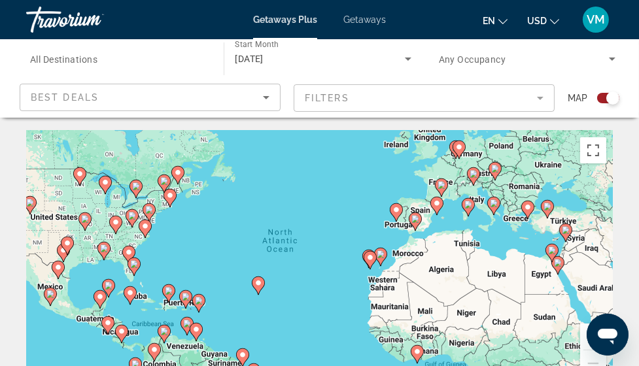
click at [416, 224] on icon "Main content" at bounding box center [415, 221] width 12 height 17
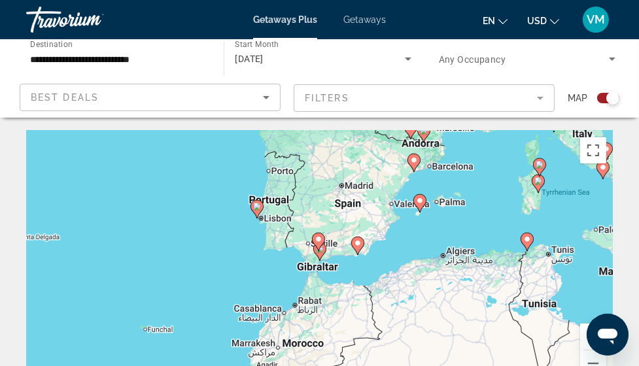
click at [359, 241] on image "Main content" at bounding box center [358, 243] width 8 height 8
type input "**********"
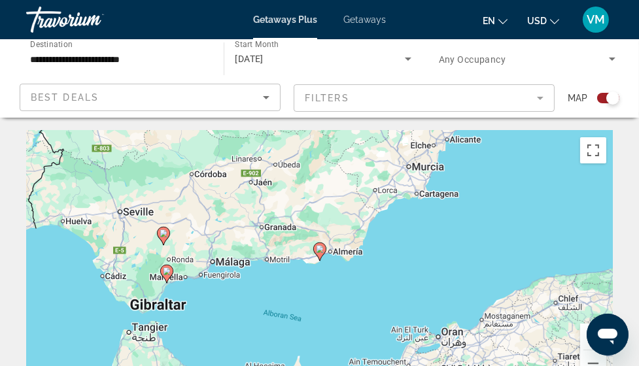
click at [169, 277] on icon "Main content" at bounding box center [166, 273] width 12 height 17
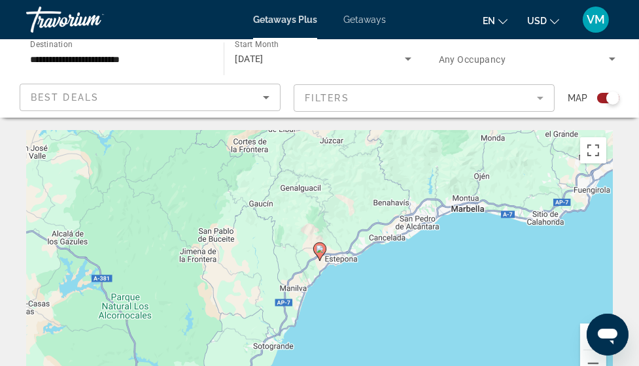
click at [322, 250] on image "Main content" at bounding box center [320, 249] width 8 height 8
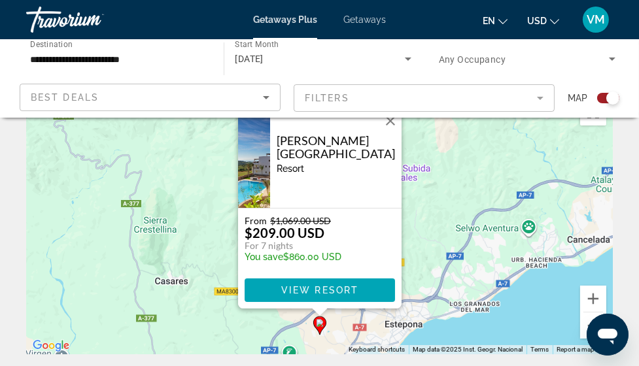
scroll to position [41, 0]
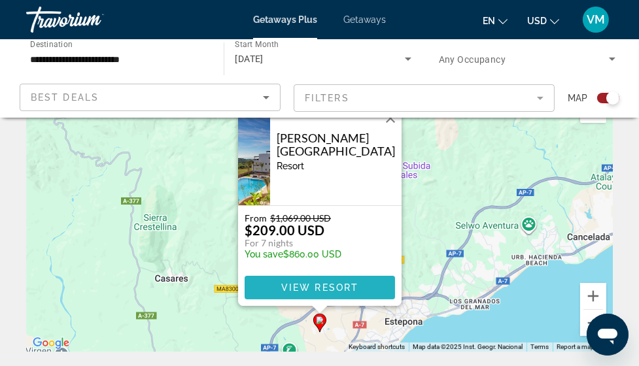
click at [324, 287] on span "View Resort" at bounding box center [319, 287] width 77 height 10
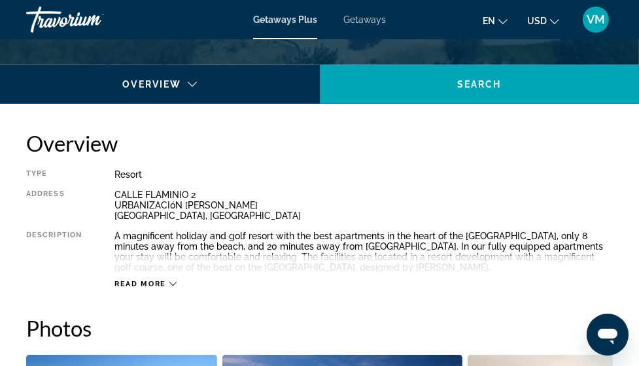
scroll to position [596, 0]
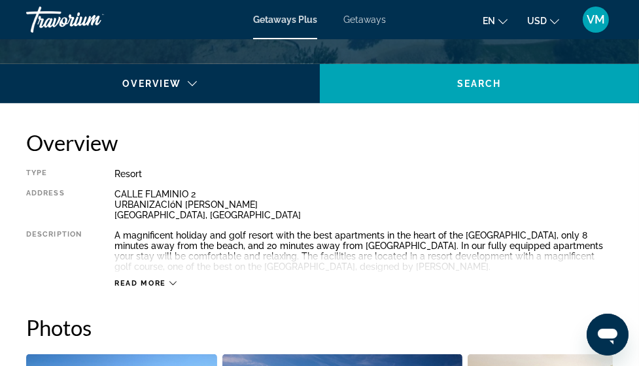
click at [171, 282] on icon "Main content" at bounding box center [172, 283] width 7 height 7
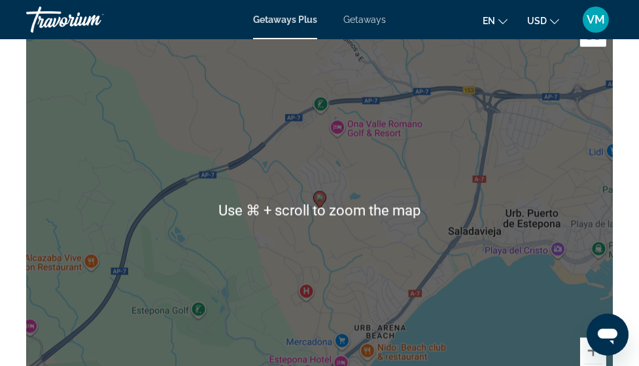
scroll to position [1981, 0]
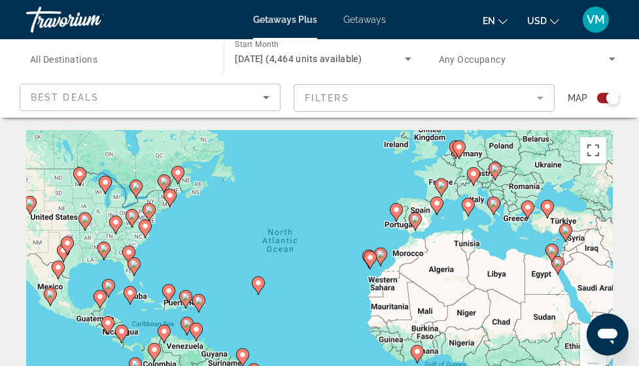
click at [418, 219] on image "Main content" at bounding box center [415, 219] width 8 height 8
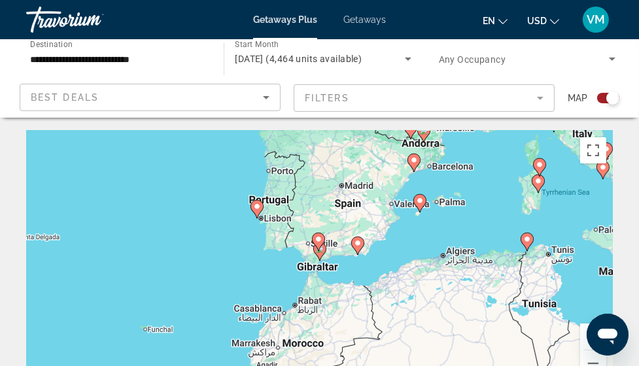
click at [322, 251] on gmp-advanced-marker "Main content" at bounding box center [318, 242] width 13 height 20
type input "**********"
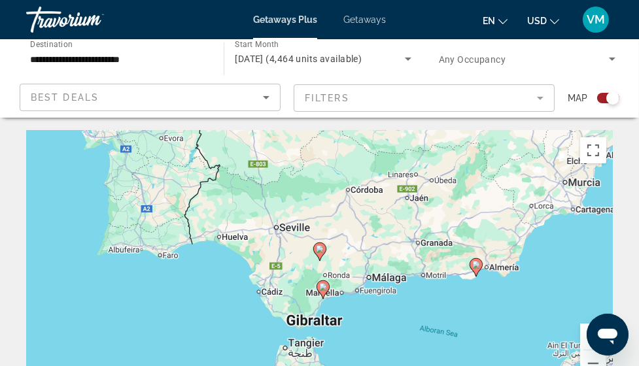
click at [322, 292] on icon "Main content" at bounding box center [322, 289] width 12 height 17
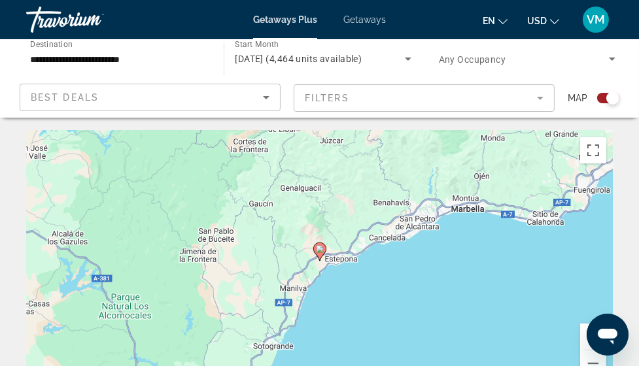
click at [321, 252] on image "Main content" at bounding box center [320, 249] width 8 height 8
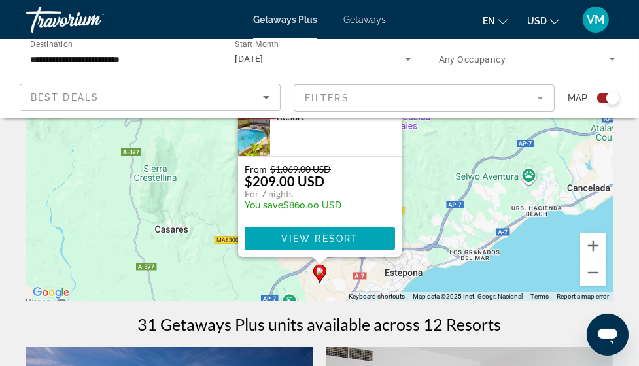
scroll to position [88, 0]
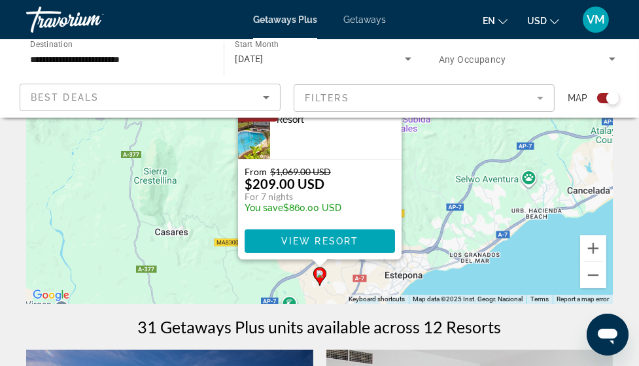
click at [428, 197] on div "To activate drag with keyboard, press Alt + Enter. Once in keyboard drag state,…" at bounding box center [319, 174] width 587 height 262
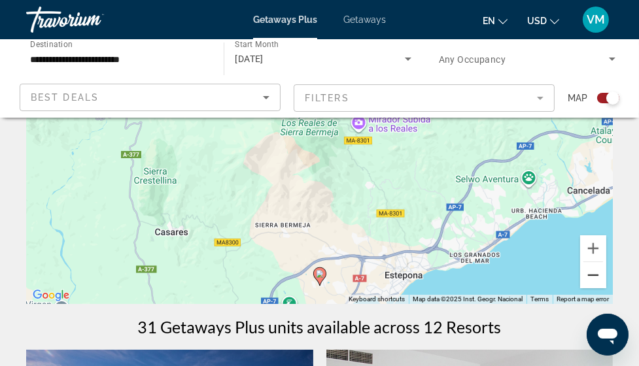
click at [590, 275] on button "Zoom out" at bounding box center [593, 275] width 26 height 26
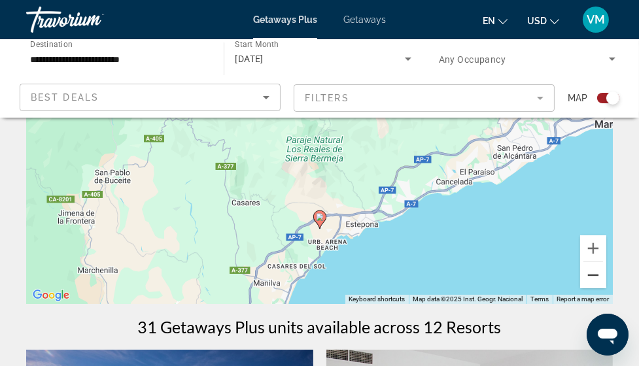
click at [590, 275] on button "Zoom out" at bounding box center [593, 275] width 26 height 26
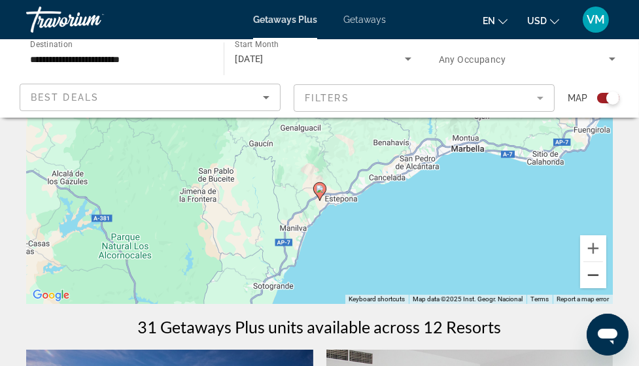
click at [590, 275] on button "Zoom out" at bounding box center [593, 275] width 26 height 26
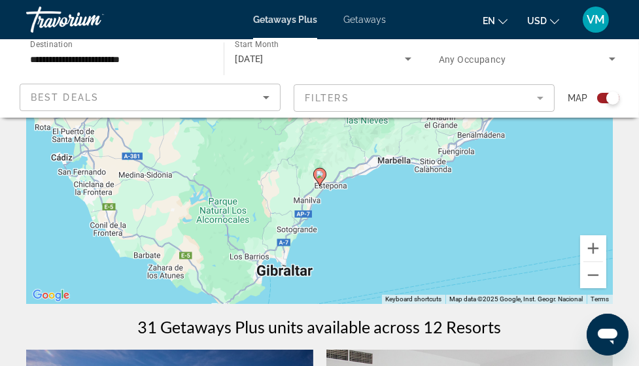
click at [397, 163] on div "To activate drag with keyboard, press Alt + Enter. Once in keyboard drag state,…" at bounding box center [319, 174] width 587 height 262
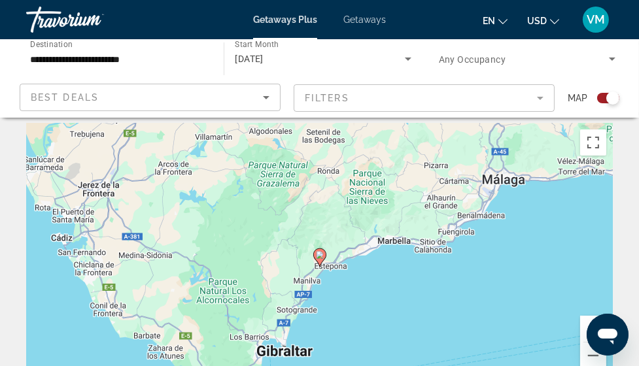
scroll to position [0, 0]
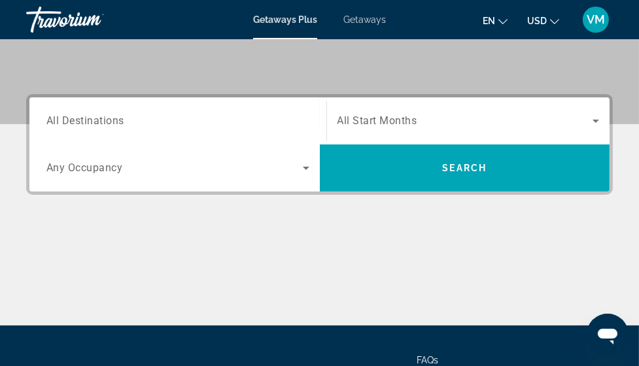
scroll to position [190, 0]
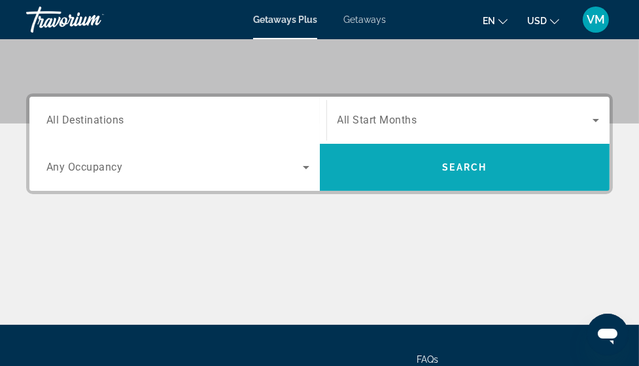
click at [468, 162] on span "Search" at bounding box center [464, 167] width 44 height 10
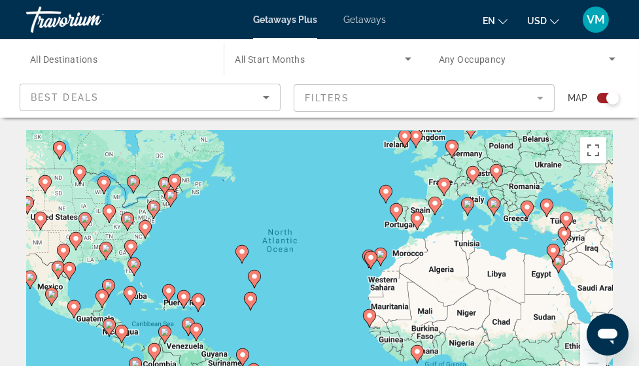
click at [419, 218] on image "Main content" at bounding box center [417, 218] width 8 height 8
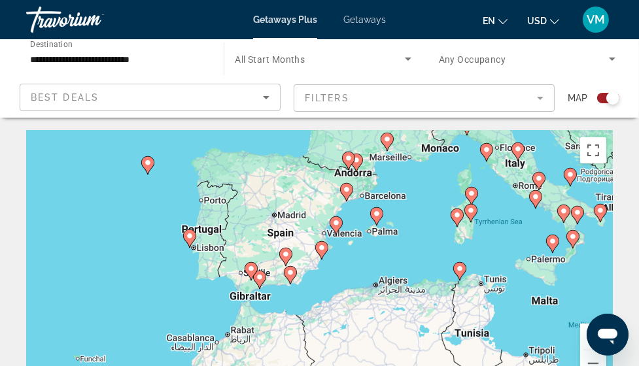
click at [290, 279] on icon "Main content" at bounding box center [290, 275] width 12 height 17
type input "**********"
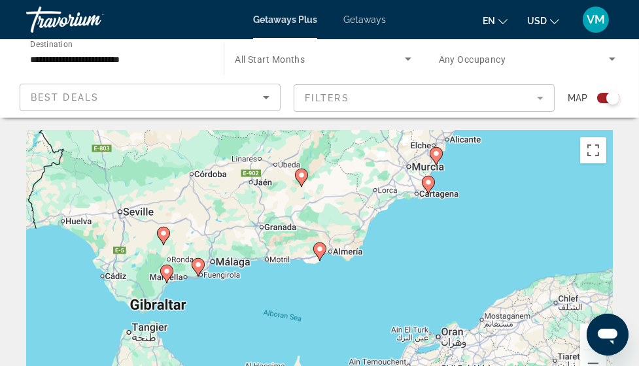
click at [199, 270] on icon "Main content" at bounding box center [198, 267] width 12 height 17
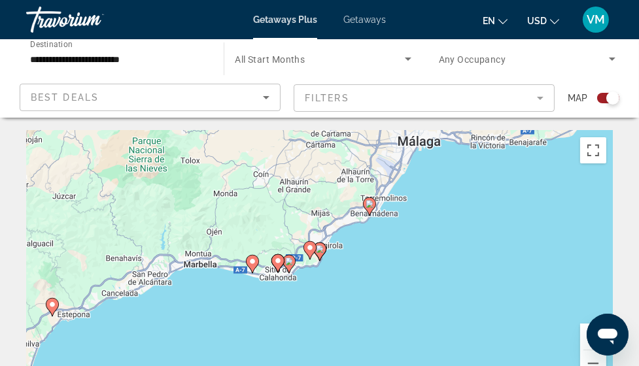
click at [371, 203] on image "Main content" at bounding box center [370, 204] width 8 height 8
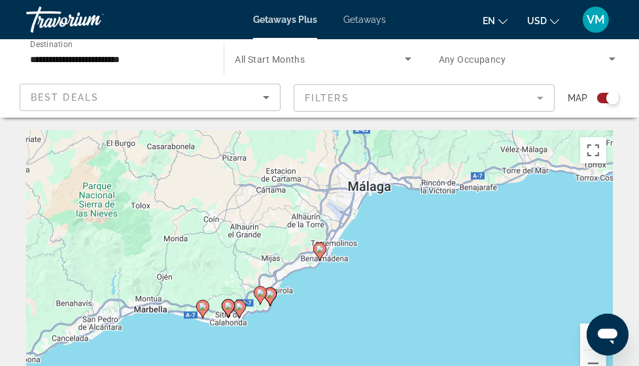
click at [320, 252] on image "Main content" at bounding box center [320, 249] width 8 height 8
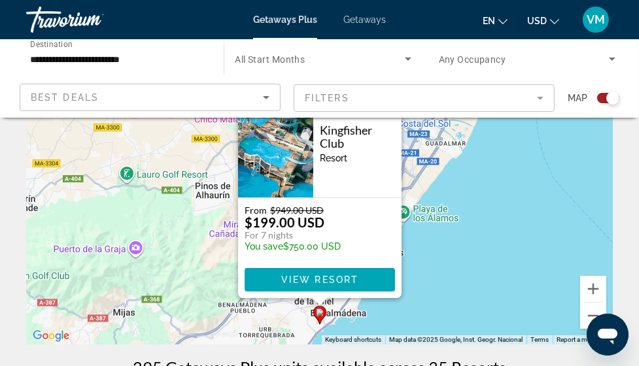
scroll to position [49, 0]
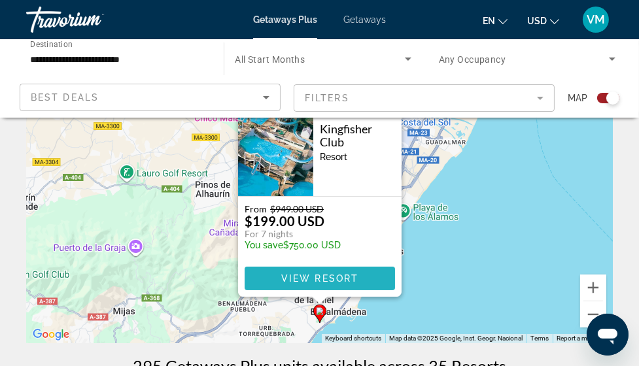
click at [327, 275] on span "View Resort" at bounding box center [319, 278] width 77 height 10
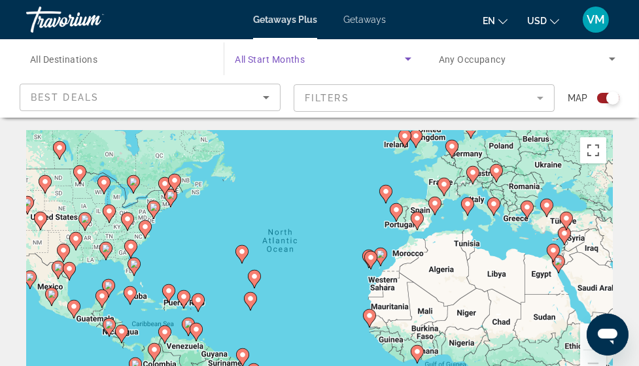
click at [407, 58] on icon "Search widget" at bounding box center [408, 59] width 7 height 3
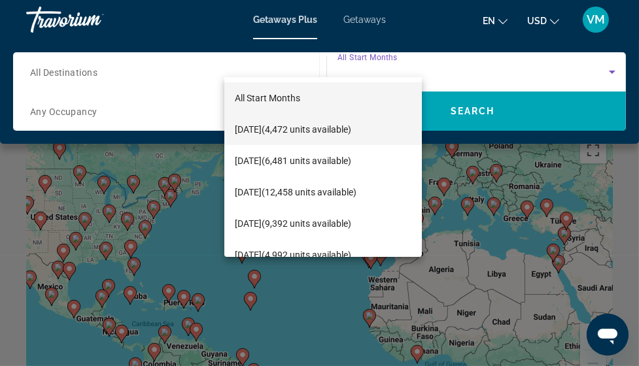
click at [271, 128] on span "[DATE] (4,472 units available)" at bounding box center [293, 130] width 116 height 16
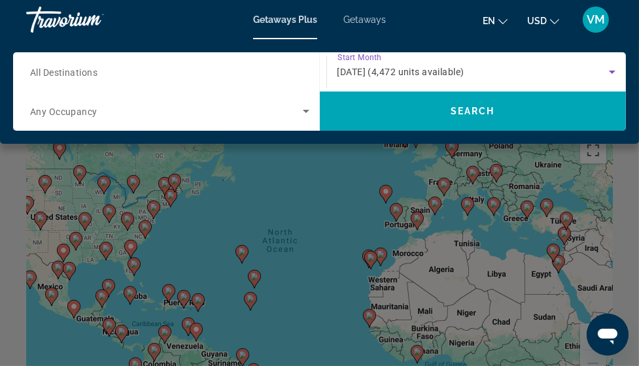
click at [417, 221] on div "Main content" at bounding box center [319, 183] width 639 height 366
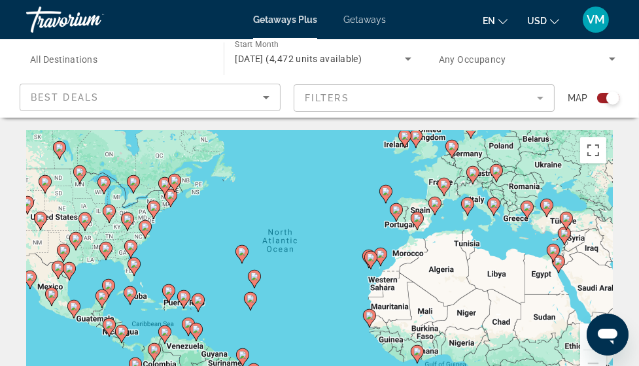
click at [417, 218] on image "Main content" at bounding box center [417, 218] width 8 height 8
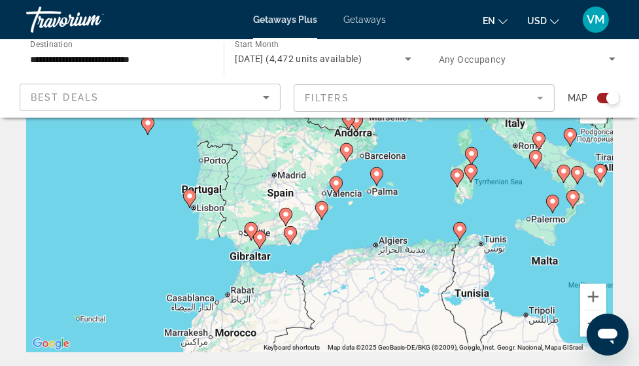
scroll to position [44, 0]
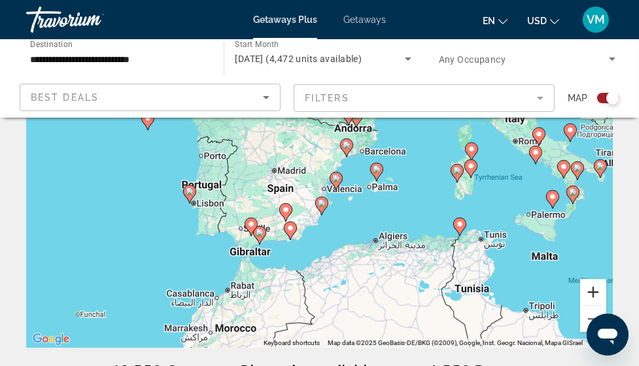
click at [592, 288] on button "Zoom in" at bounding box center [593, 292] width 26 height 26
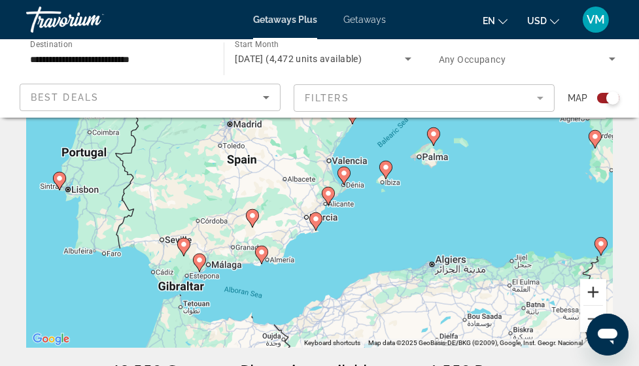
click at [595, 293] on button "Zoom in" at bounding box center [593, 292] width 26 height 26
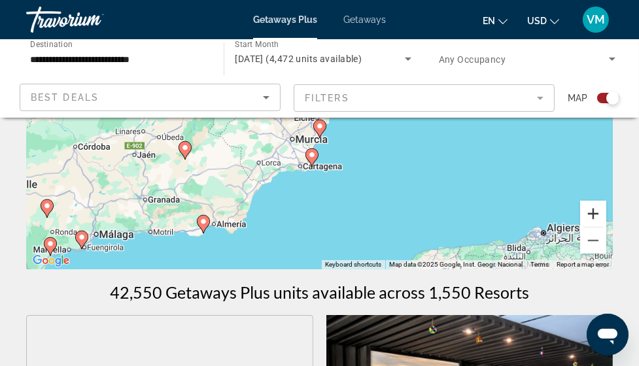
scroll to position [124, 0]
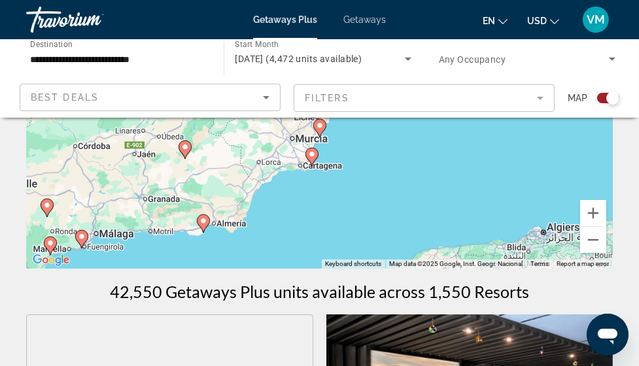
click at [83, 241] on icon "Main content" at bounding box center [81, 239] width 12 height 17
type input "**********"
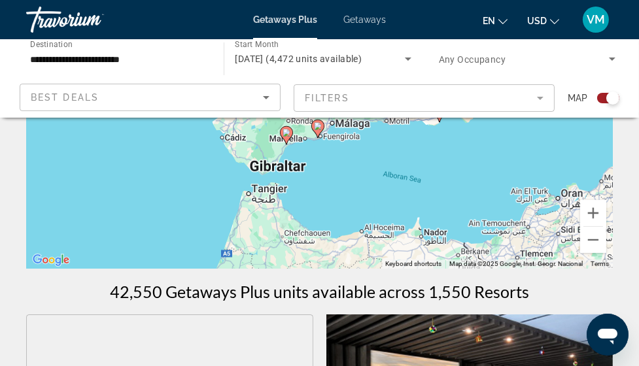
click at [319, 129] on image "Main content" at bounding box center [318, 126] width 8 height 8
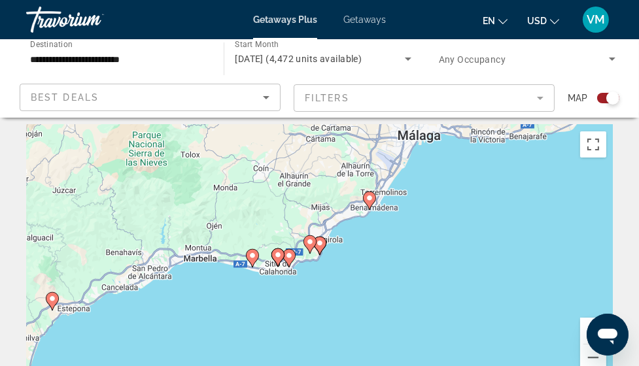
scroll to position [0, 0]
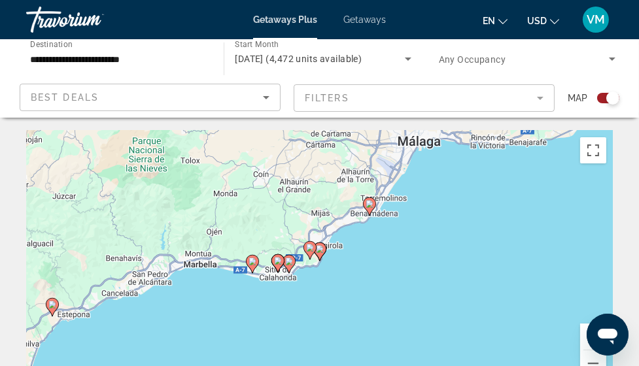
click at [372, 205] on image "Main content" at bounding box center [370, 204] width 8 height 8
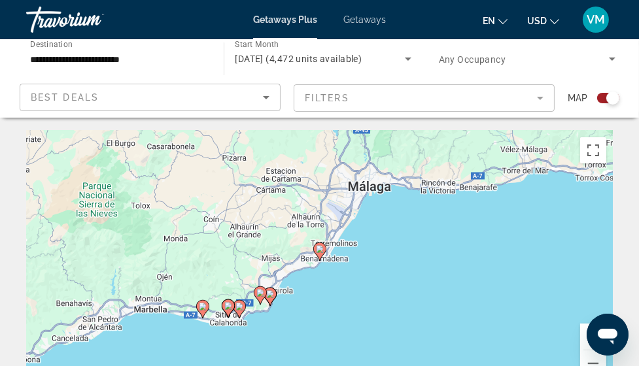
click at [320, 247] on image "Main content" at bounding box center [320, 249] width 8 height 8
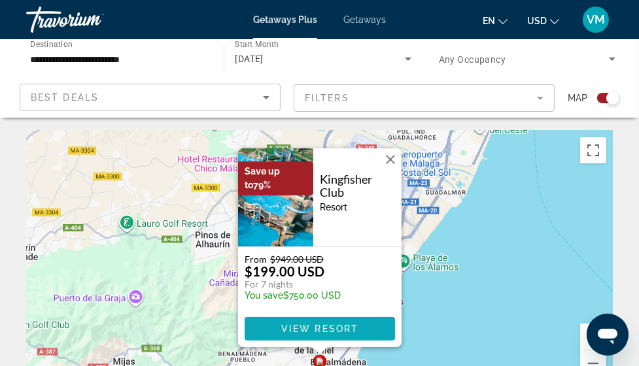
click at [332, 325] on span "View Resort" at bounding box center [319, 329] width 77 height 10
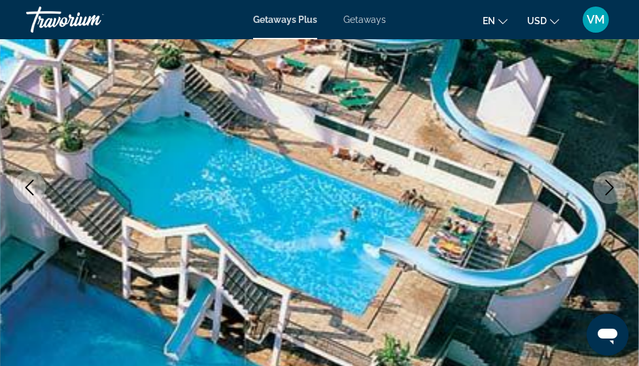
scroll to position [162, 0]
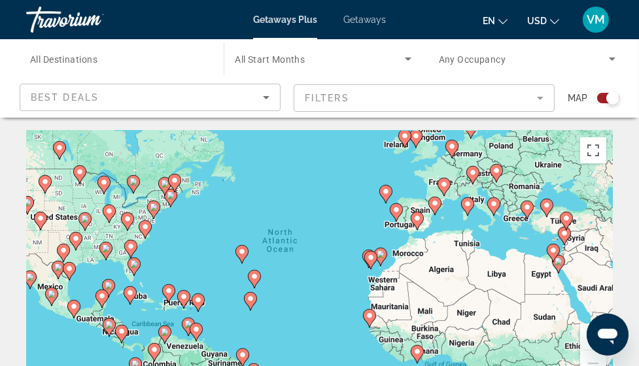
click at [369, 18] on span "Getaways" at bounding box center [364, 19] width 43 height 10
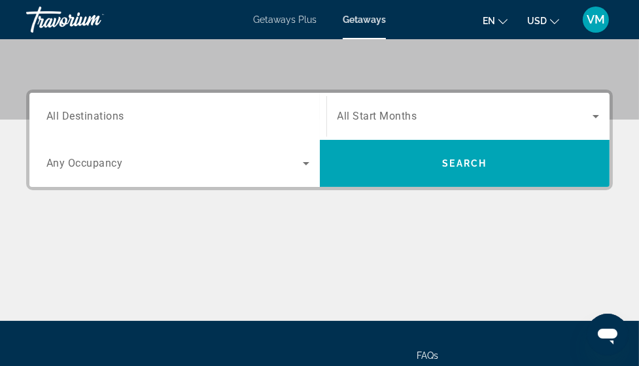
scroll to position [189, 0]
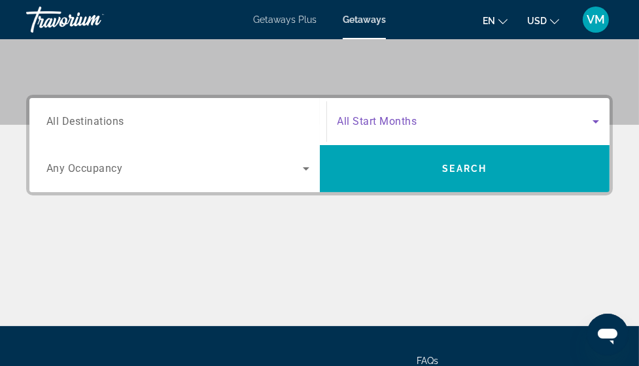
click at [598, 118] on icon "Search widget" at bounding box center [596, 122] width 16 height 16
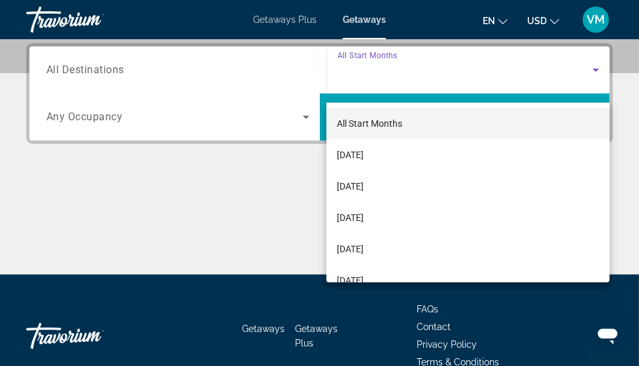
scroll to position [241, 0]
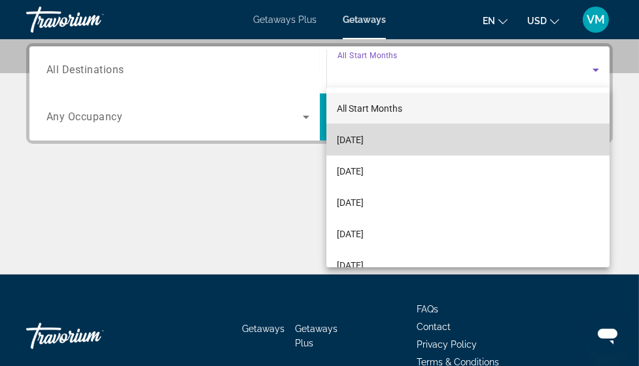
click at [364, 136] on span "[DATE]" at bounding box center [350, 140] width 27 height 16
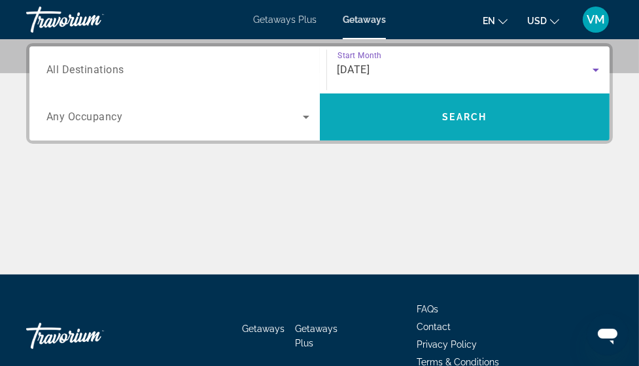
click at [460, 116] on span "Search" at bounding box center [464, 117] width 44 height 10
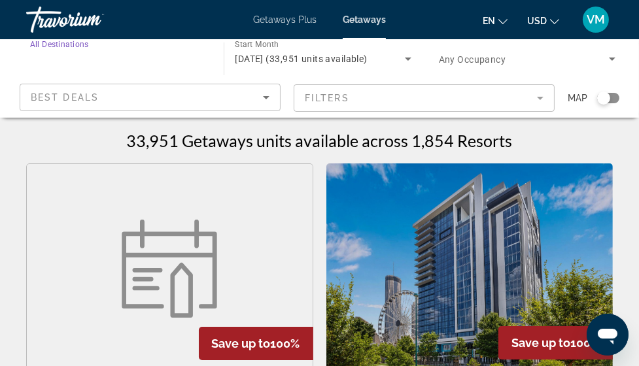
click at [150, 59] on input "Destination All Destinations" at bounding box center [118, 60] width 177 height 16
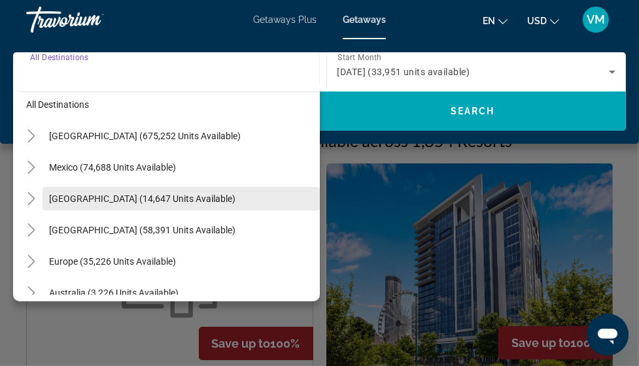
scroll to position [16, 0]
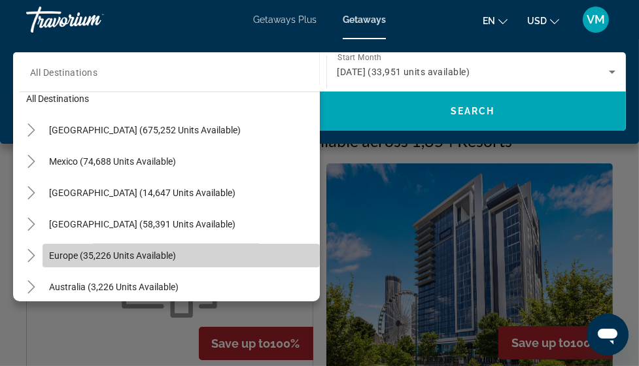
click at [123, 254] on span "Europe (35,226 units available)" at bounding box center [112, 255] width 127 height 10
type input "**********"
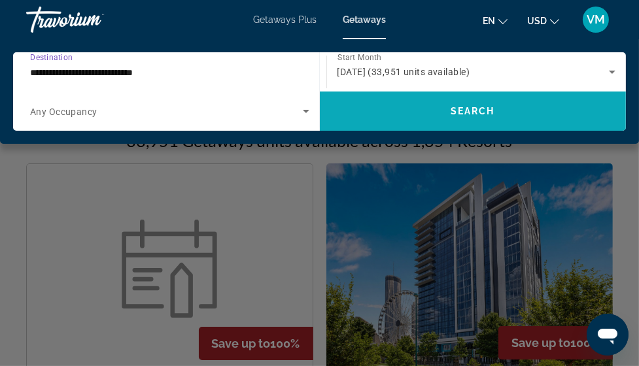
click at [471, 103] on span "Search widget" at bounding box center [473, 110] width 307 height 31
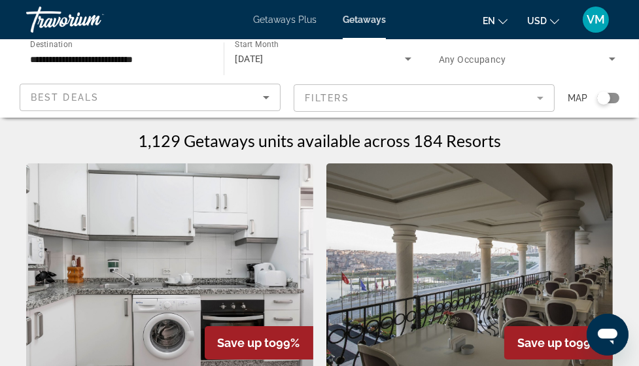
click at [540, 97] on mat-form-field "Filters" at bounding box center [424, 97] width 261 height 27
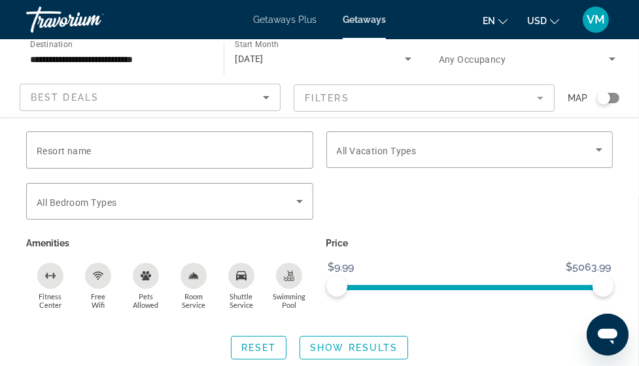
scroll to position [61, 0]
click at [48, 299] on span "Fitness Center" at bounding box center [50, 300] width 23 height 17
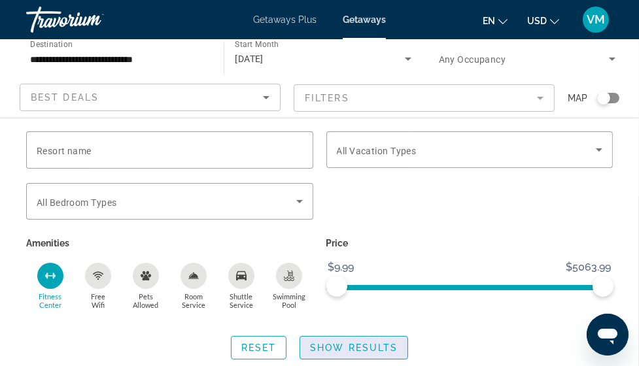
click at [350, 346] on span "Show Results" at bounding box center [354, 348] width 88 height 10
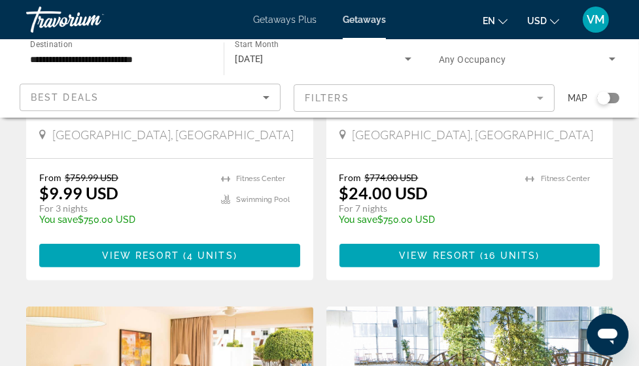
scroll to position [322, 0]
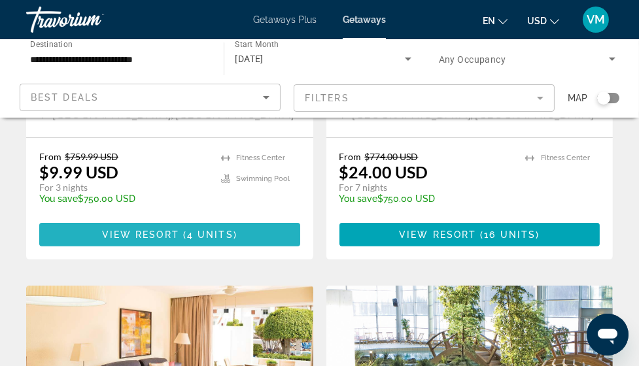
click at [165, 231] on span "View Resort" at bounding box center [140, 235] width 77 height 10
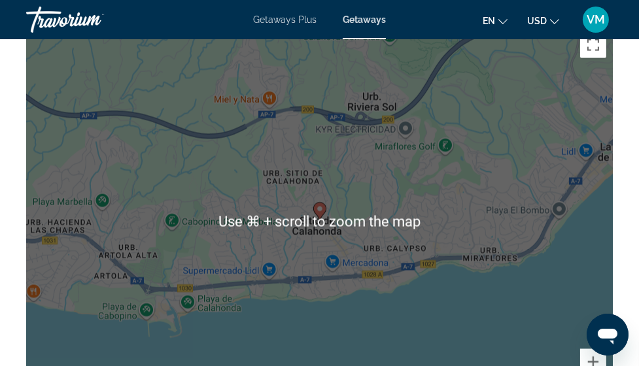
scroll to position [2151, 0]
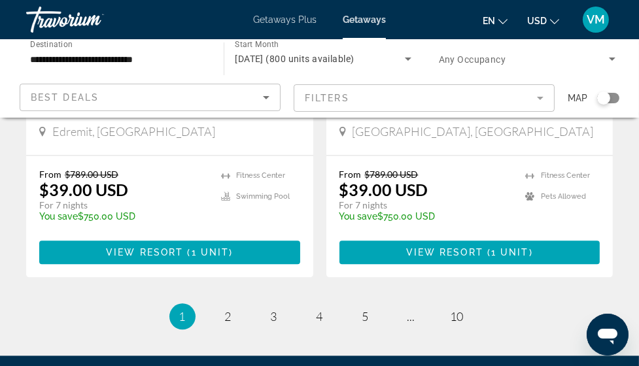
scroll to position [2625, 0]
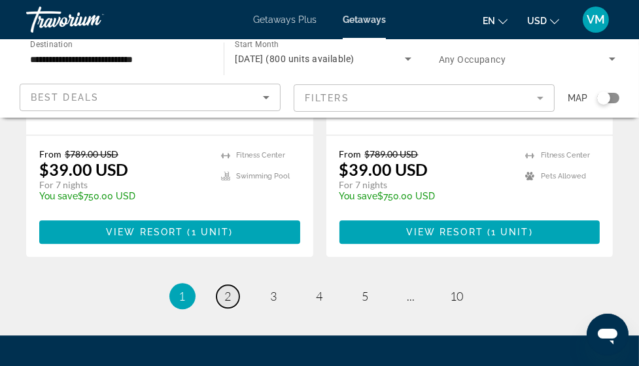
click at [229, 289] on span "2" at bounding box center [228, 296] width 7 height 14
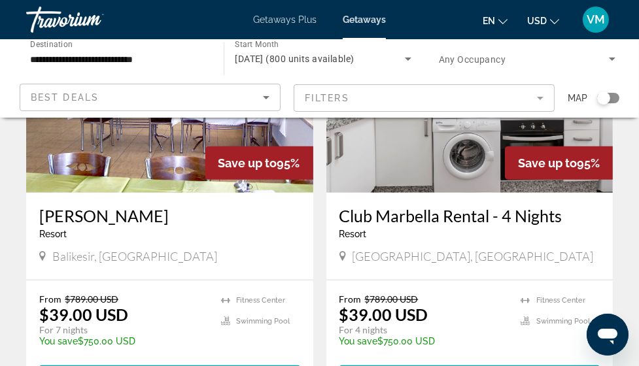
scroll to position [1172, 0]
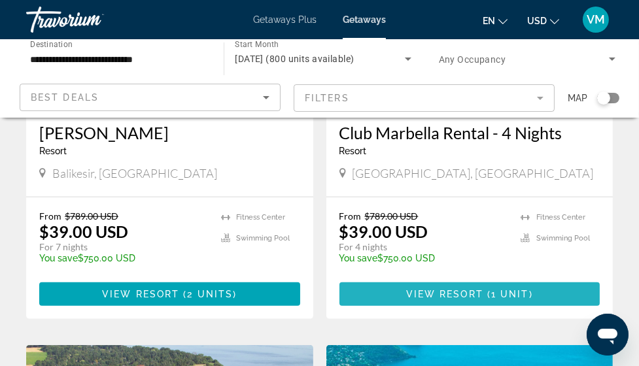
click at [459, 289] on span "View Resort" at bounding box center [444, 294] width 77 height 10
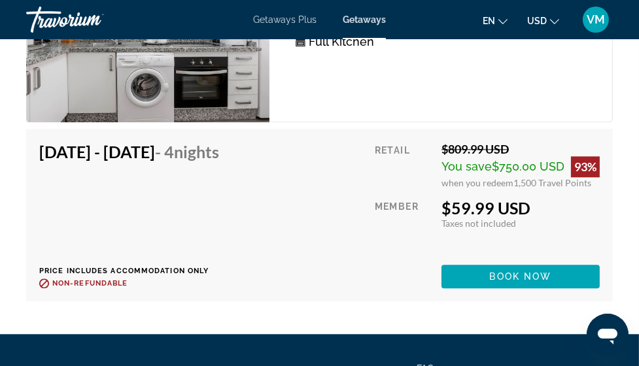
scroll to position [2698, 0]
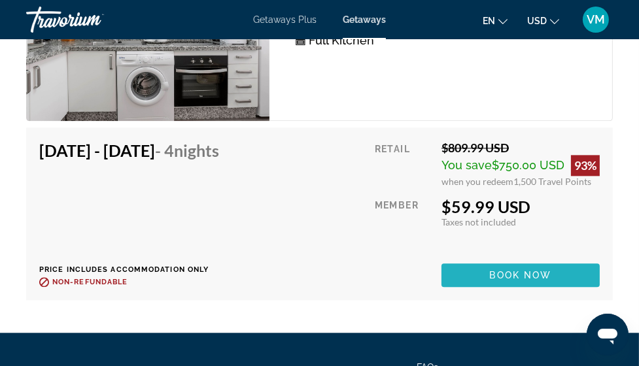
click at [519, 274] on span "Book now" at bounding box center [521, 275] width 62 height 10
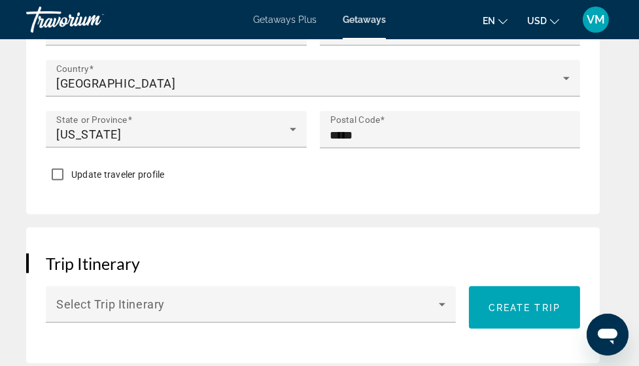
scroll to position [949, 0]
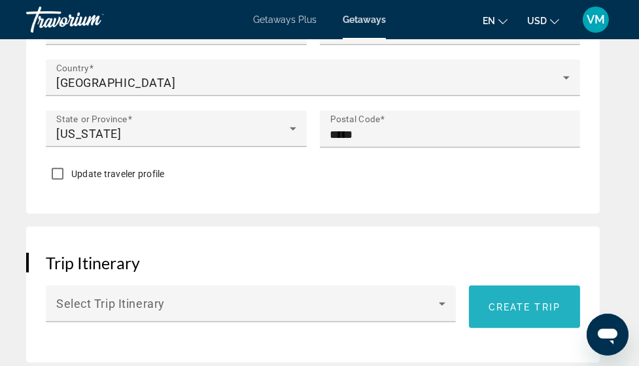
click at [526, 302] on span "Create trip" at bounding box center [524, 307] width 72 height 10
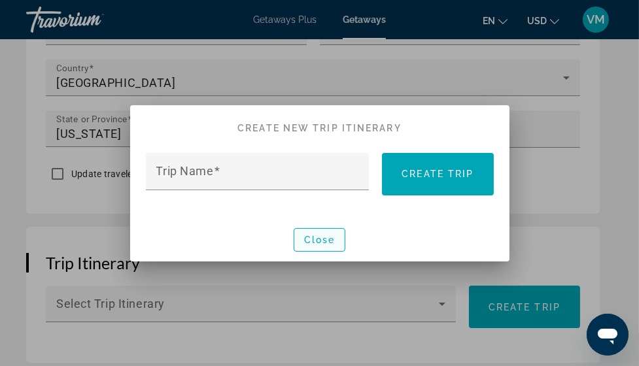
click at [326, 236] on span "Close" at bounding box center [319, 240] width 31 height 10
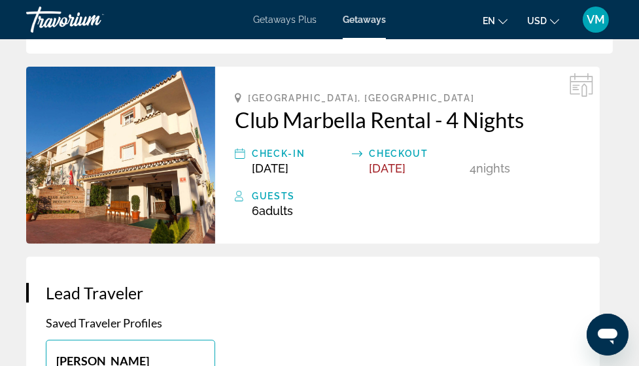
scroll to position [350, 0]
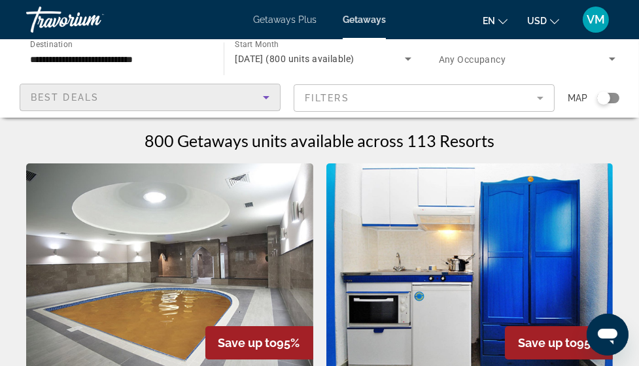
click at [267, 96] on icon "Sort by" at bounding box center [266, 97] width 7 height 3
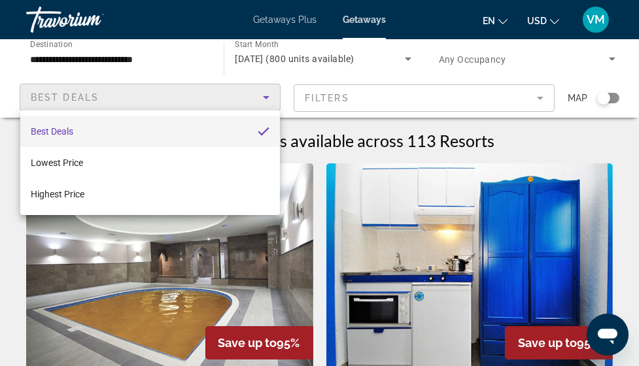
click at [261, 73] on div at bounding box center [319, 183] width 639 height 366
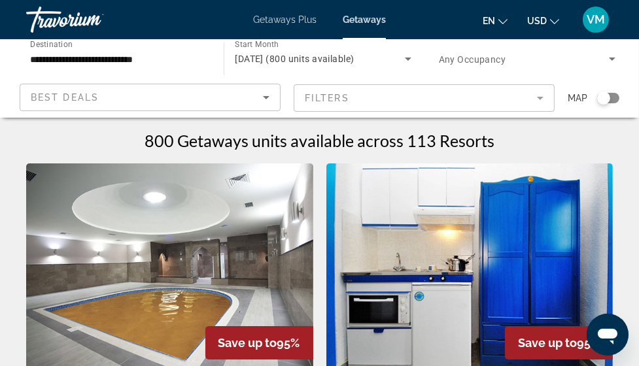
click at [265, 97] on icon "Sort by" at bounding box center [266, 97] width 7 height 3
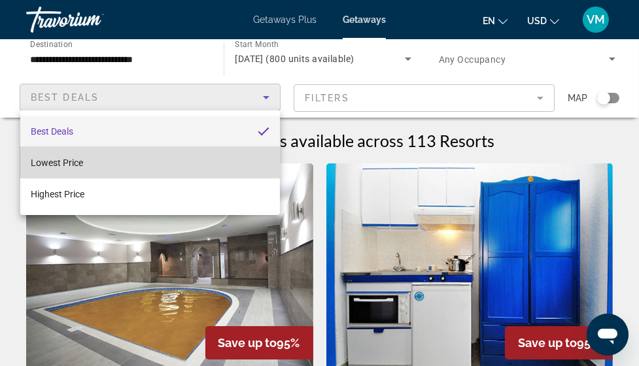
click at [68, 162] on span "Lowest Price" at bounding box center [57, 163] width 52 height 10
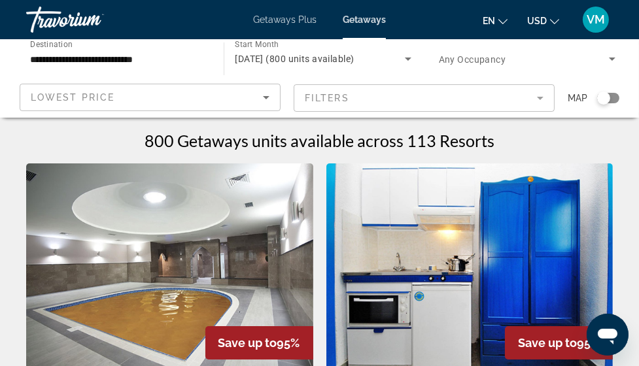
click at [541, 97] on mat-form-field "Filters" at bounding box center [424, 97] width 261 height 27
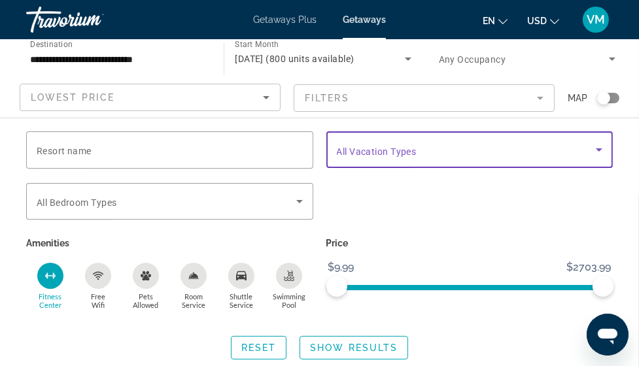
click at [600, 150] on icon "Search widget" at bounding box center [599, 149] width 7 height 3
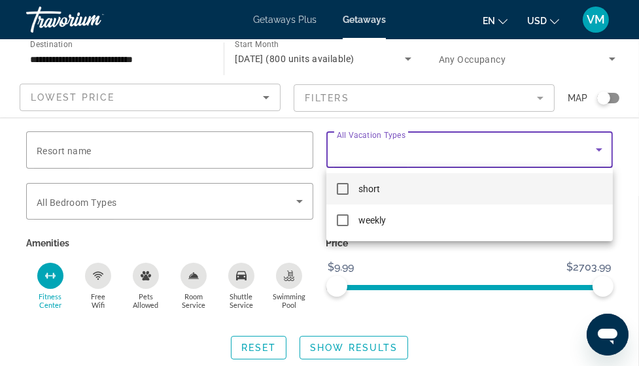
click at [344, 188] on mat-pseudo-checkbox at bounding box center [343, 189] width 12 height 12
click at [624, 147] on div at bounding box center [319, 183] width 639 height 366
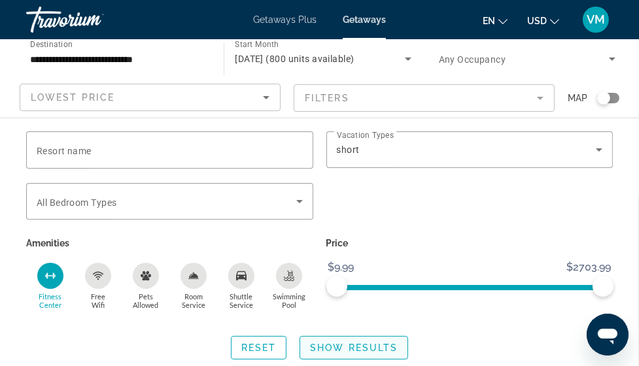
click at [353, 345] on span "Show Results" at bounding box center [354, 348] width 88 height 10
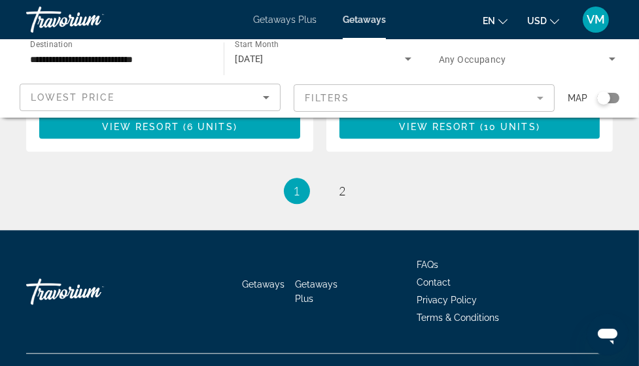
scroll to position [2726, 0]
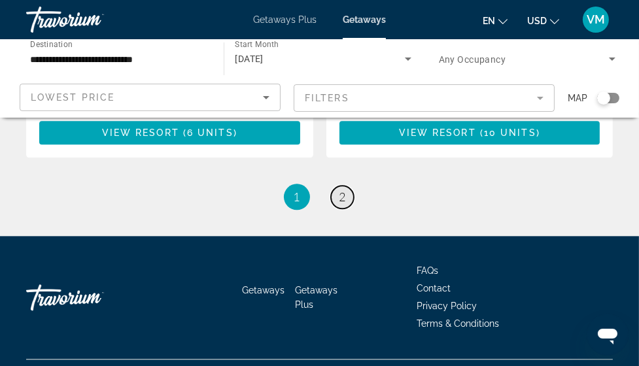
click at [342, 190] on span "2" at bounding box center [342, 197] width 7 height 14
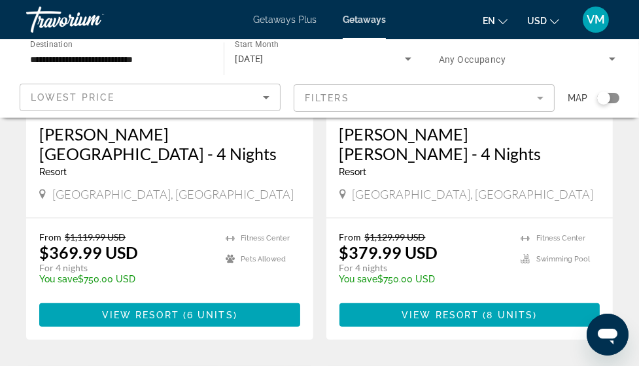
scroll to position [262, 0]
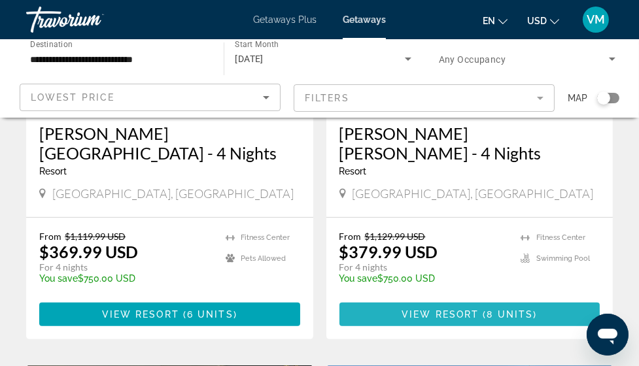
click at [467, 315] on span "View Resort" at bounding box center [439, 314] width 77 height 10
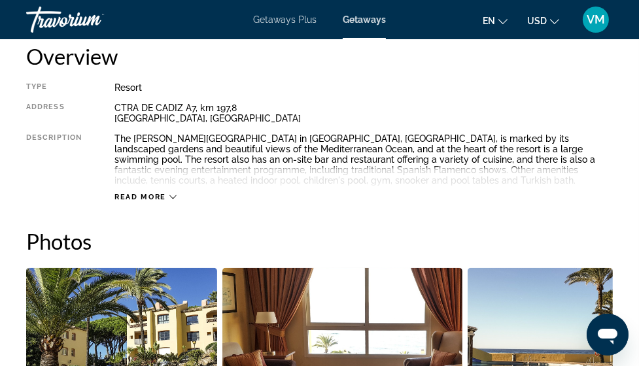
scroll to position [683, 0]
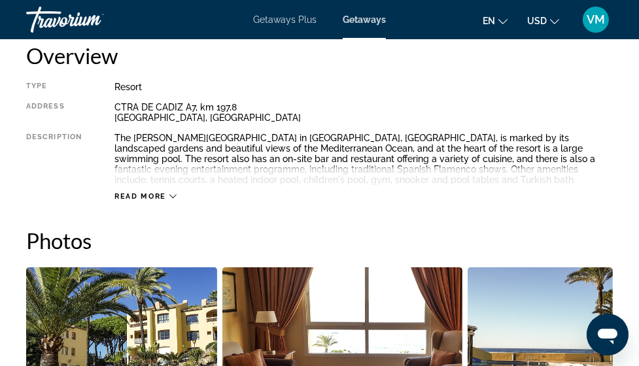
click at [171, 194] on icon "Main content" at bounding box center [172, 196] width 7 height 7
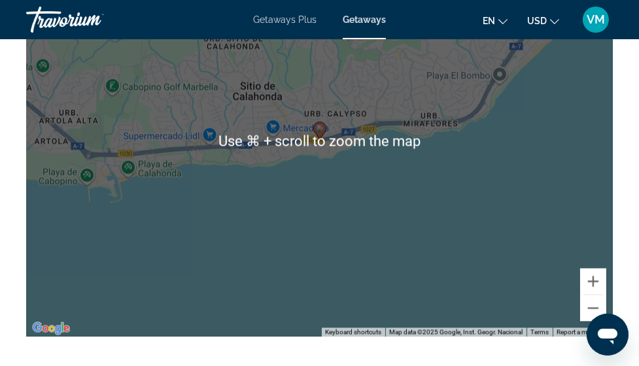
scroll to position [2188, 0]
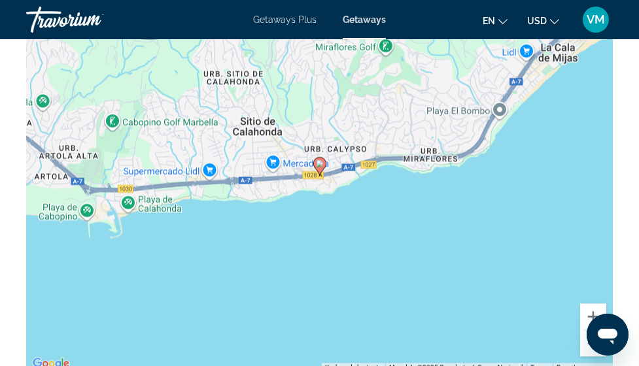
click at [607, 334] on icon "Open messaging window" at bounding box center [607, 336] width 20 height 16
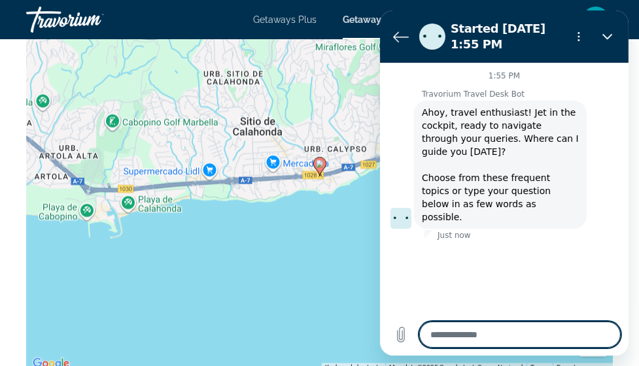
scroll to position [6, 0]
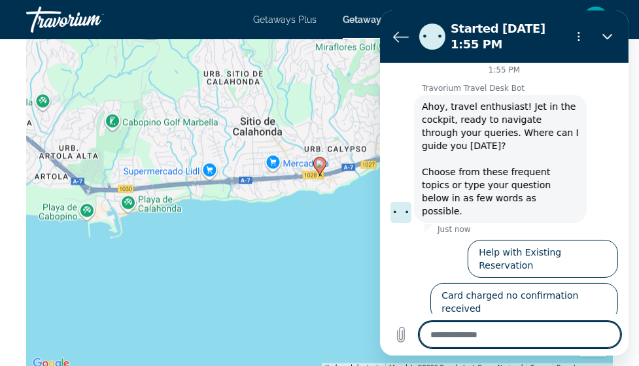
click at [475, 326] on button "Something Else" at bounding box center [478, 345] width 88 height 38
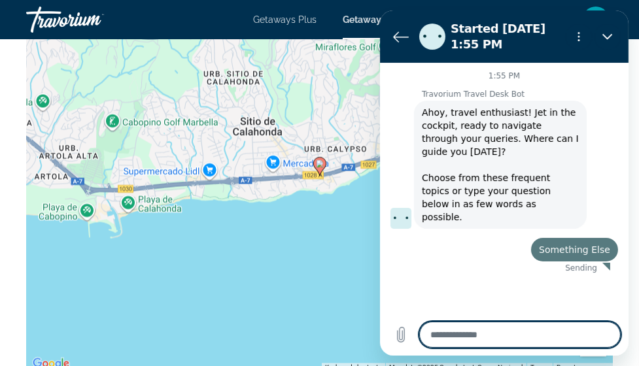
scroll to position [0, 0]
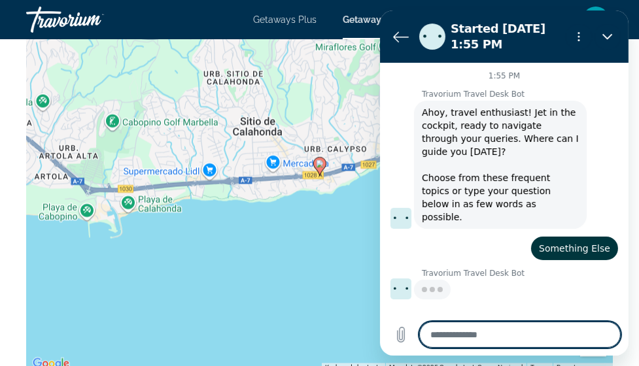
type textarea "*"
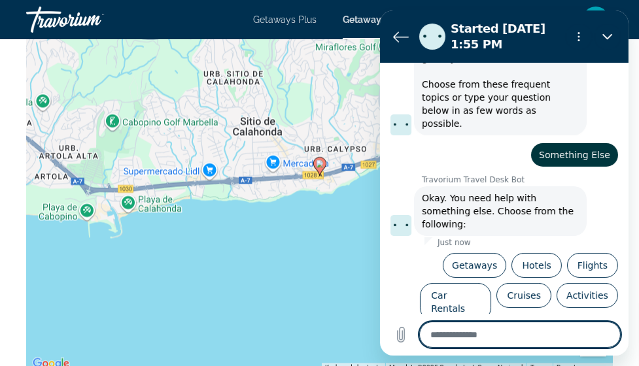
scroll to position [94, 0]
type textarea "*"
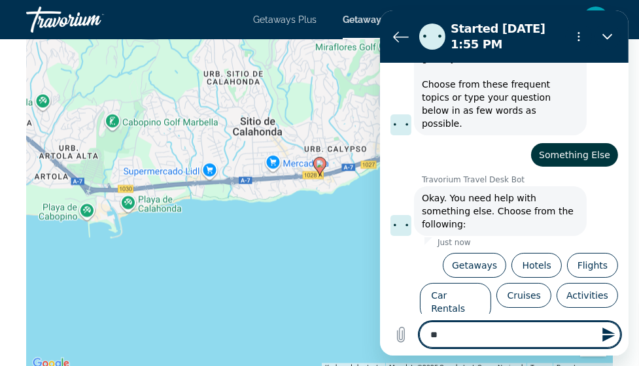
type textarea "***"
type textarea "*"
type textarea "****"
type textarea "*"
type textarea "*****"
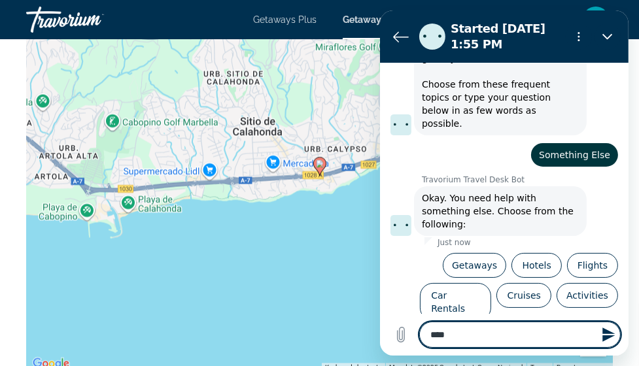
type textarea "*"
type textarea "*****"
type textarea "*"
type textarea "*******"
type textarea "*"
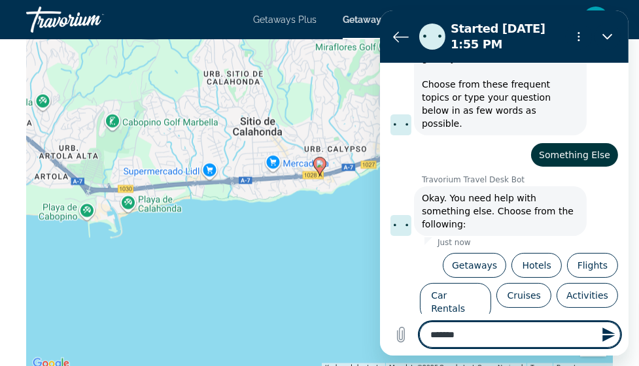
type textarea "********"
type textarea "*"
type textarea "*********"
type textarea "*"
type textarea "**********"
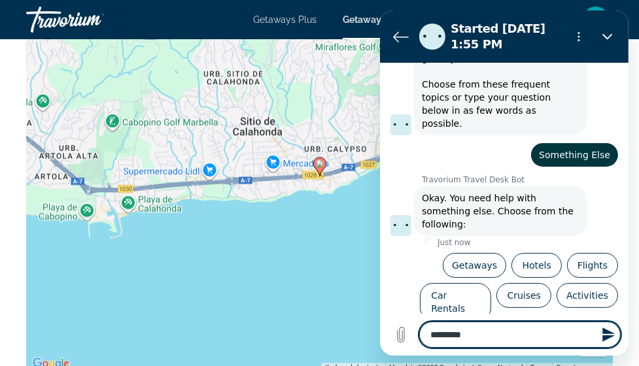
type textarea "*"
type textarea "**********"
type textarea "*"
type textarea "**********"
type textarea "*"
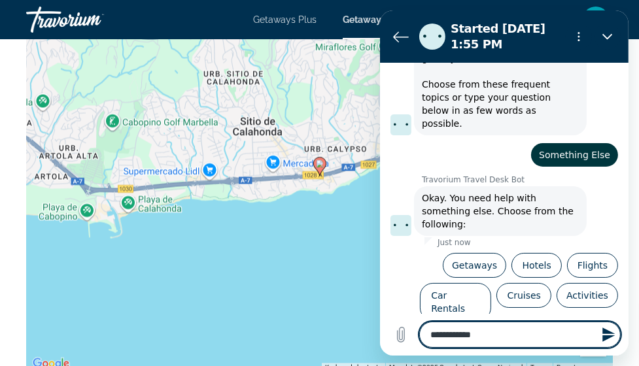
type textarea "**********"
type textarea "*"
type textarea "**********"
type textarea "*"
type textarea "**********"
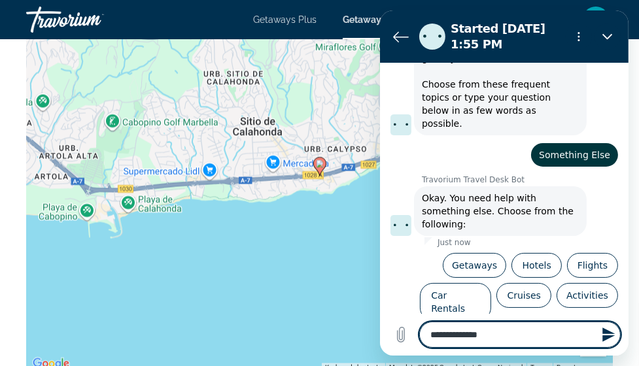
type textarea "*"
type textarea "**********"
type textarea "*"
type textarea "**********"
type textarea "*"
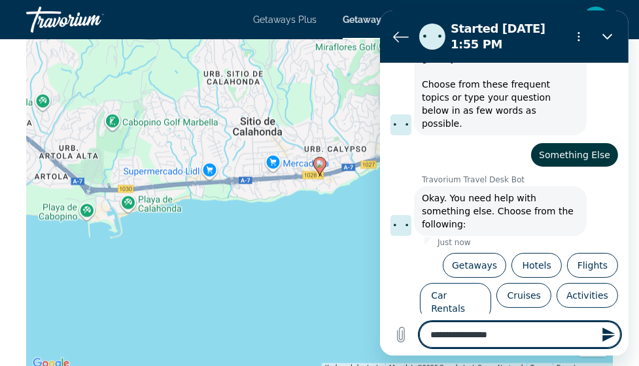
type textarea "**********"
type textarea "*"
type textarea "**********"
type textarea "*"
type textarea "**********"
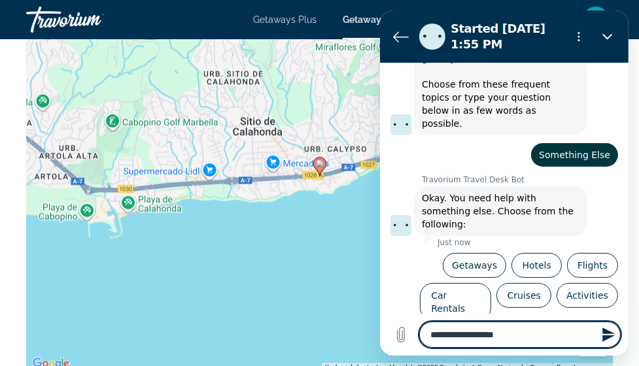
type textarea "*"
type textarea "**********"
type textarea "*"
type textarea "**********"
type textarea "*"
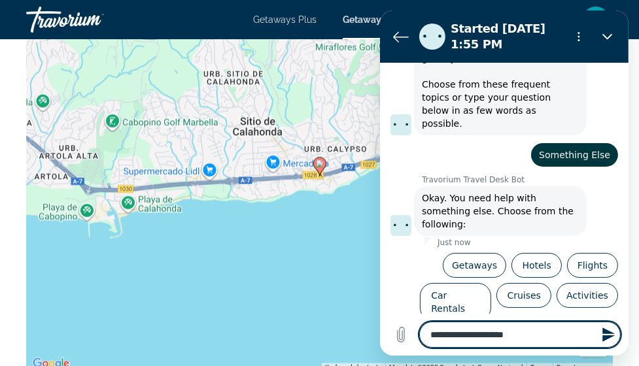
type textarea "**********"
type textarea "*"
type textarea "**********"
type textarea "*"
type textarea "**********"
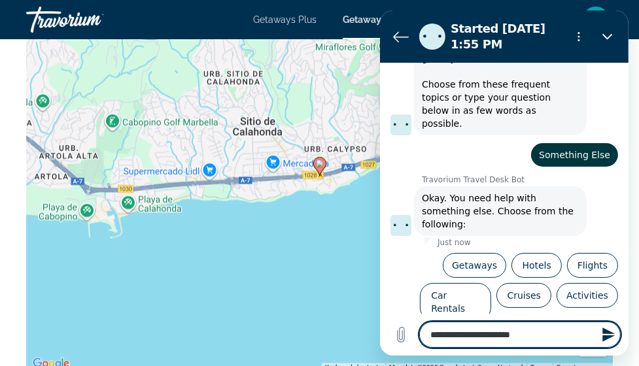
type textarea "*"
type textarea "**********"
type textarea "*"
type textarea "**********"
type textarea "*"
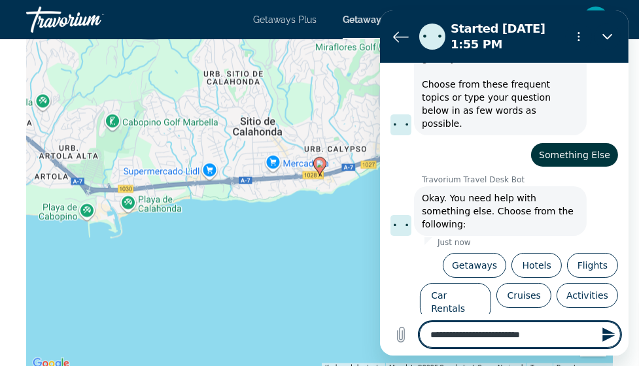
type textarea "**********"
type textarea "*"
type textarea "**********"
type textarea "*"
type textarea "**********"
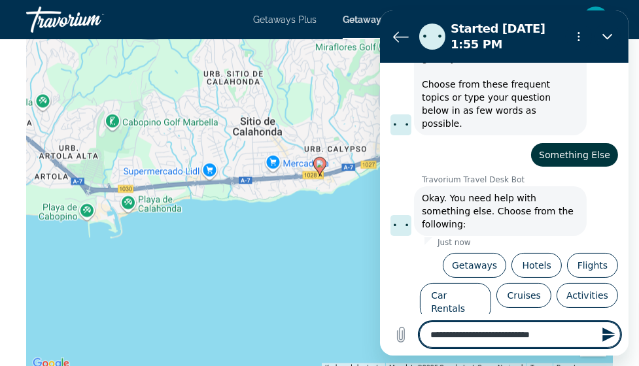
type textarea "*"
type textarea "**********"
type textarea "*"
type textarea "**********"
type textarea "*"
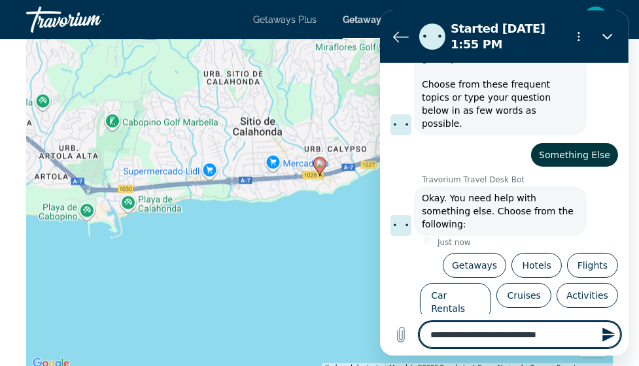
type textarea "**********"
type textarea "*"
type textarea "**********"
type textarea "*"
type textarea "**********"
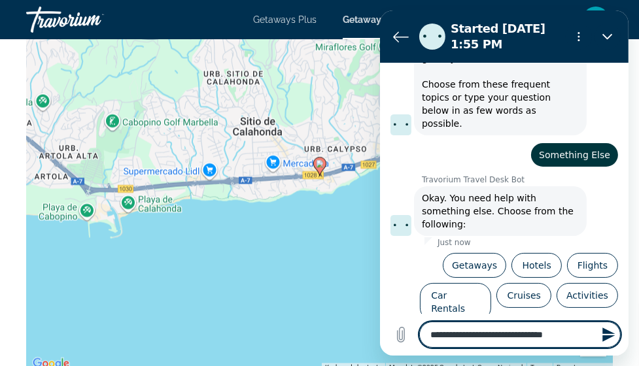
type textarea "*"
type textarea "**********"
type textarea "*"
type textarea "**********"
type textarea "*"
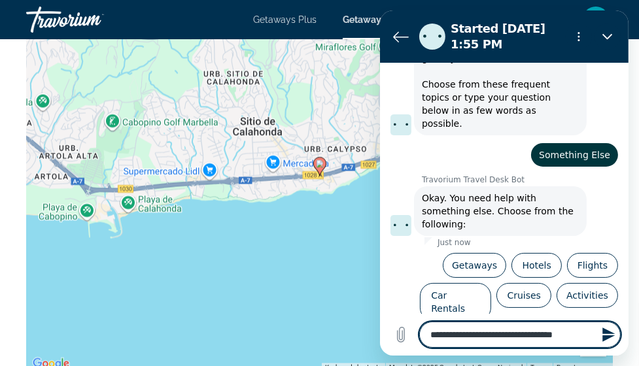
type textarea "**********"
type textarea "*"
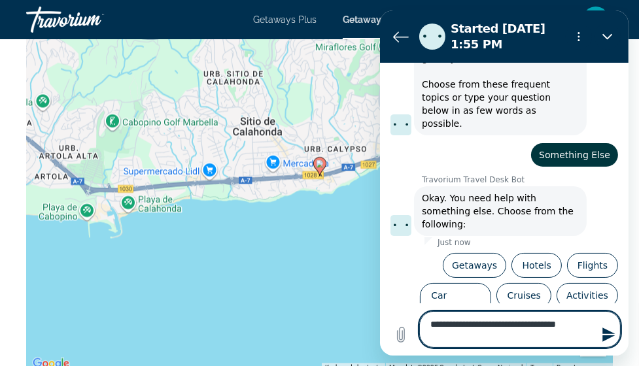
type textarea "**********"
type textarea "*"
type textarea "**********"
type textarea "*"
type textarea "**********"
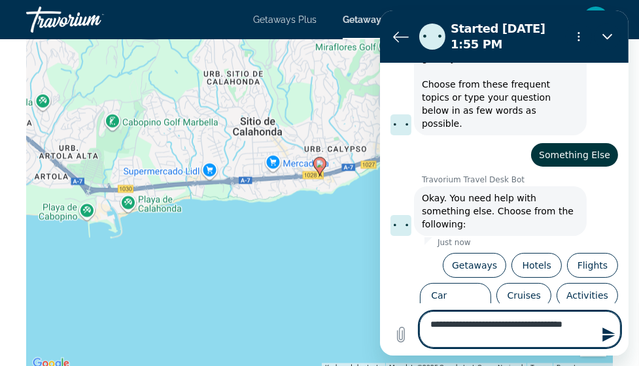
type textarea "*"
type textarea "**********"
type textarea "*"
type textarea "**********"
type textarea "*"
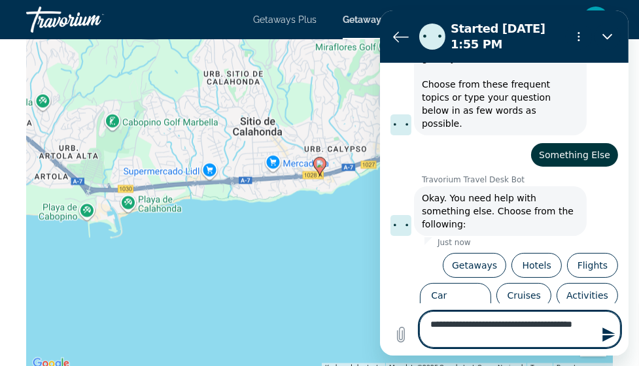
type textarea "**********"
type textarea "*"
type textarea "**********"
type textarea "*"
type textarea "**********"
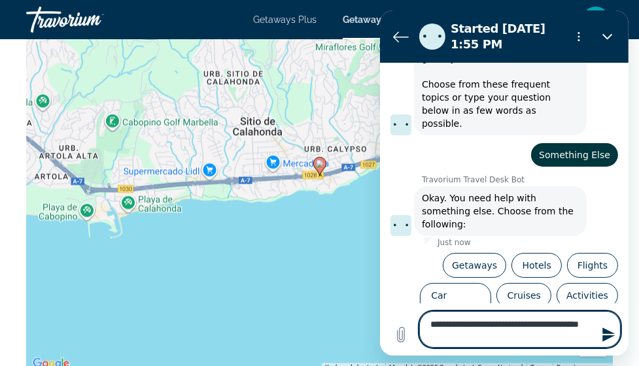
type textarea "*"
type textarea "**********"
type textarea "*"
type textarea "**********"
type textarea "*"
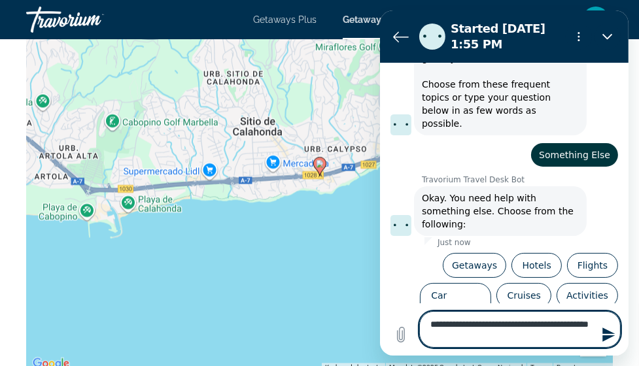
type textarea "**********"
type textarea "*"
type textarea "**********"
type textarea "*"
type textarea "**********"
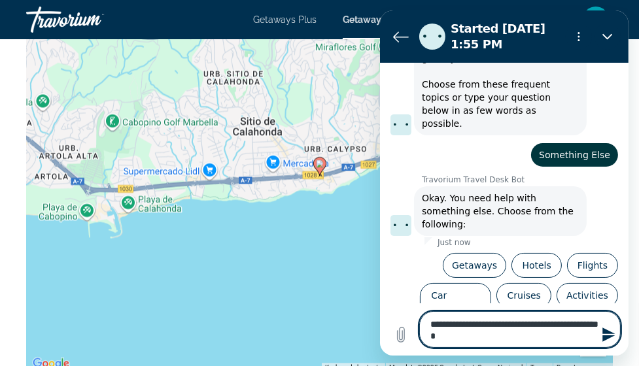
type textarea "*"
type textarea "**********"
type textarea "*"
type textarea "**********"
type textarea "*"
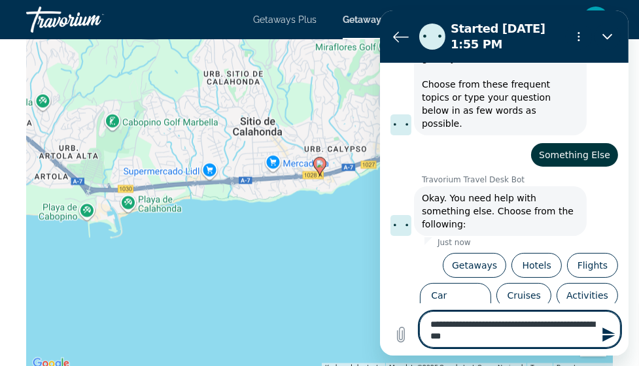
type textarea "**********"
type textarea "*"
type textarea "**********"
type textarea "*"
type textarea "**********"
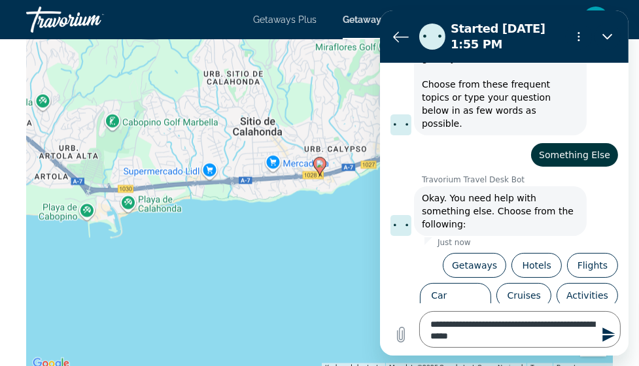
click at [608, 332] on icon "Send message" at bounding box center [608, 335] width 12 height 14
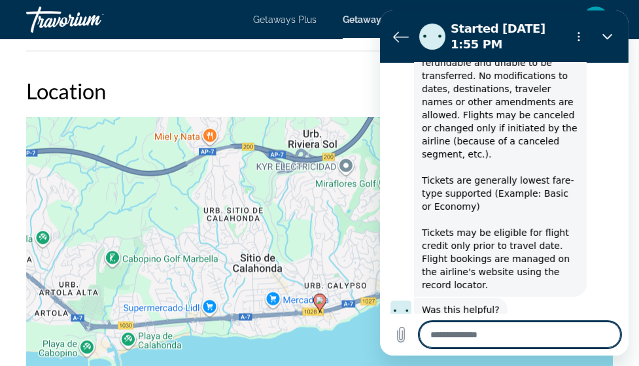
scroll to position [382, 0]
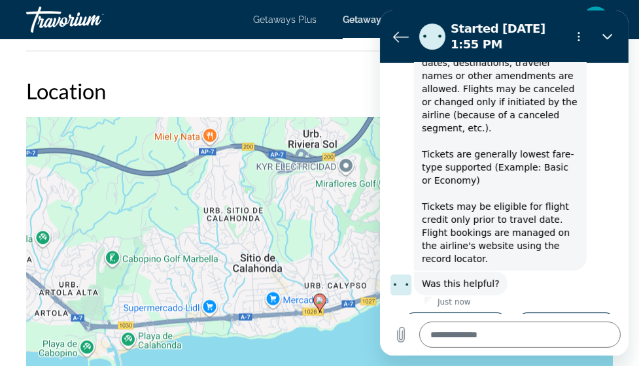
click at [569, 313] on button "No, I still need help" at bounding box center [565, 332] width 103 height 38
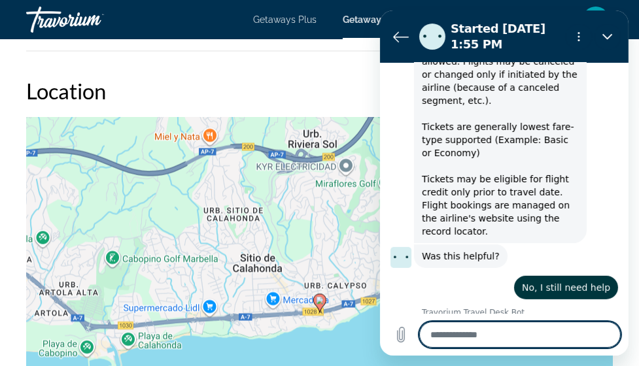
scroll to position [408, 0]
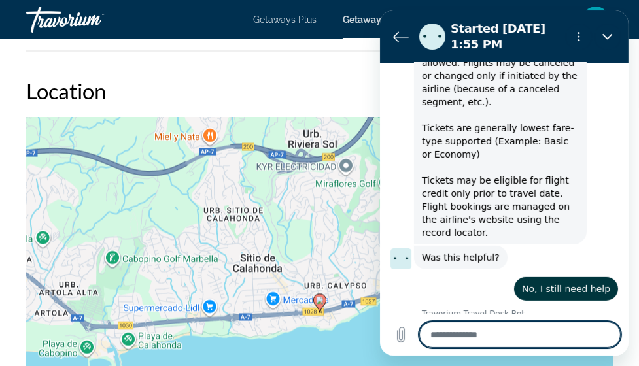
type textarea "*"
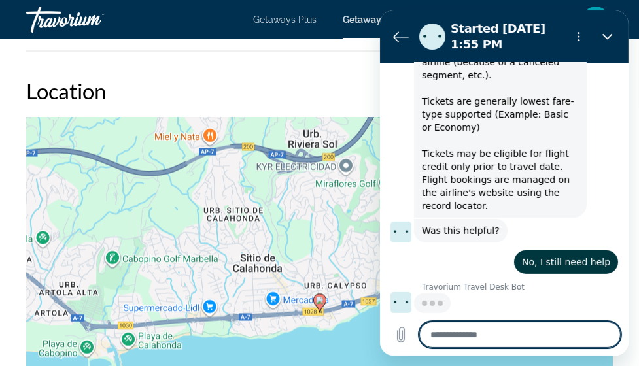
type textarea "*"
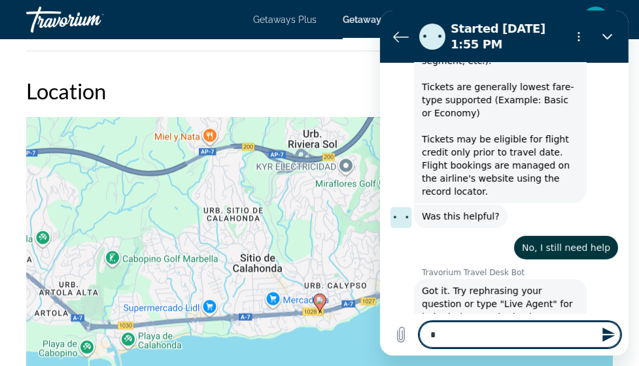
type textarea "*"
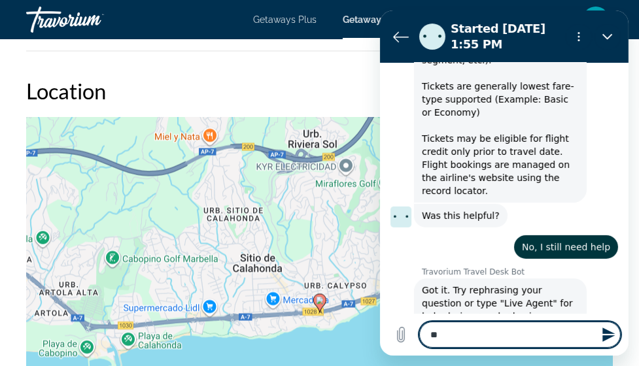
scroll to position [452, 0]
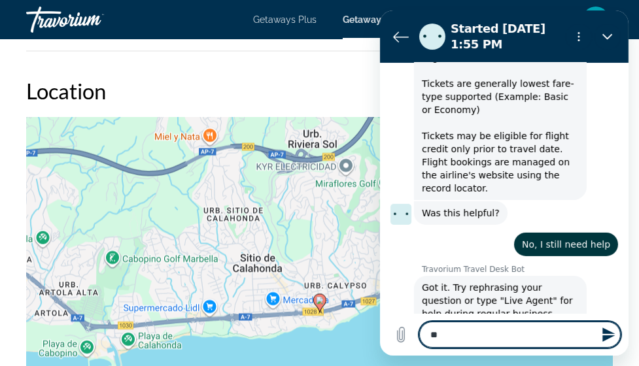
type textarea "***"
type textarea "*"
type textarea "****"
type textarea "*"
type textarea "*****"
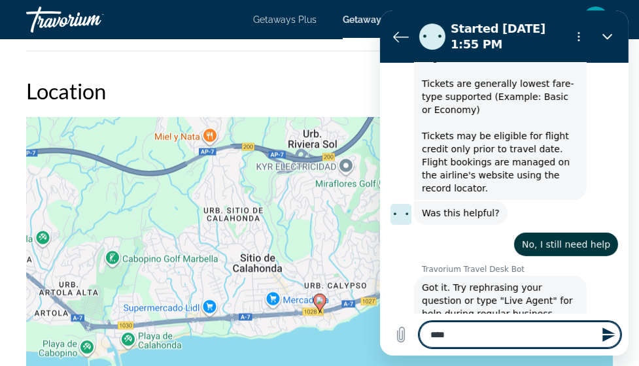
type textarea "*"
type textarea "******"
type textarea "*"
type textarea "*******"
type textarea "*"
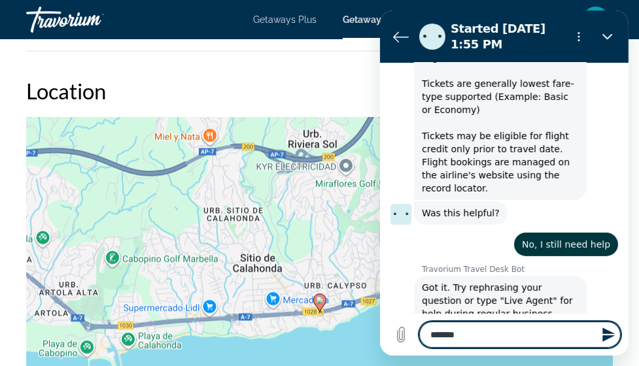
type textarea "*******"
type textarea "*"
type textarea "*********"
type textarea "*"
type textarea "**********"
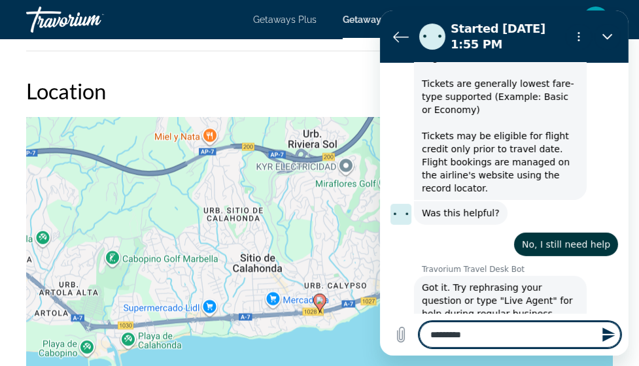
type textarea "*"
type textarea "**********"
type textarea "*"
type textarea "**********"
type textarea "*"
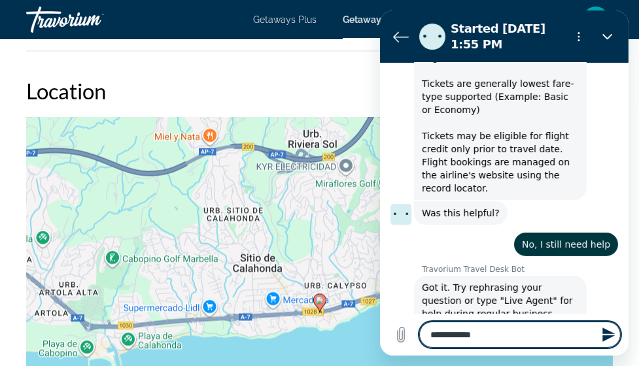
type textarea "**********"
type textarea "*"
type textarea "**********"
type textarea "*"
type textarea "**********"
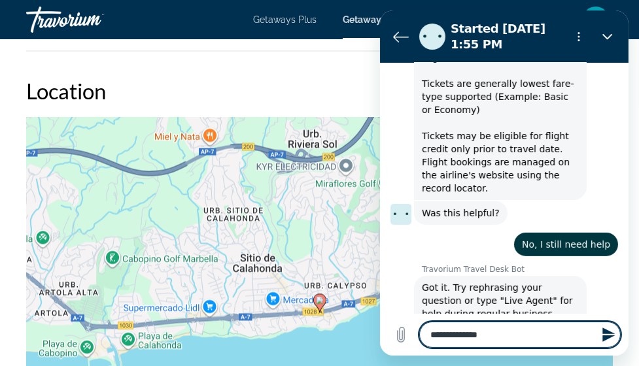
type textarea "*"
type textarea "**********"
type textarea "*"
type textarea "**********"
type textarea "*"
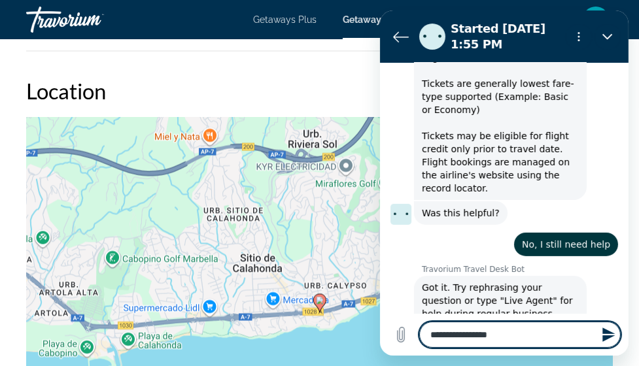
type textarea "**********"
type textarea "*"
type textarea "**********"
type textarea "*"
type textarea "**********"
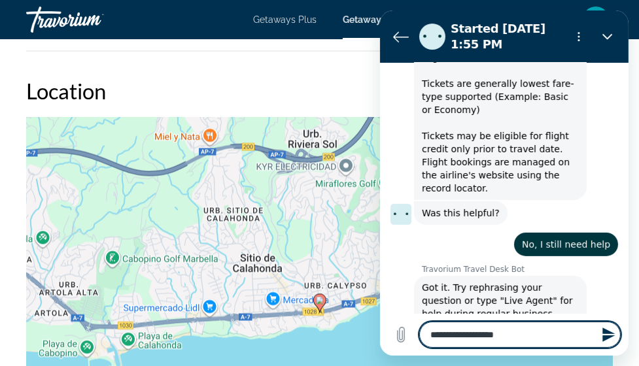
type textarea "*"
type textarea "**********"
type textarea "*"
type textarea "**********"
type textarea "*"
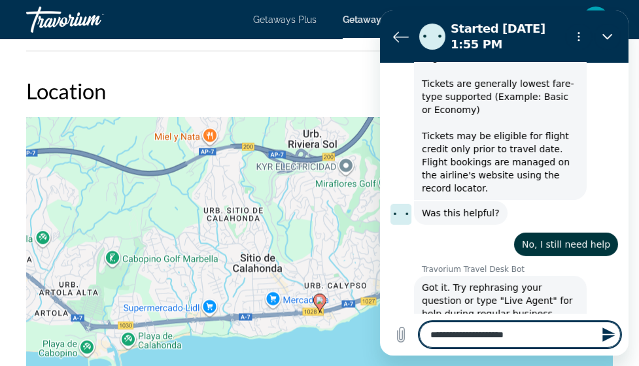
type textarea "**********"
type textarea "*"
type textarea "**********"
type textarea "*"
type textarea "**********"
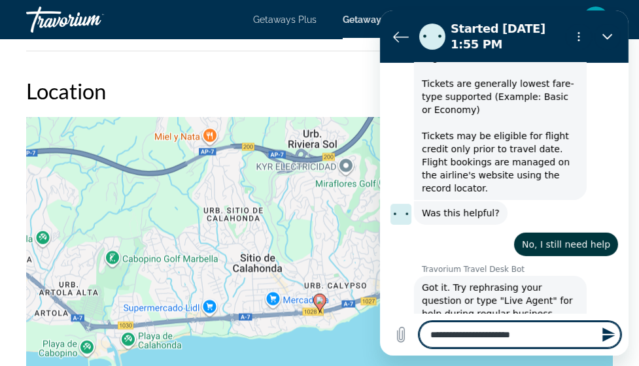
type textarea "*"
type textarea "**********"
type textarea "*"
type textarea "**********"
type textarea "*"
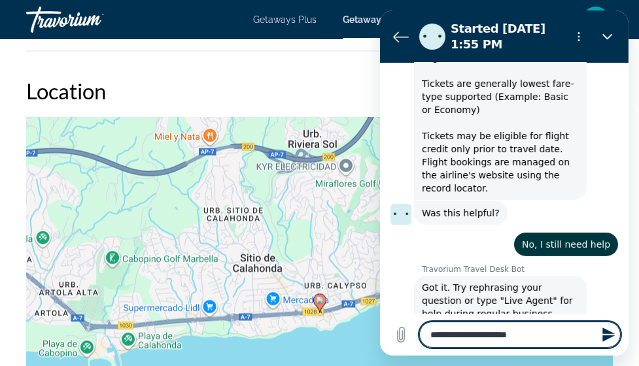
type textarea "**********"
type textarea "*"
type textarea "**********"
type textarea "*"
type textarea "**********"
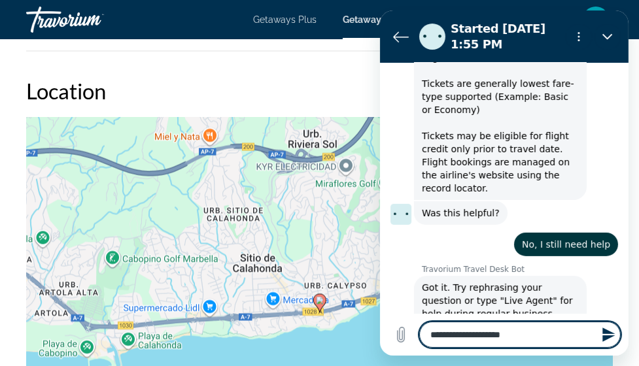
type textarea "*"
type textarea "**********"
type textarea "*"
type textarea "**********"
type textarea "*"
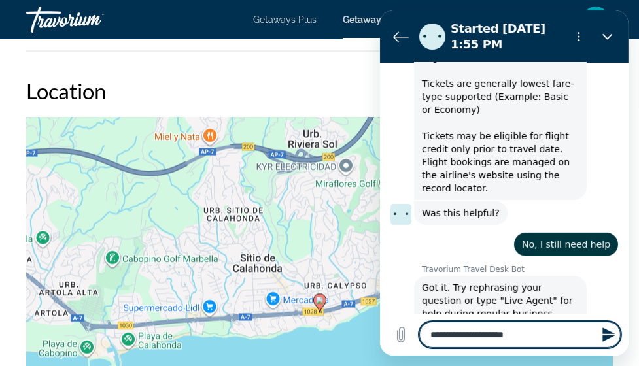
type textarea "**********"
type textarea "*"
type textarea "**********"
type textarea "*"
type textarea "**********"
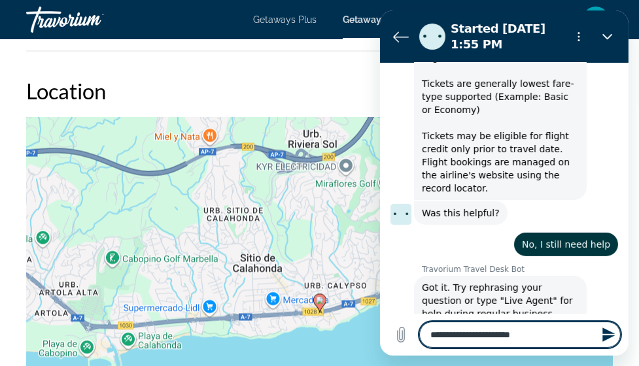
type textarea "*"
type textarea "**********"
type textarea "*"
type textarea "**********"
type textarea "*"
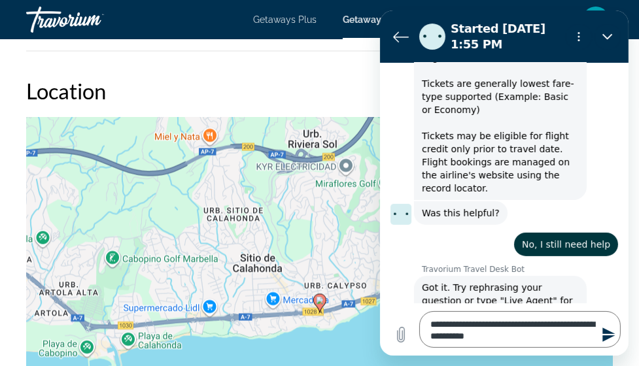
click at [605, 334] on icon "Send message" at bounding box center [608, 335] width 16 height 16
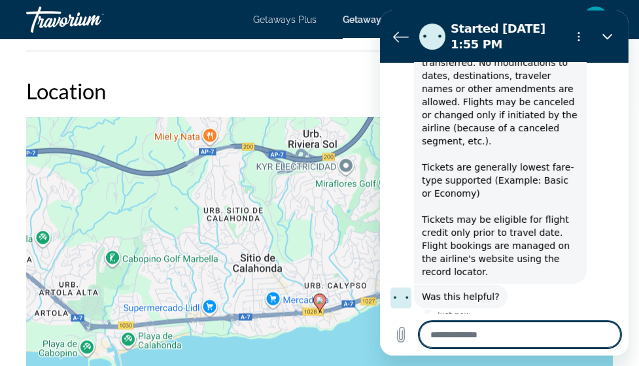
scroll to position [826, 0]
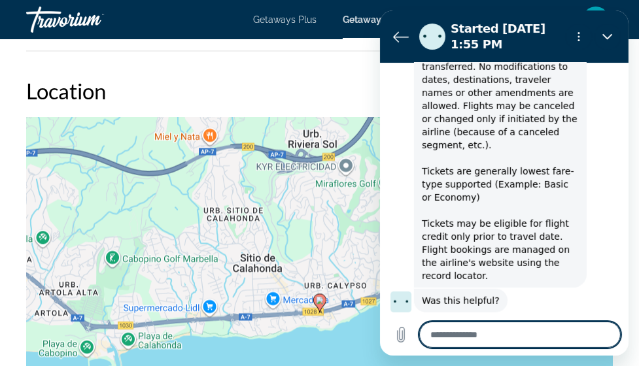
click at [554, 330] on button "No, I still need help" at bounding box center [565, 349] width 103 height 38
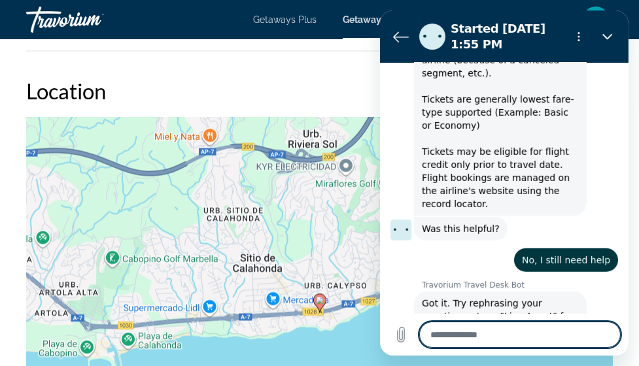
scroll to position [901, 0]
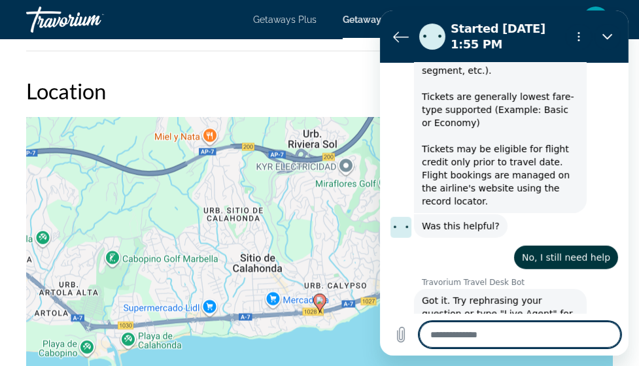
click at [438, 335] on textarea at bounding box center [518, 335] width 201 height 26
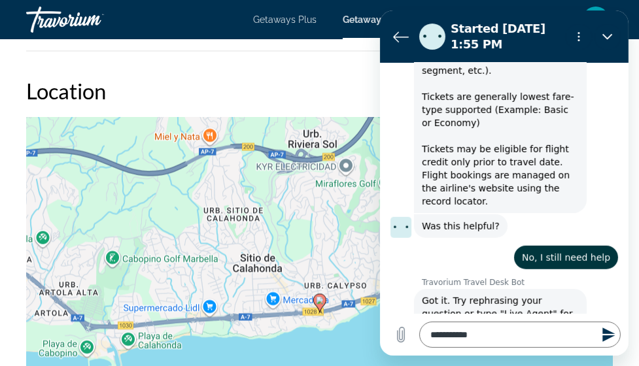
click at [605, 333] on icon "Send message" at bounding box center [608, 335] width 12 height 14
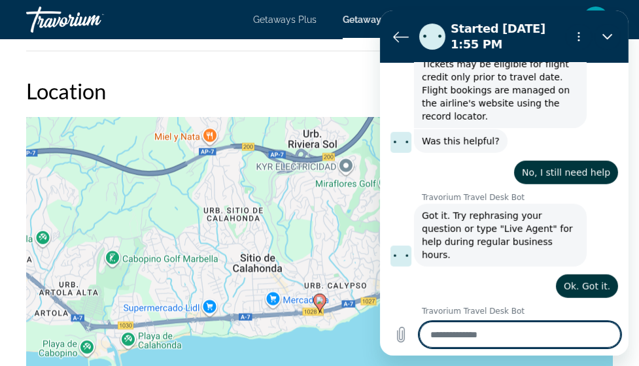
scroll to position [989, 0]
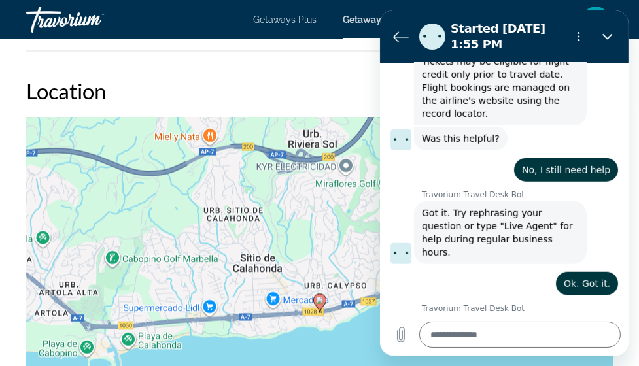
click at [341, 91] on h2 "Location" at bounding box center [319, 91] width 587 height 26
click at [256, 99] on h2 "Location" at bounding box center [319, 91] width 587 height 26
drag, startPoint x: 400, startPoint y: 48, endPoint x: 400, endPoint y: 39, distance: 9.8
click at [400, 39] on button "Back to the conversation list" at bounding box center [400, 37] width 26 height 26
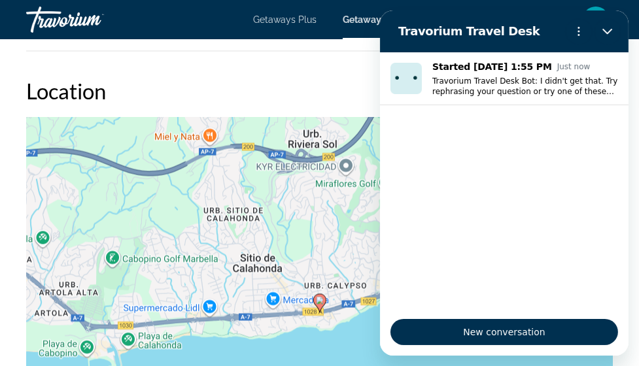
click at [400, 35] on h2 "Travorium Travel Desk" at bounding box center [479, 32] width 162 height 16
click at [607, 30] on icon "Close" at bounding box center [607, 31] width 10 height 10
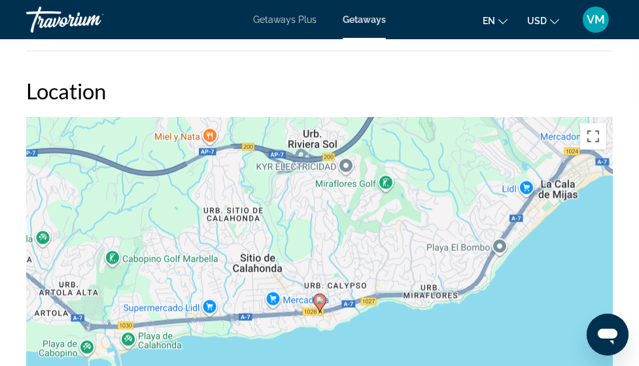
drag, startPoint x: 604, startPoint y: 316, endPoint x: 608, endPoint y: 231, distance: 85.1
click at [608, 313] on html at bounding box center [607, 334] width 42 height 42
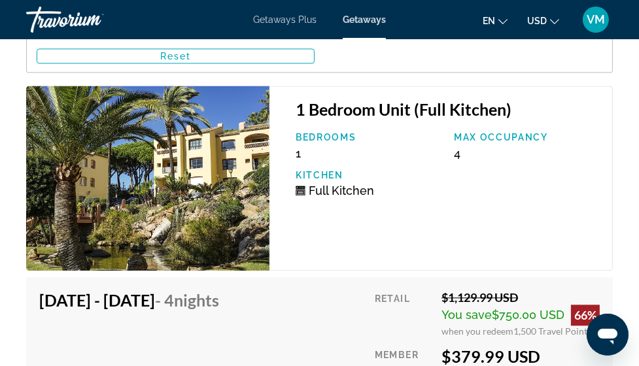
scroll to position [2657, 0]
